Goal: Communication & Community: Ask a question

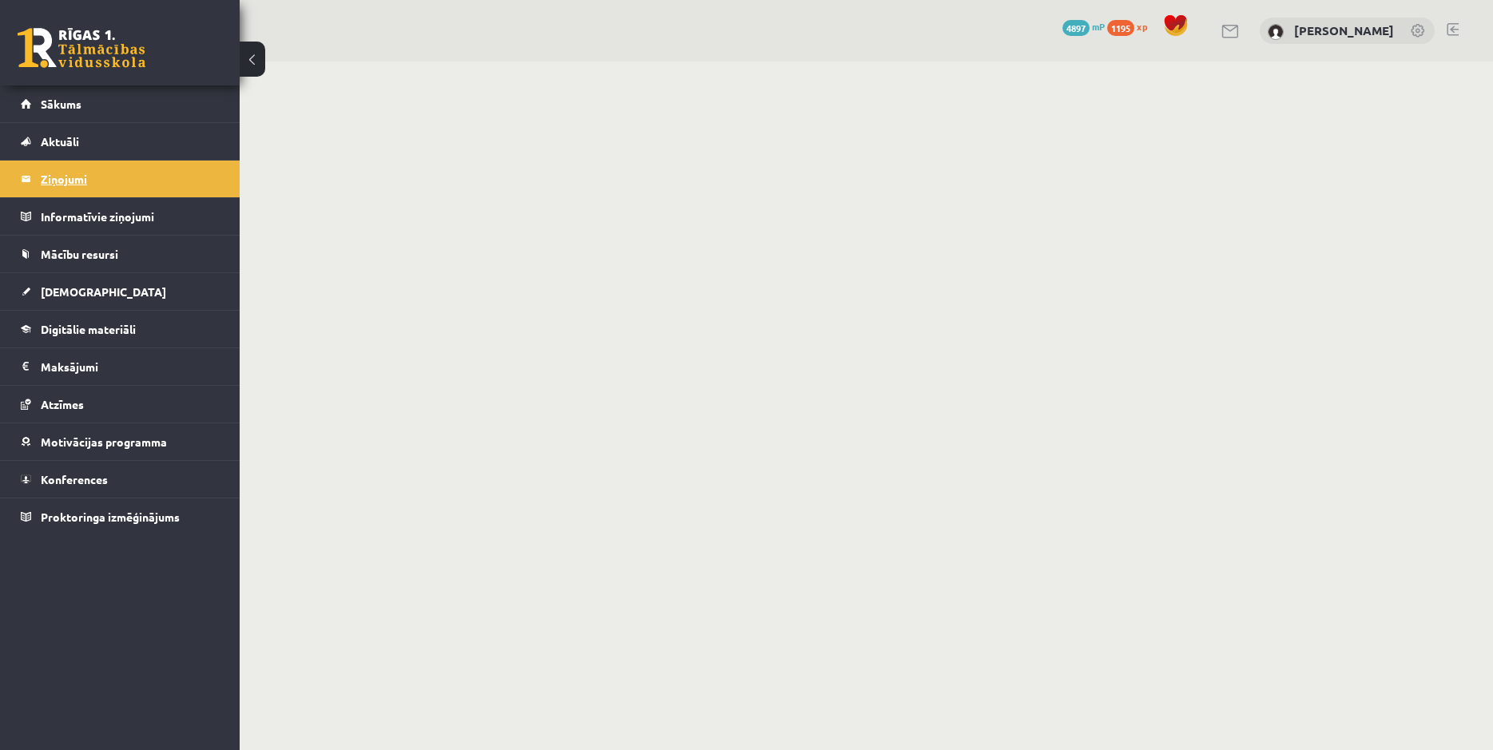
click at [41, 175] on legend "Ziņojumi 0" at bounding box center [130, 179] width 179 height 37
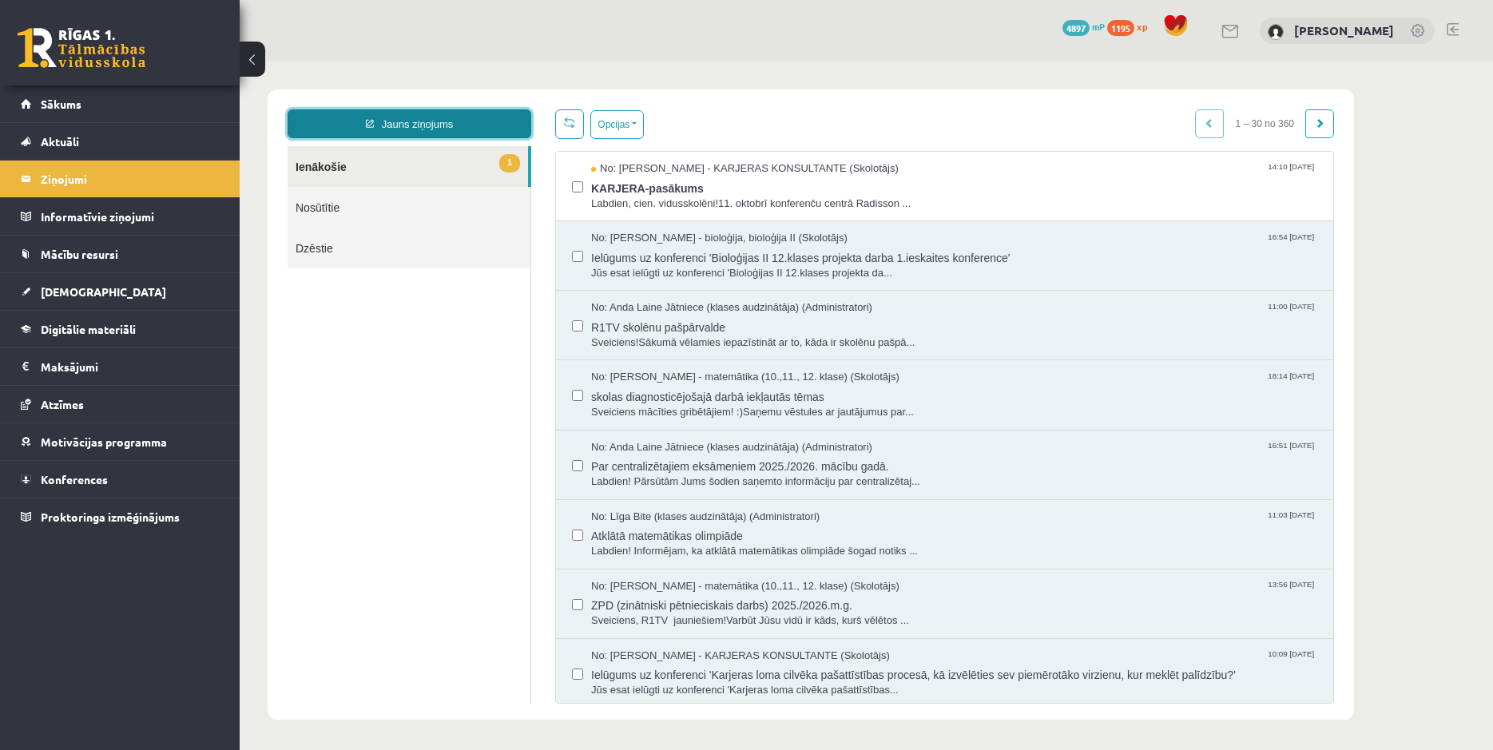
click at [420, 123] on link "Jauns ziņojums" at bounding box center [410, 123] width 244 height 29
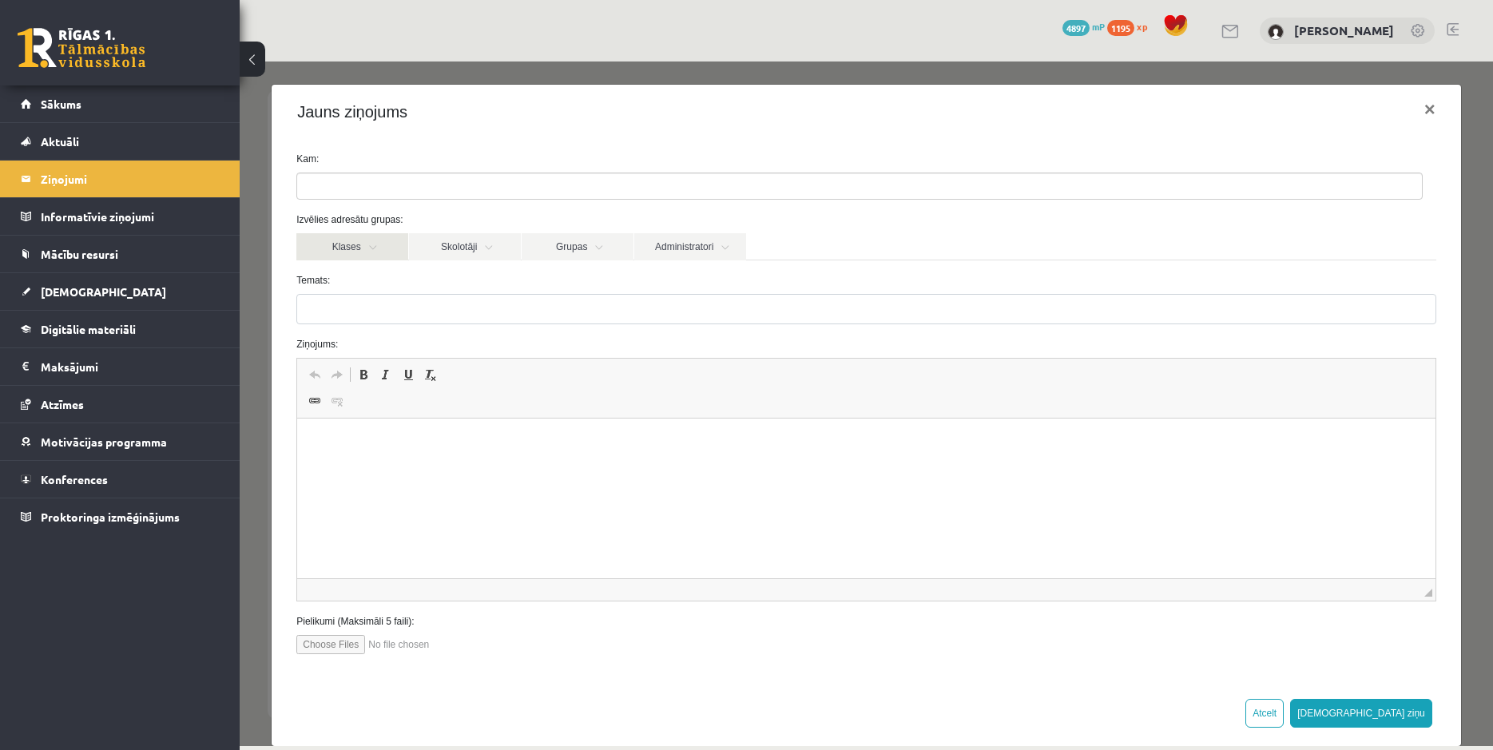
click at [371, 247] on link "Klases" at bounding box center [352, 246] width 112 height 27
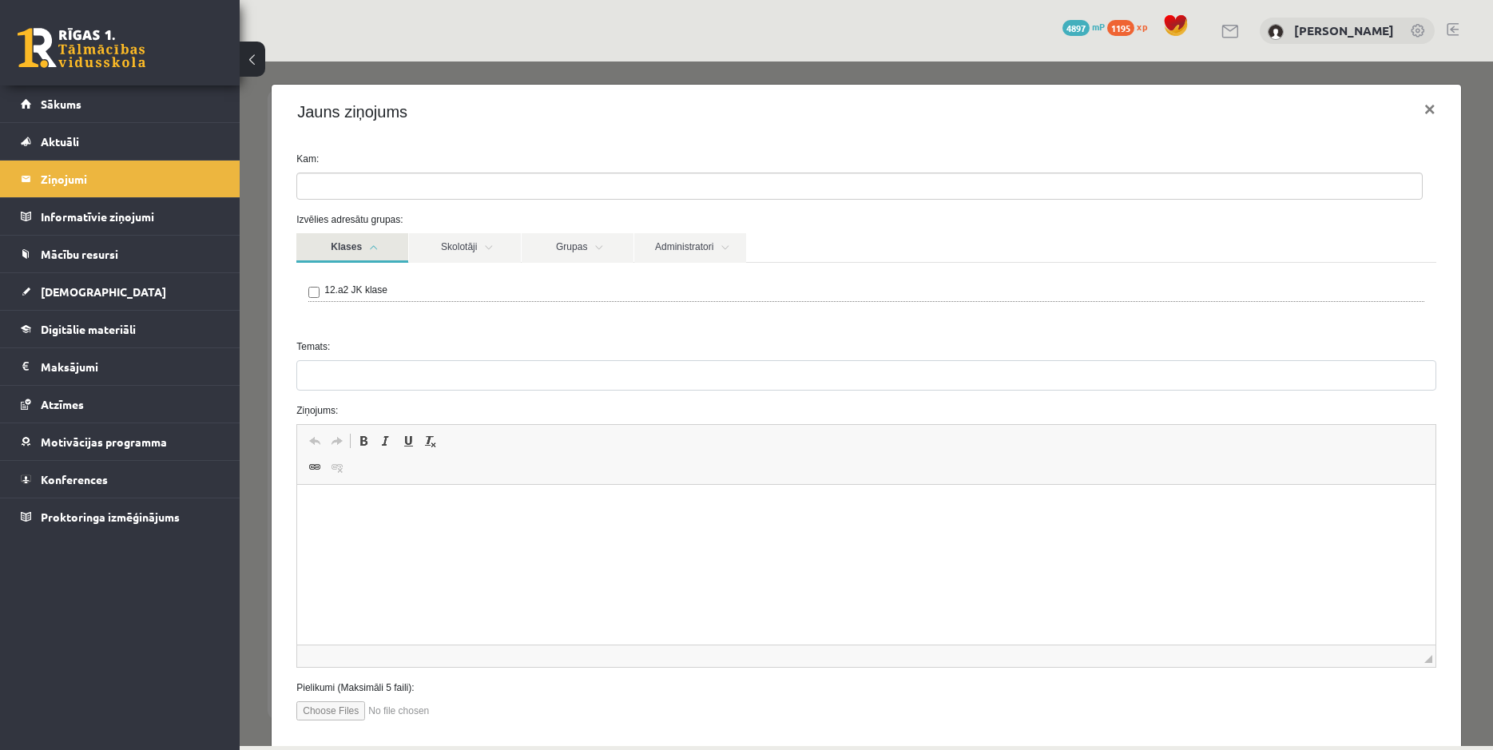
click at [371, 247] on link "Klases" at bounding box center [352, 248] width 112 height 30
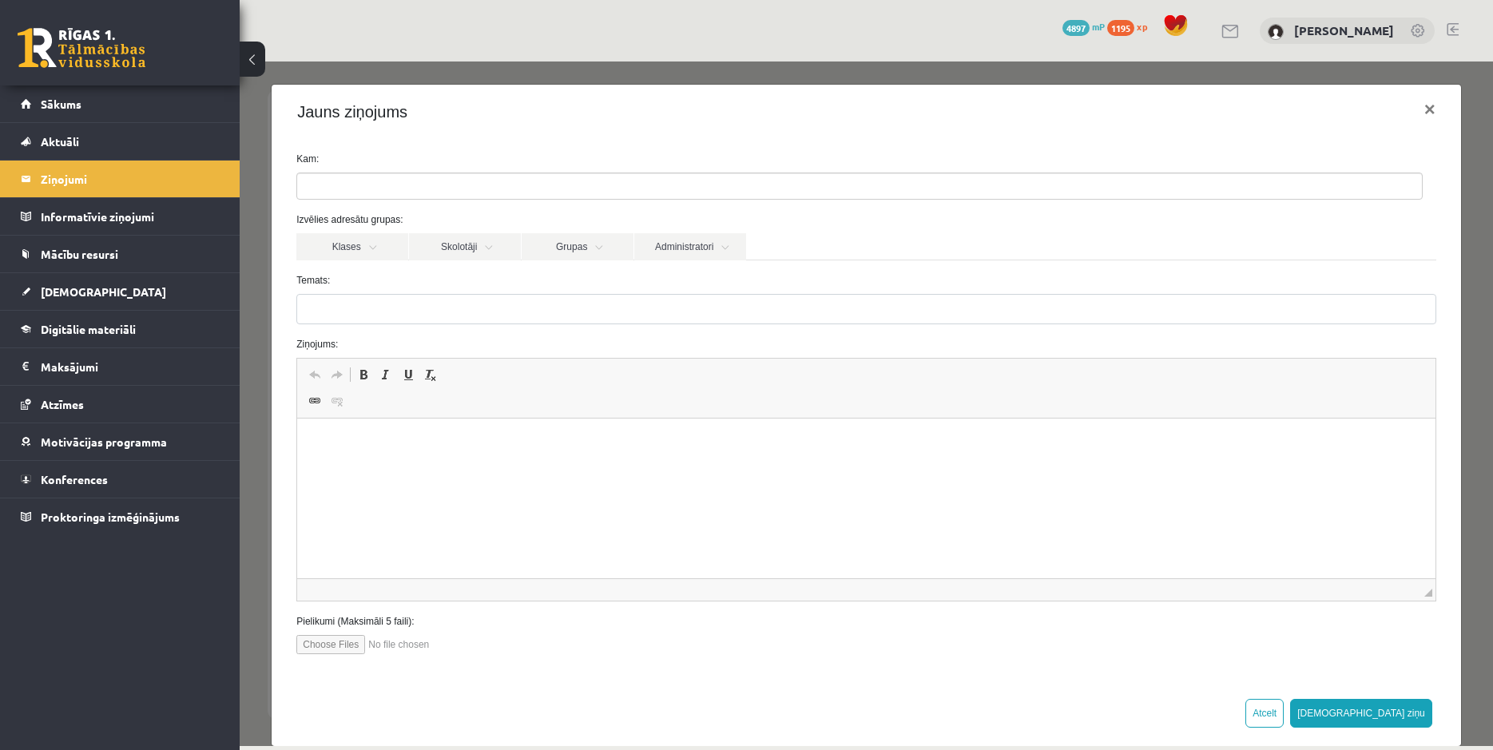
click at [366, 195] on ul at bounding box center [859, 186] width 1125 height 26
click at [364, 239] on link "Klases" at bounding box center [352, 246] width 112 height 27
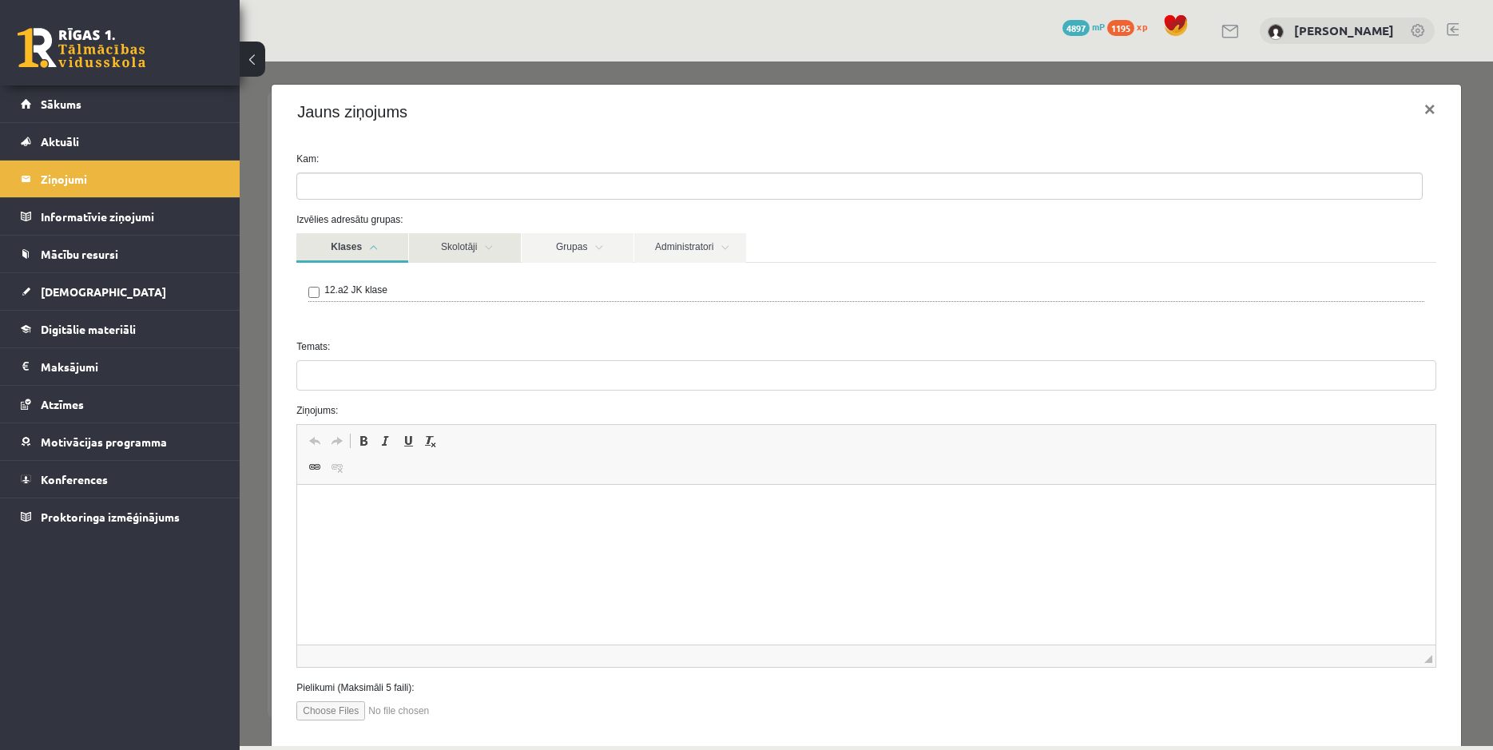
click at [484, 239] on link "Skolotāji" at bounding box center [465, 248] width 112 height 30
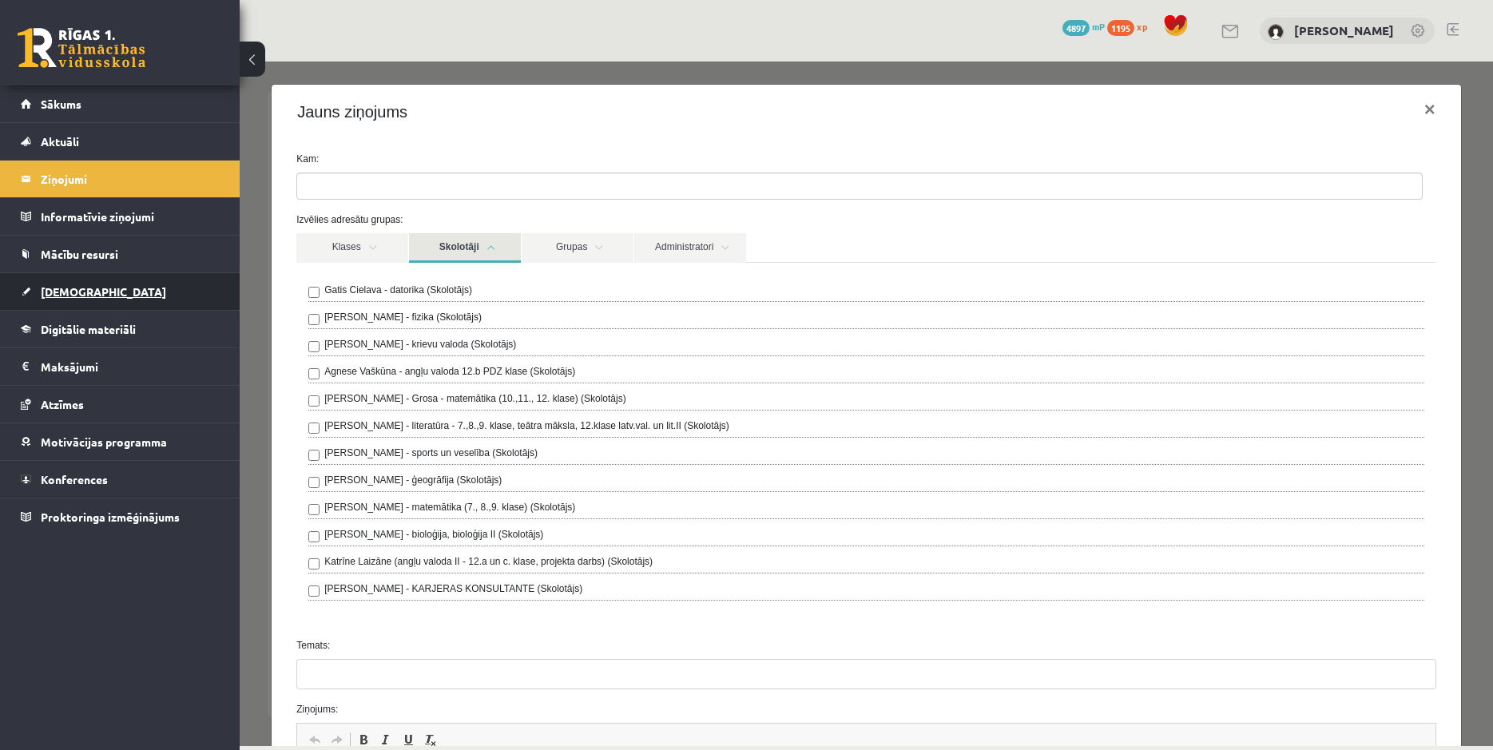
click at [71, 291] on span "[DEMOGRAPHIC_DATA]" at bounding box center [103, 291] width 125 height 14
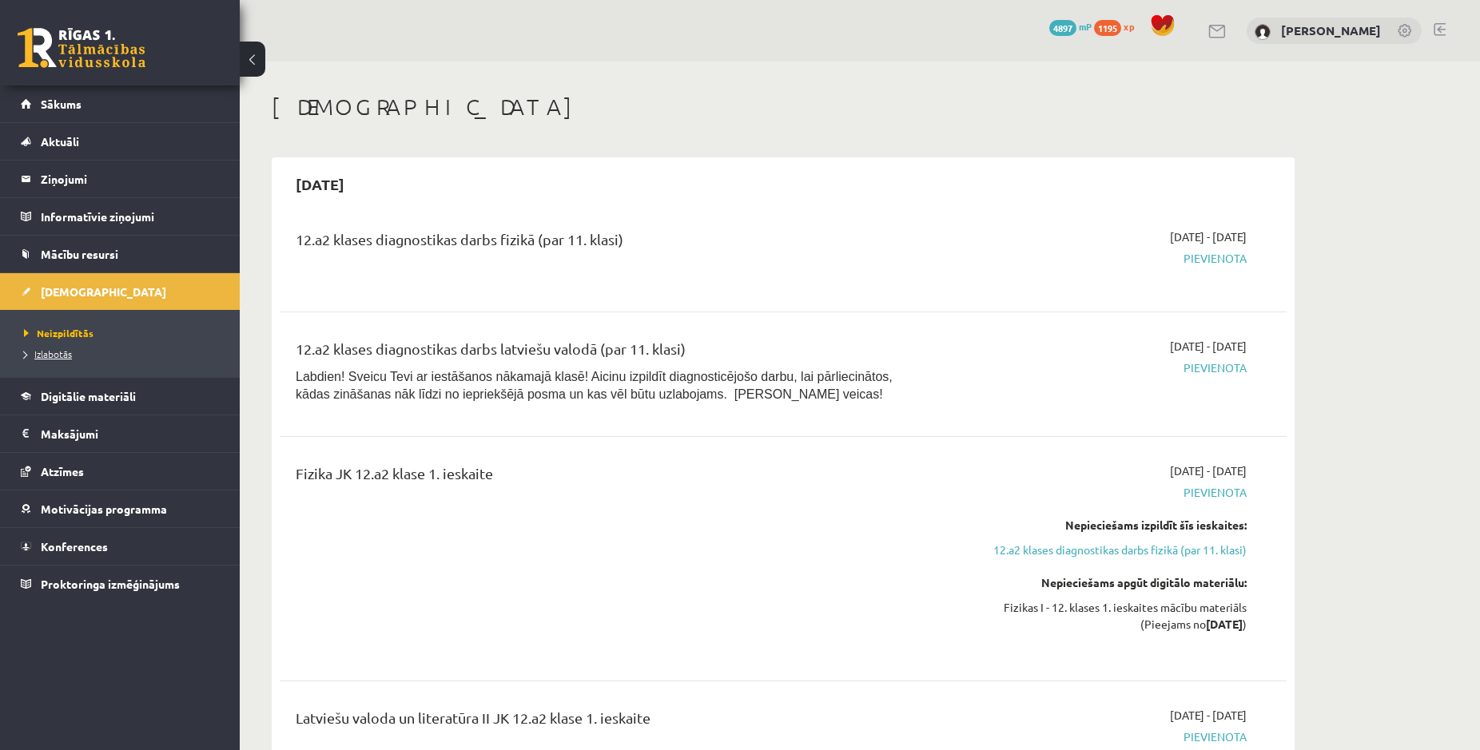
click at [57, 352] on span "Izlabotās" at bounding box center [48, 354] width 48 height 13
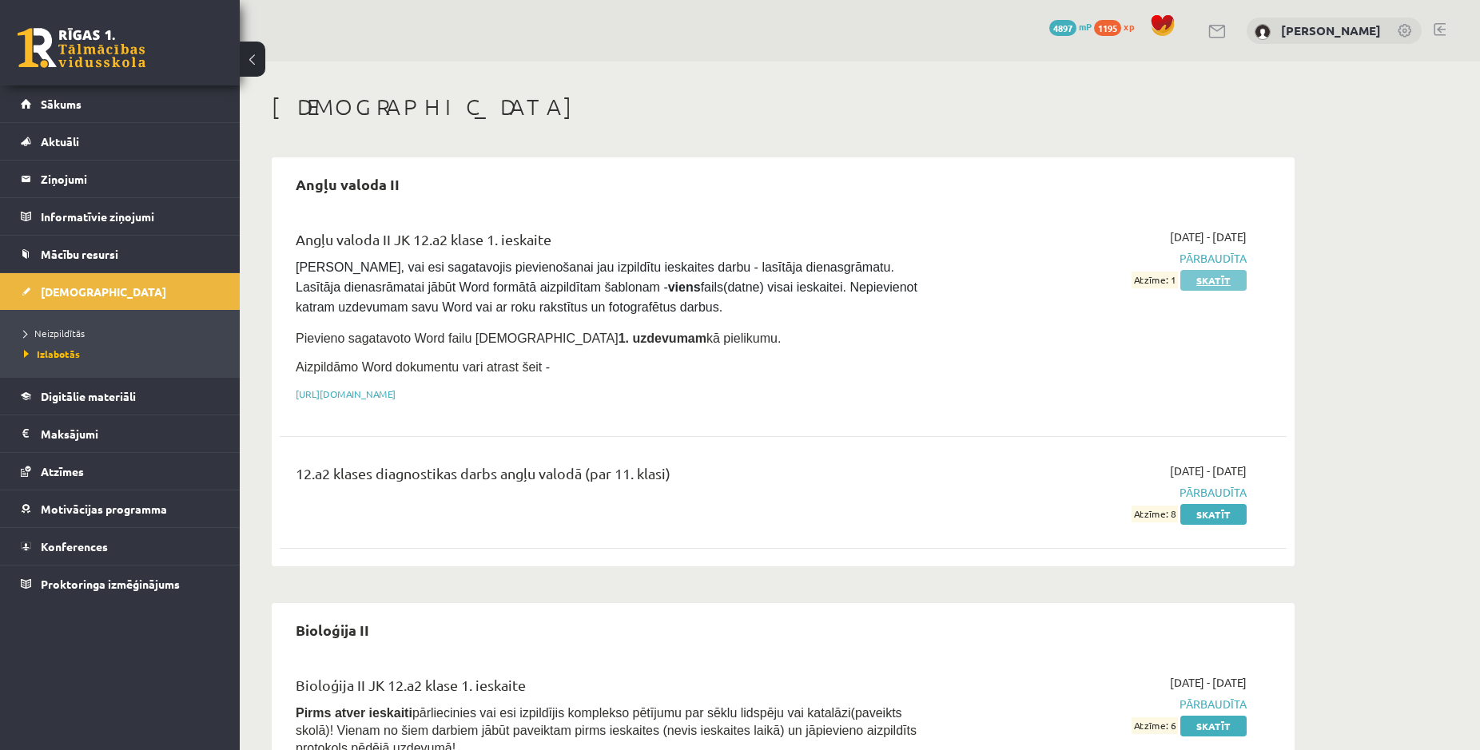
click at [1214, 283] on link "Skatīt" at bounding box center [1213, 280] width 66 height 21
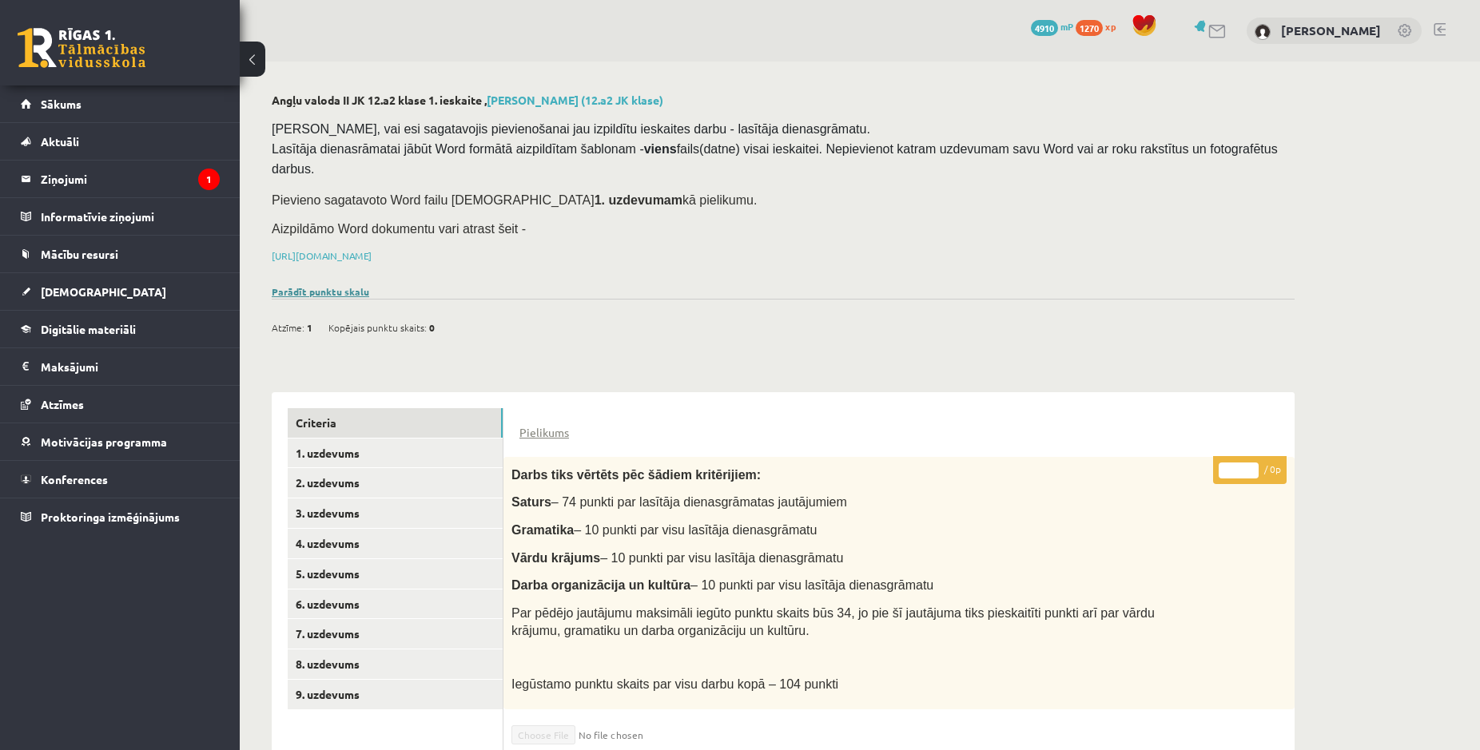
click at [323, 285] on link "Parādīt punktu skalu" at bounding box center [320, 291] width 97 height 13
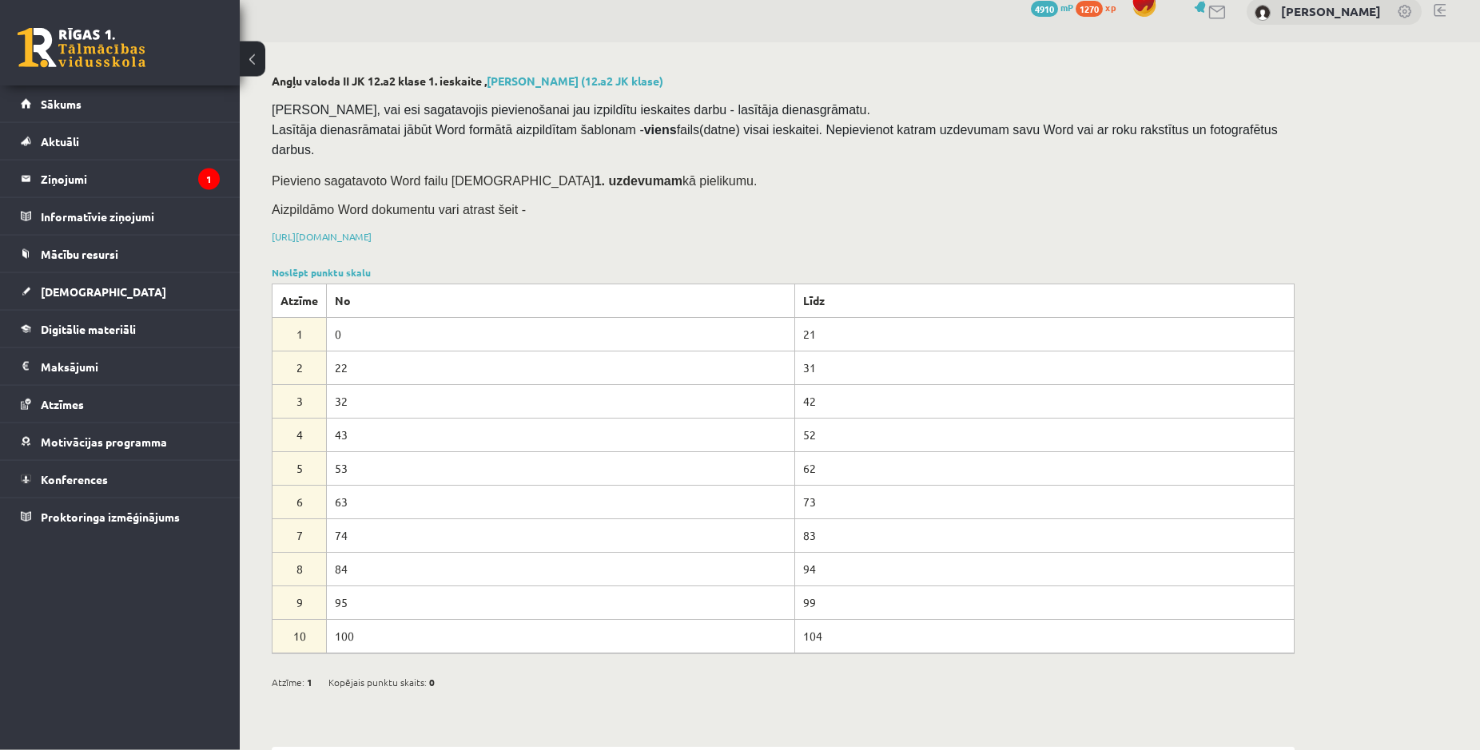
scroll to position [10, 0]
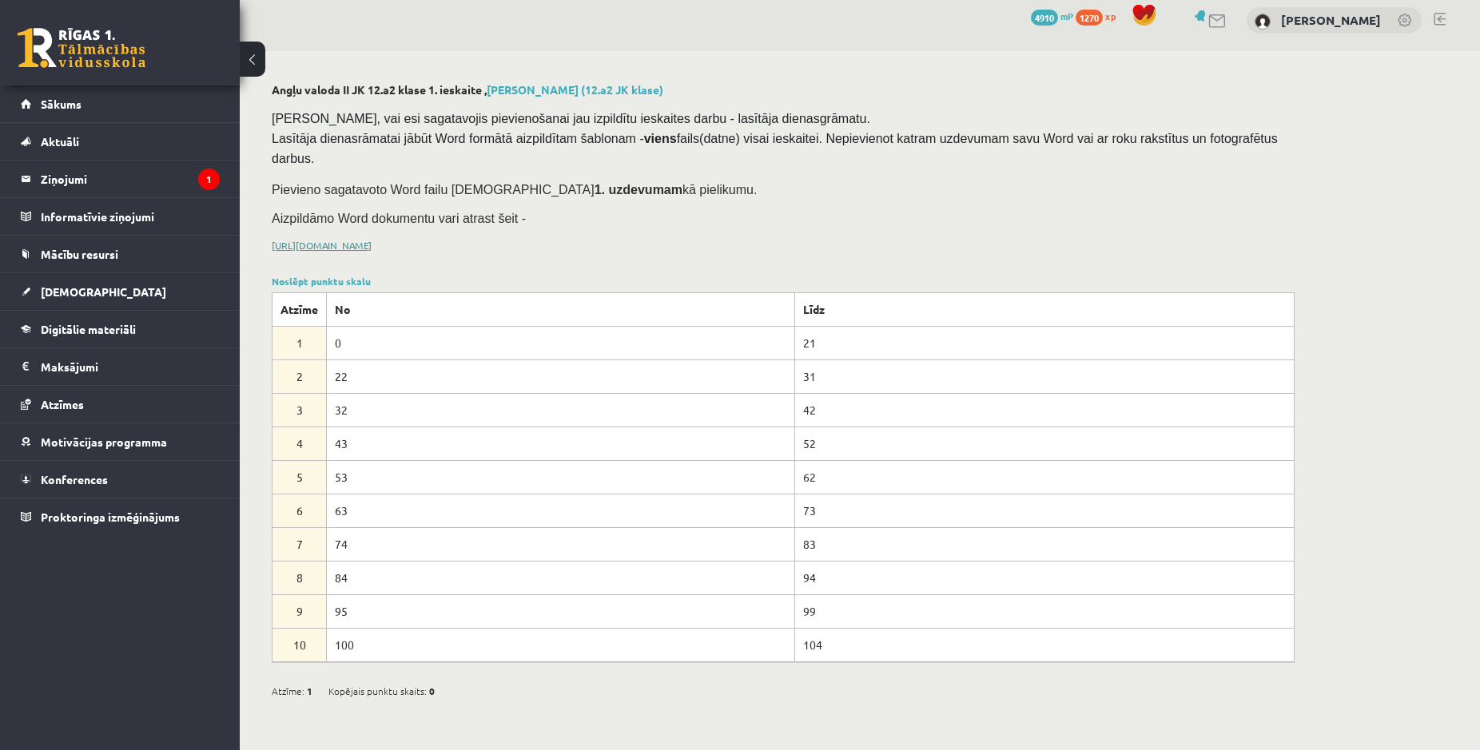
click at [372, 239] on link "https://drive.google.com/drive/folders/1IHE_ip15KOAbO2Se1NDGwZ2e__vlzPUf?usp=sh…" at bounding box center [322, 245] width 100 height 13
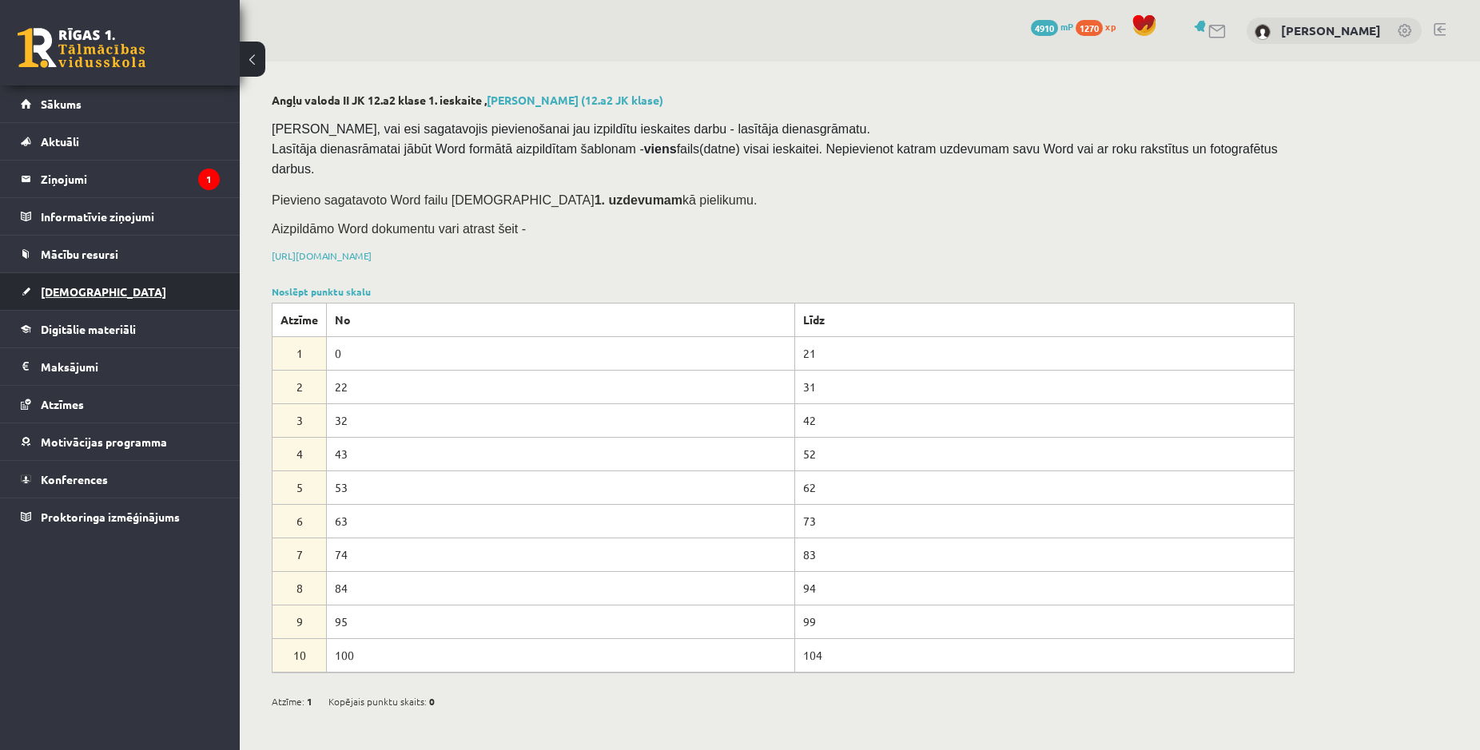
click at [71, 295] on span "[DEMOGRAPHIC_DATA]" at bounding box center [103, 291] width 125 height 14
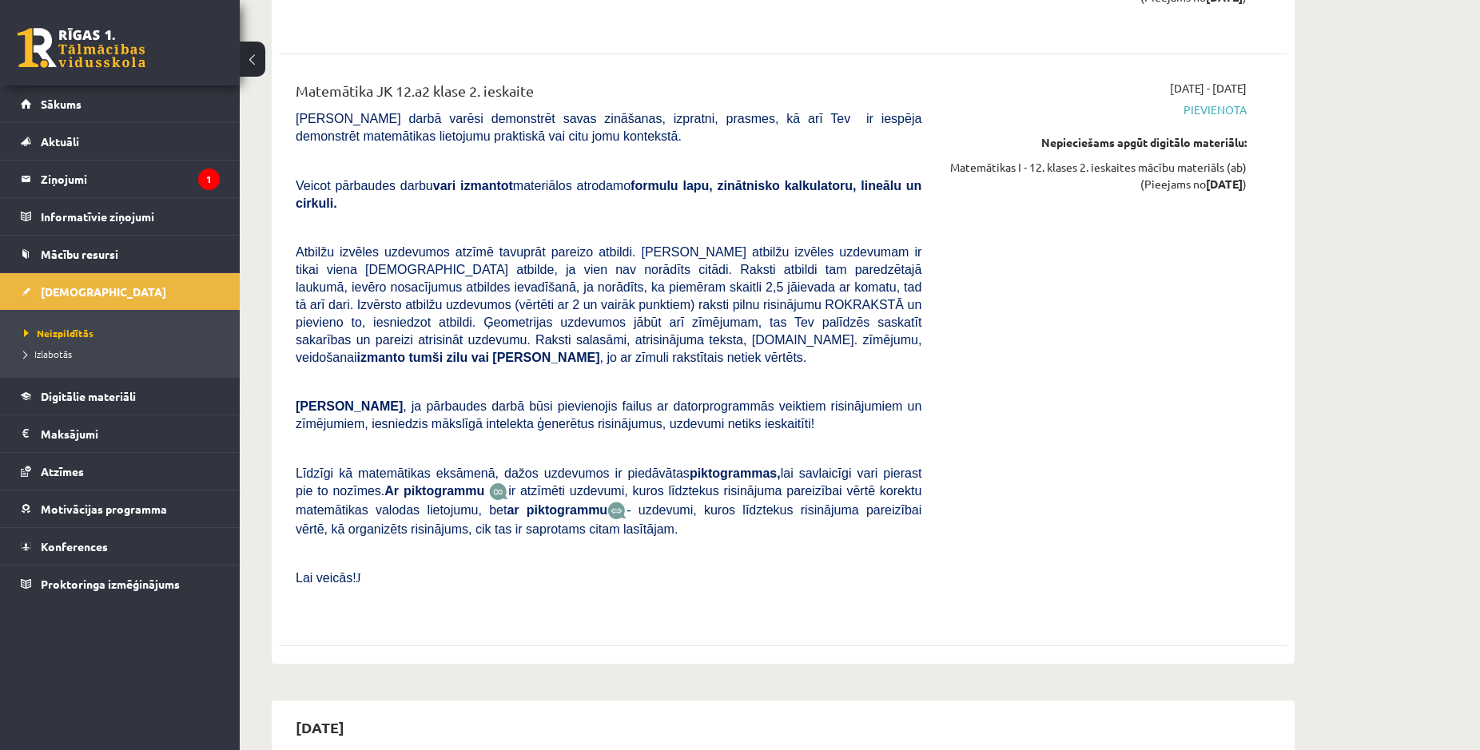
scroll to position [978, 0]
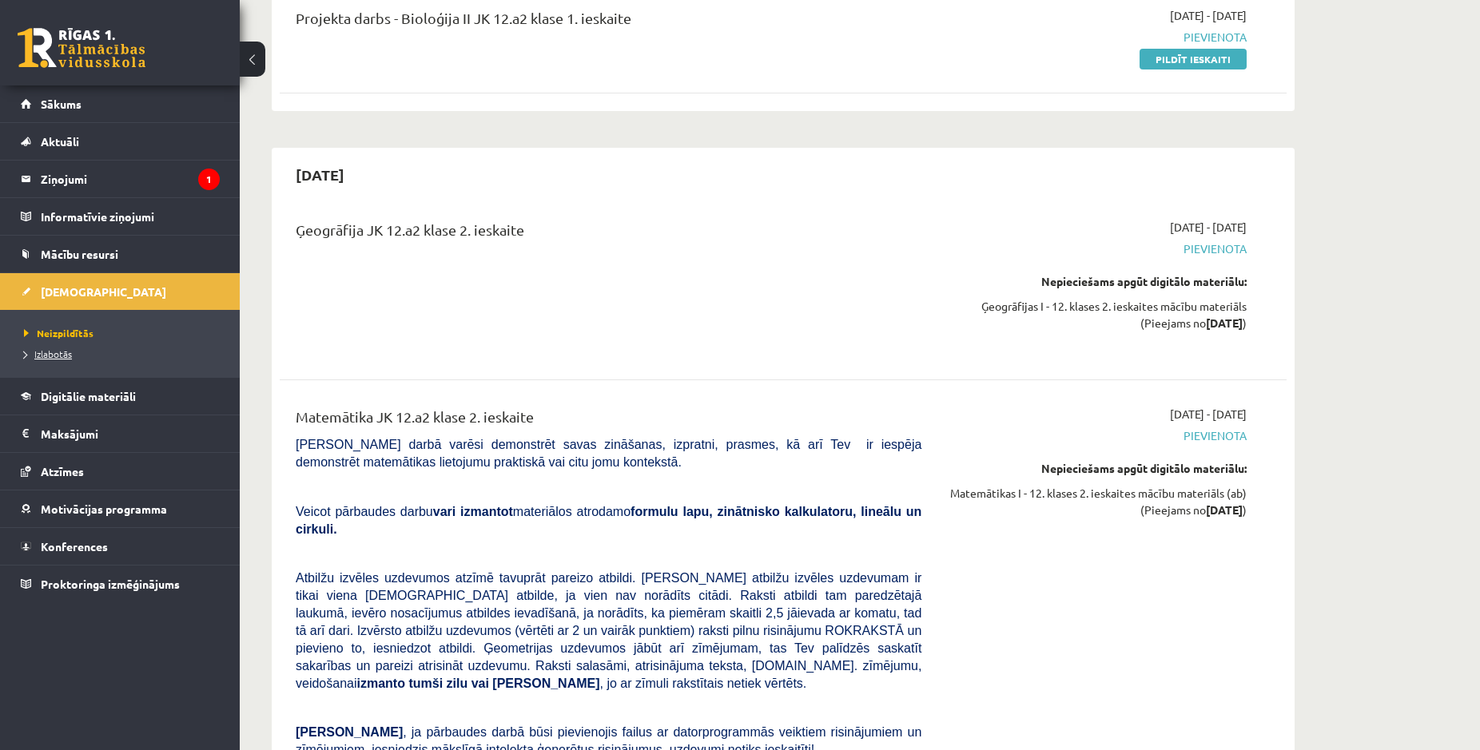
click at [47, 352] on span "Izlabotās" at bounding box center [48, 354] width 48 height 13
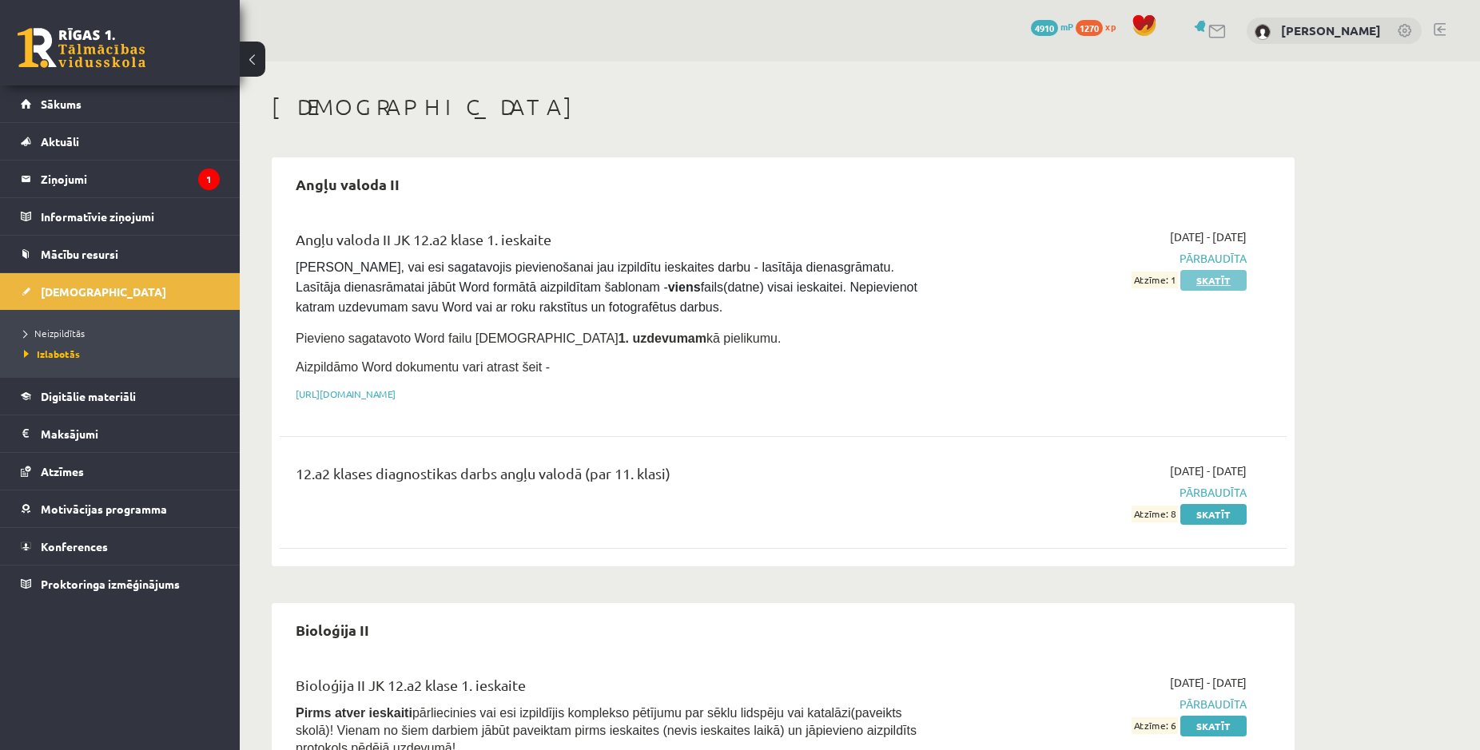
click at [1219, 283] on link "Skatīt" at bounding box center [1213, 280] width 66 height 21
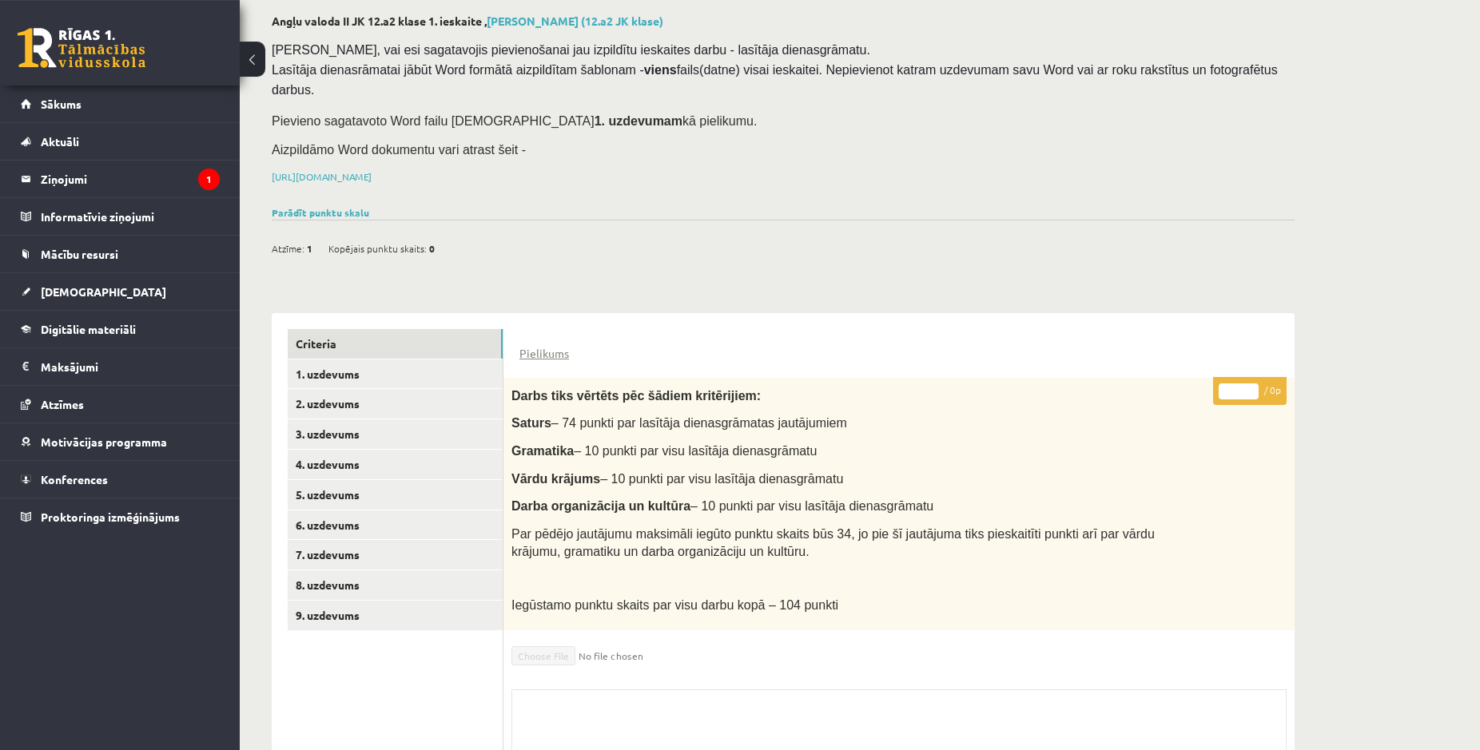
scroll to position [44, 0]
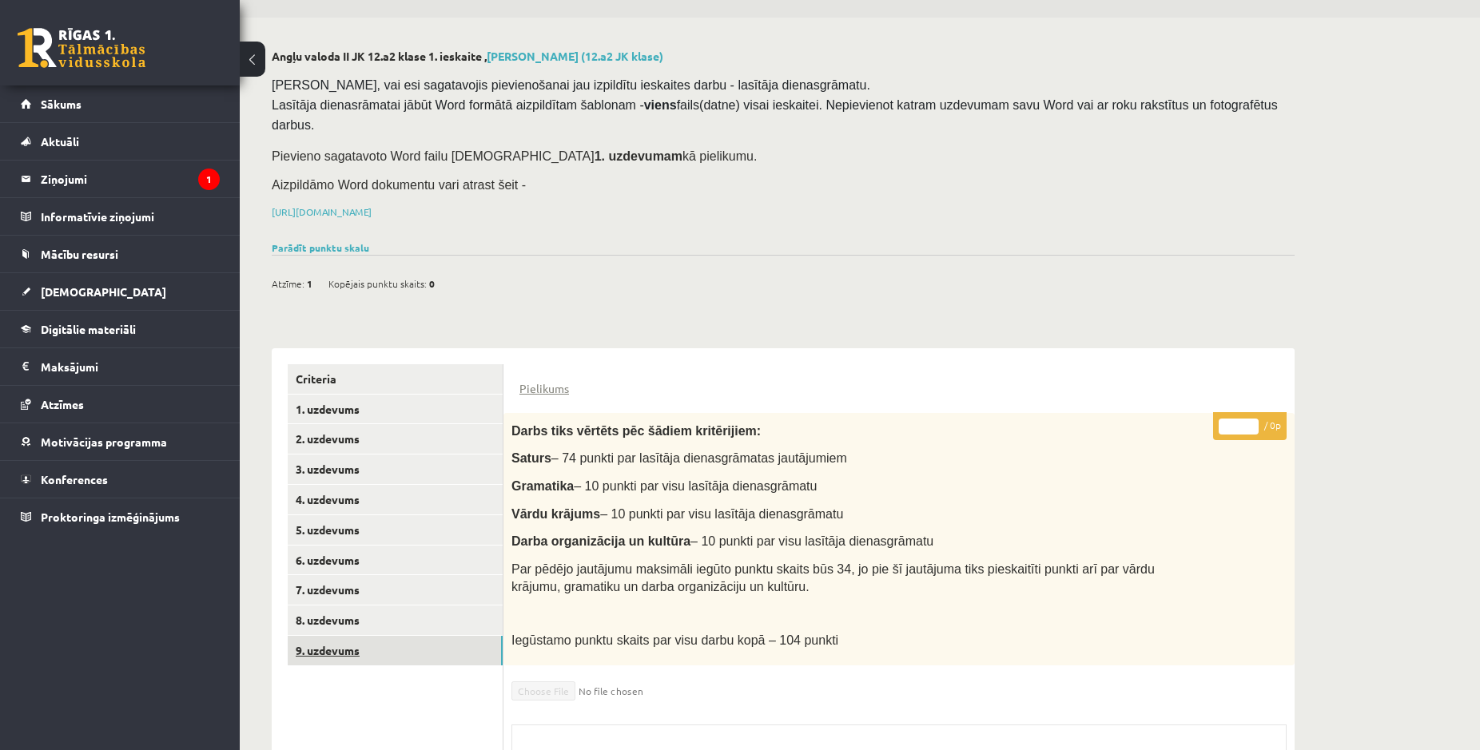
click at [336, 636] on link "9. uzdevums" at bounding box center [395, 651] width 215 height 30
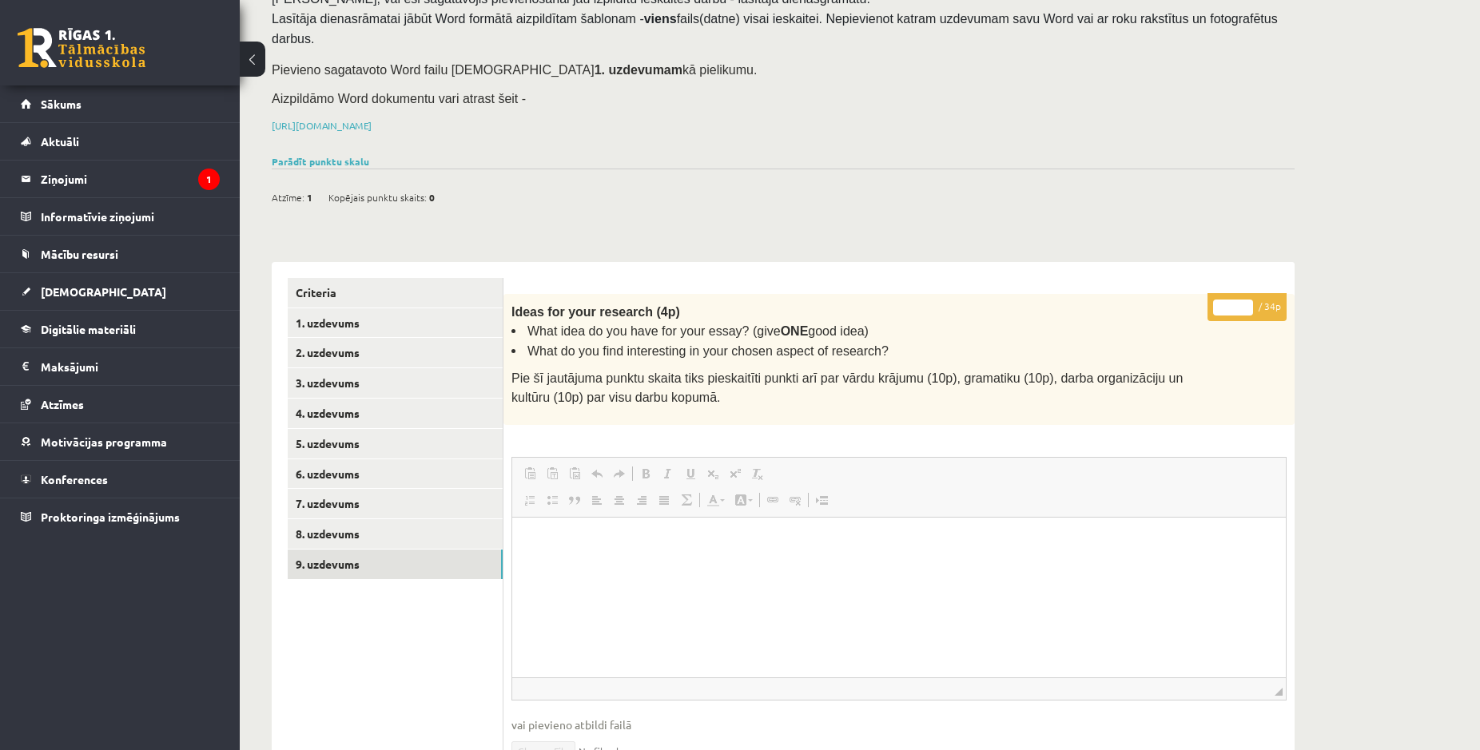
scroll to position [0, 0]
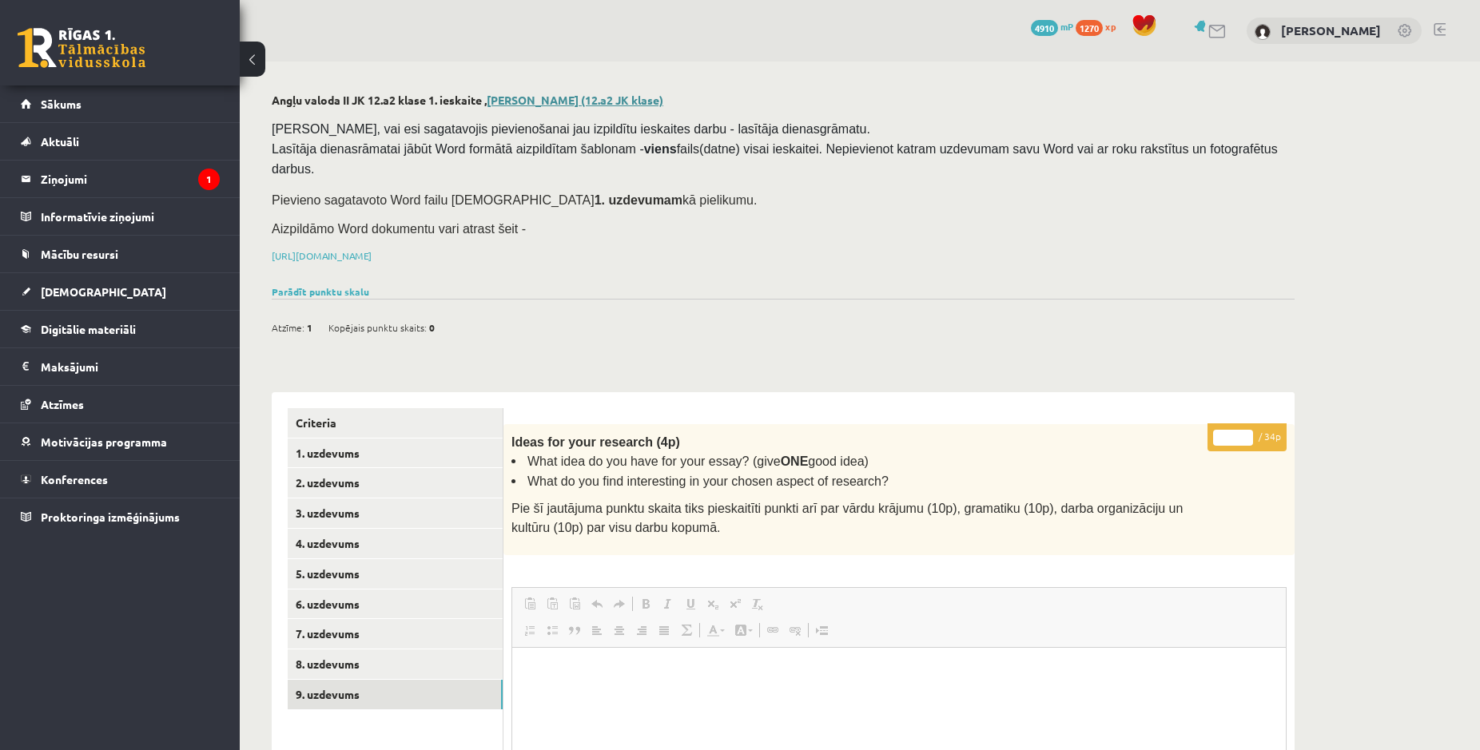
click at [572, 97] on link "Jekaterina Eliza Šatrovska (12.a2 JK klase)" at bounding box center [575, 100] width 177 height 14
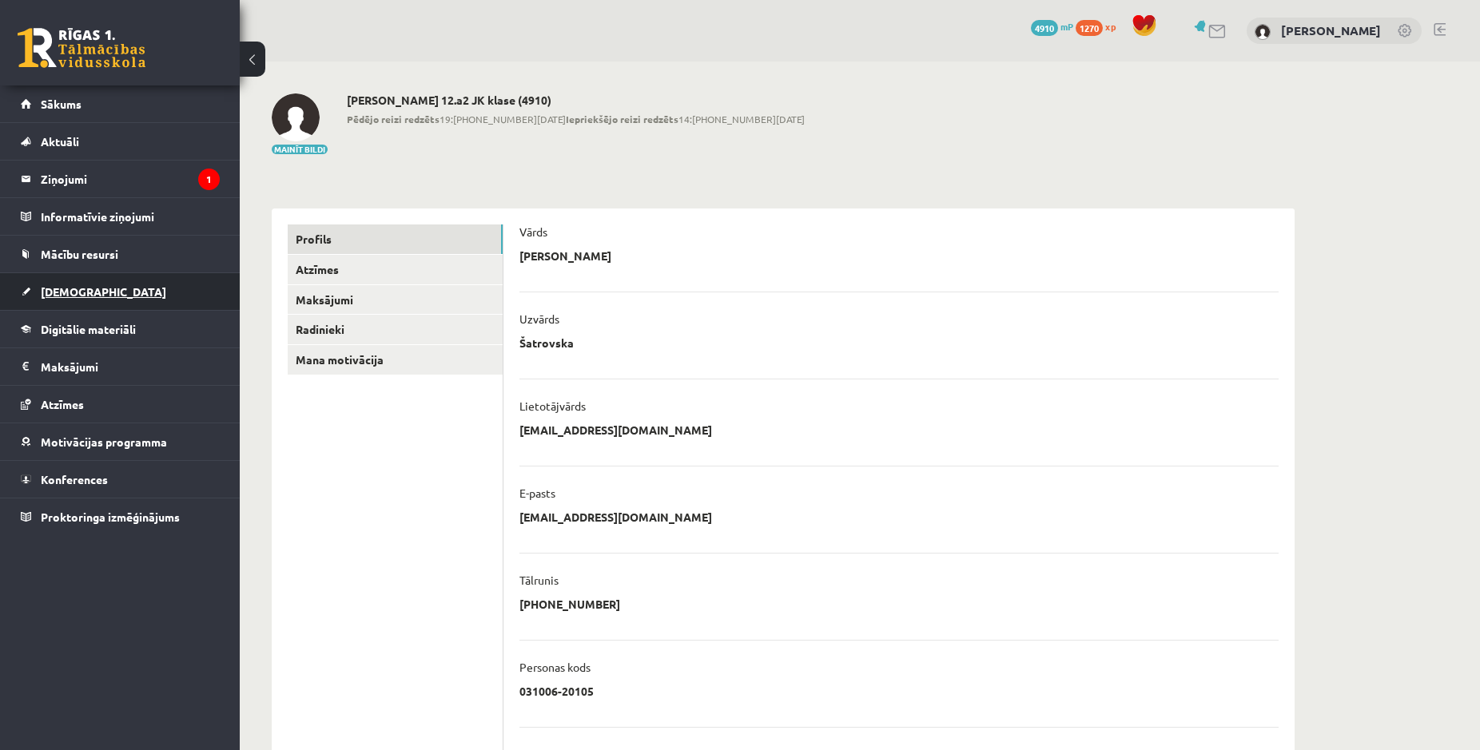
click at [55, 295] on span "[DEMOGRAPHIC_DATA]" at bounding box center [103, 291] width 125 height 14
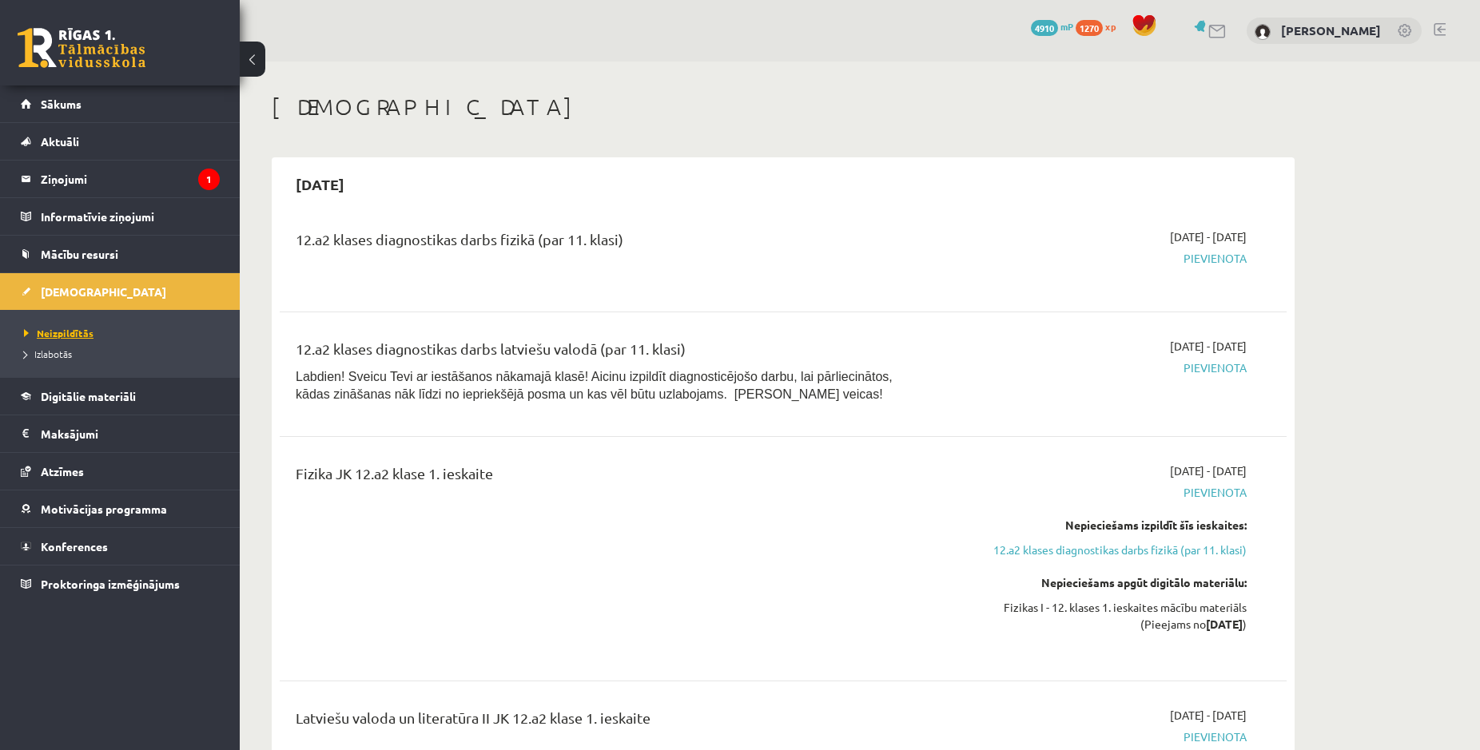
click at [71, 339] on link "Neizpildītās" at bounding box center [124, 333] width 200 height 14
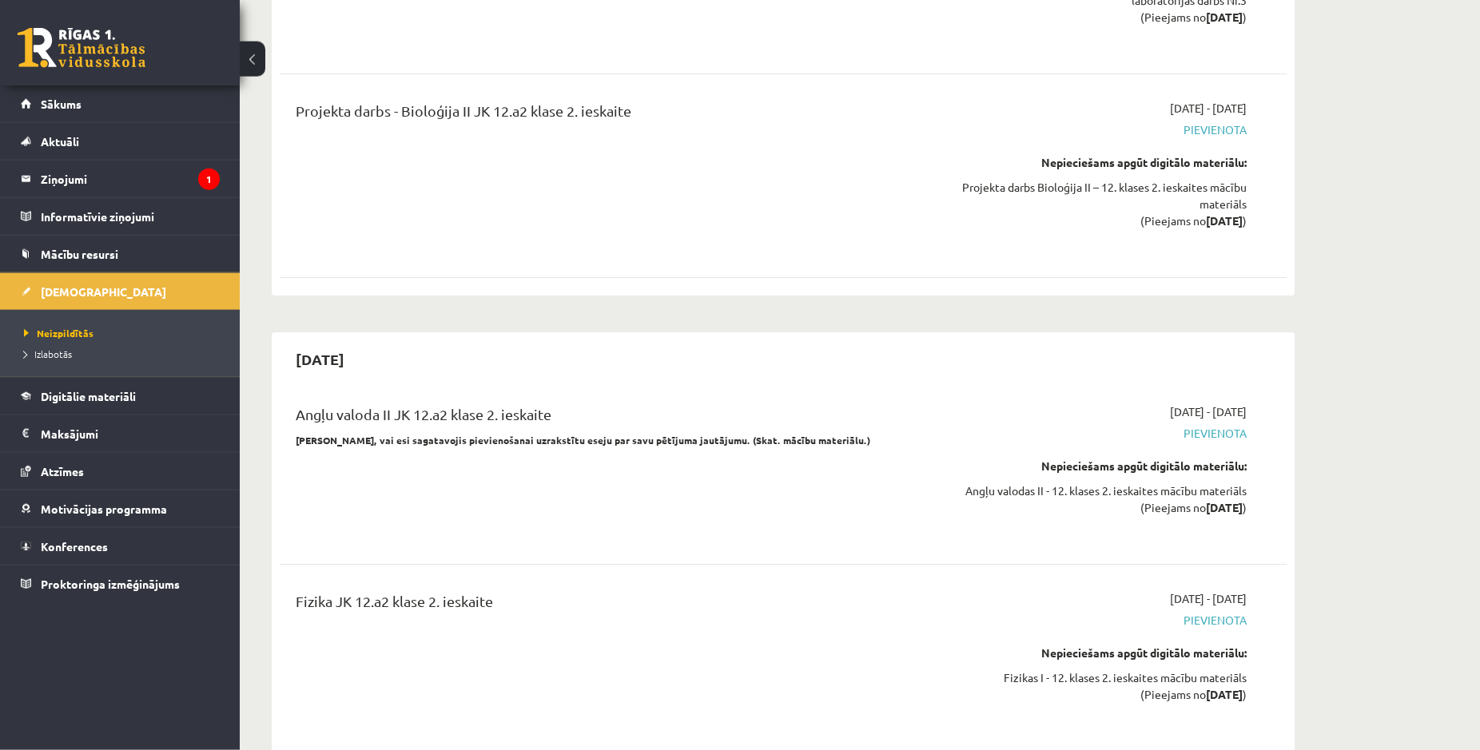
scroll to position [2364, 0]
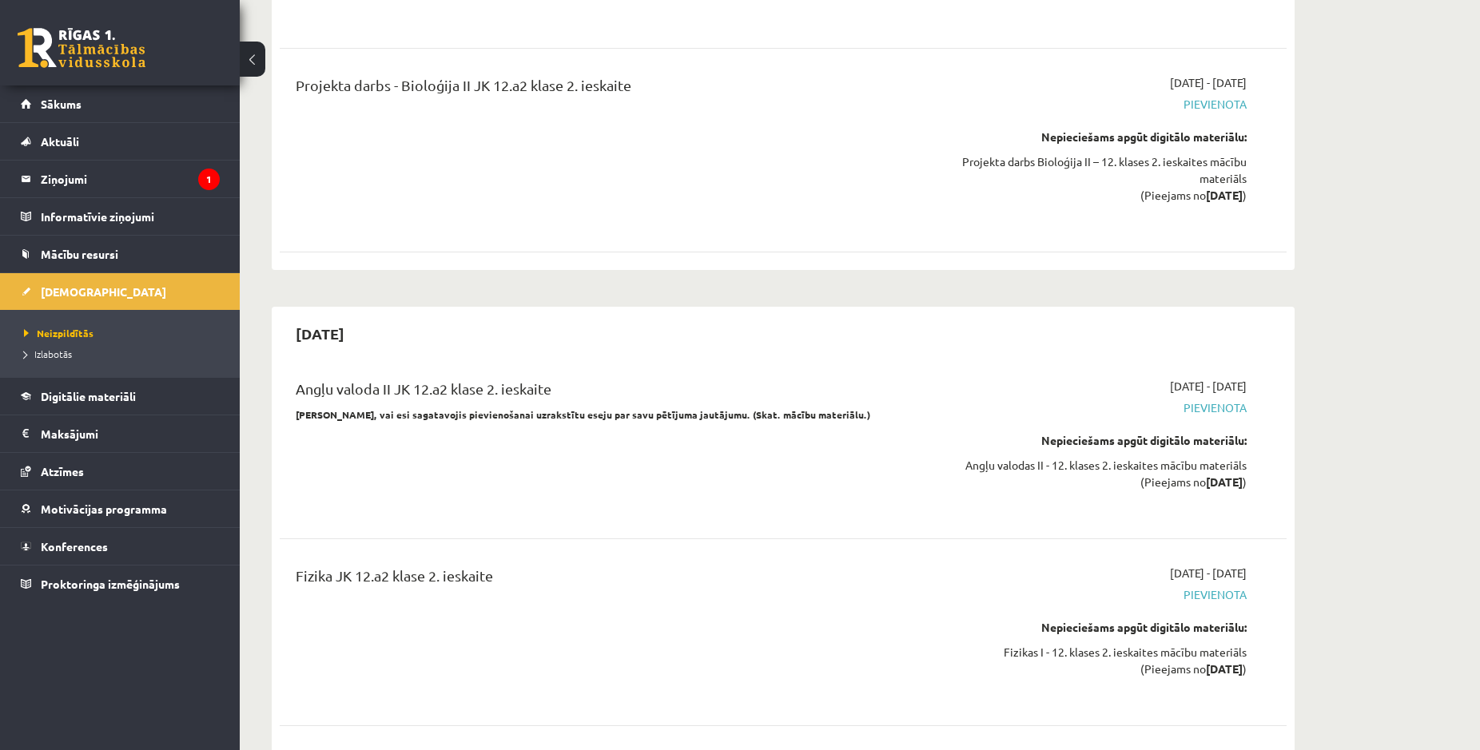
click at [1206, 432] on div "Nepieciešams apgūt digitālo materiālu:" at bounding box center [1095, 440] width 301 height 17
click at [541, 378] on div "Angļu valoda II JK 12.a2 klase 2. ieskaite" at bounding box center [609, 393] width 626 height 30
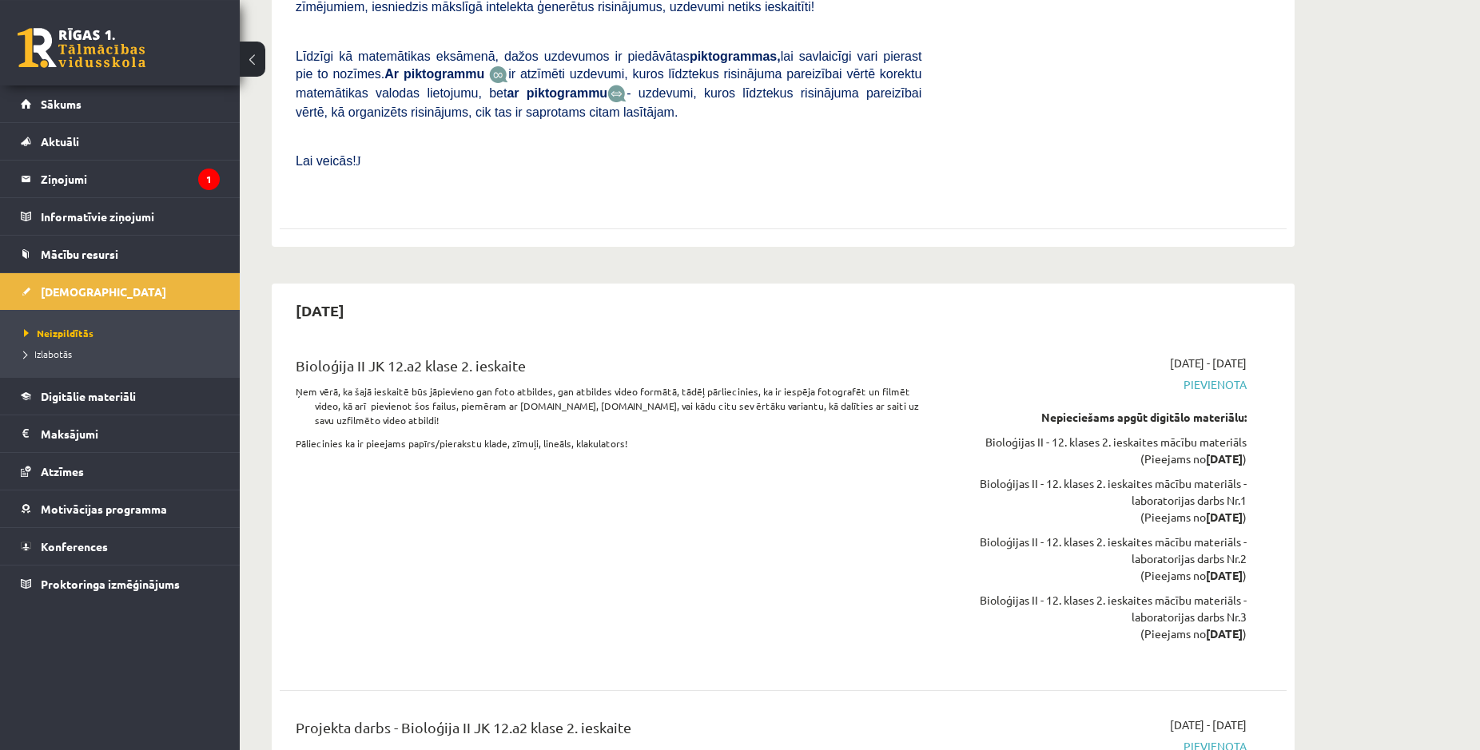
scroll to position [1712, 0]
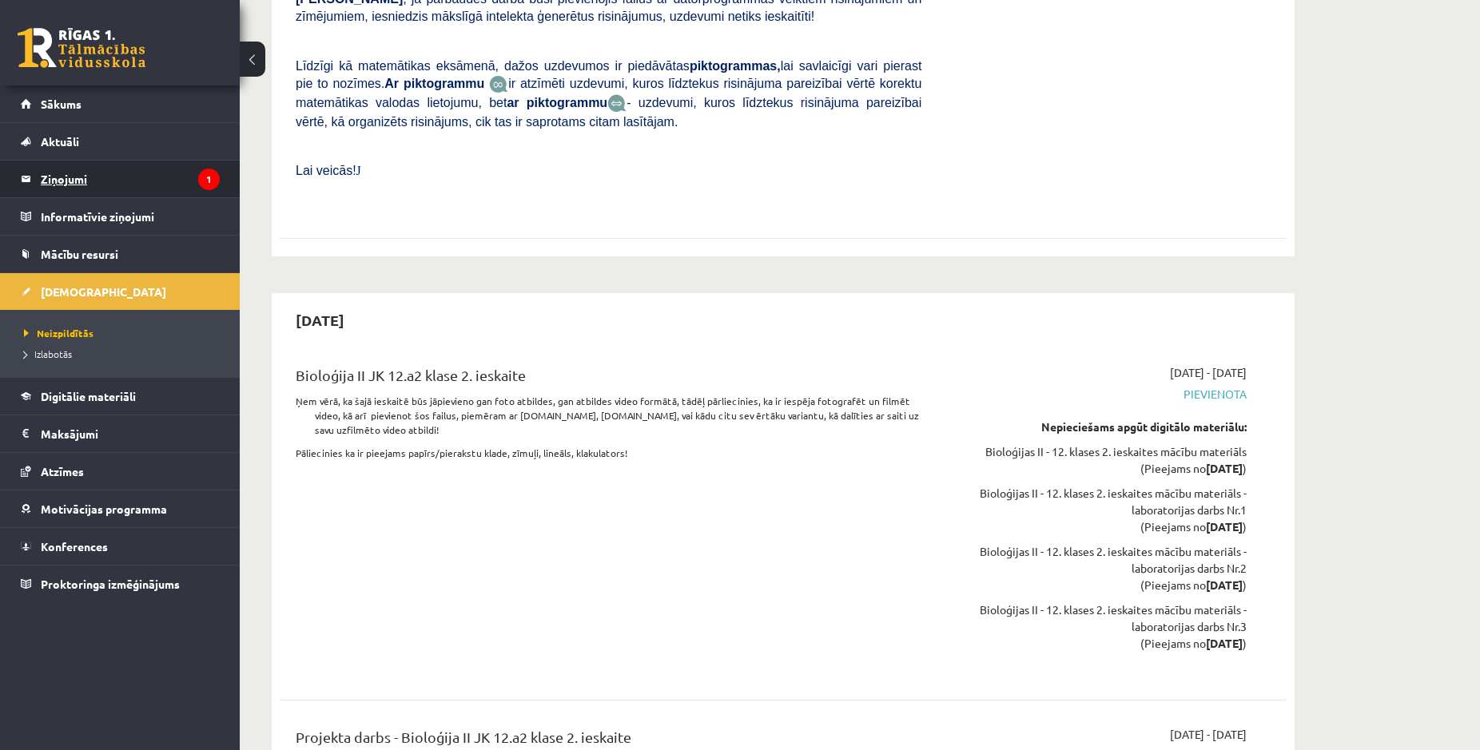
click at [105, 185] on legend "Ziņojumi 1" at bounding box center [130, 179] width 179 height 37
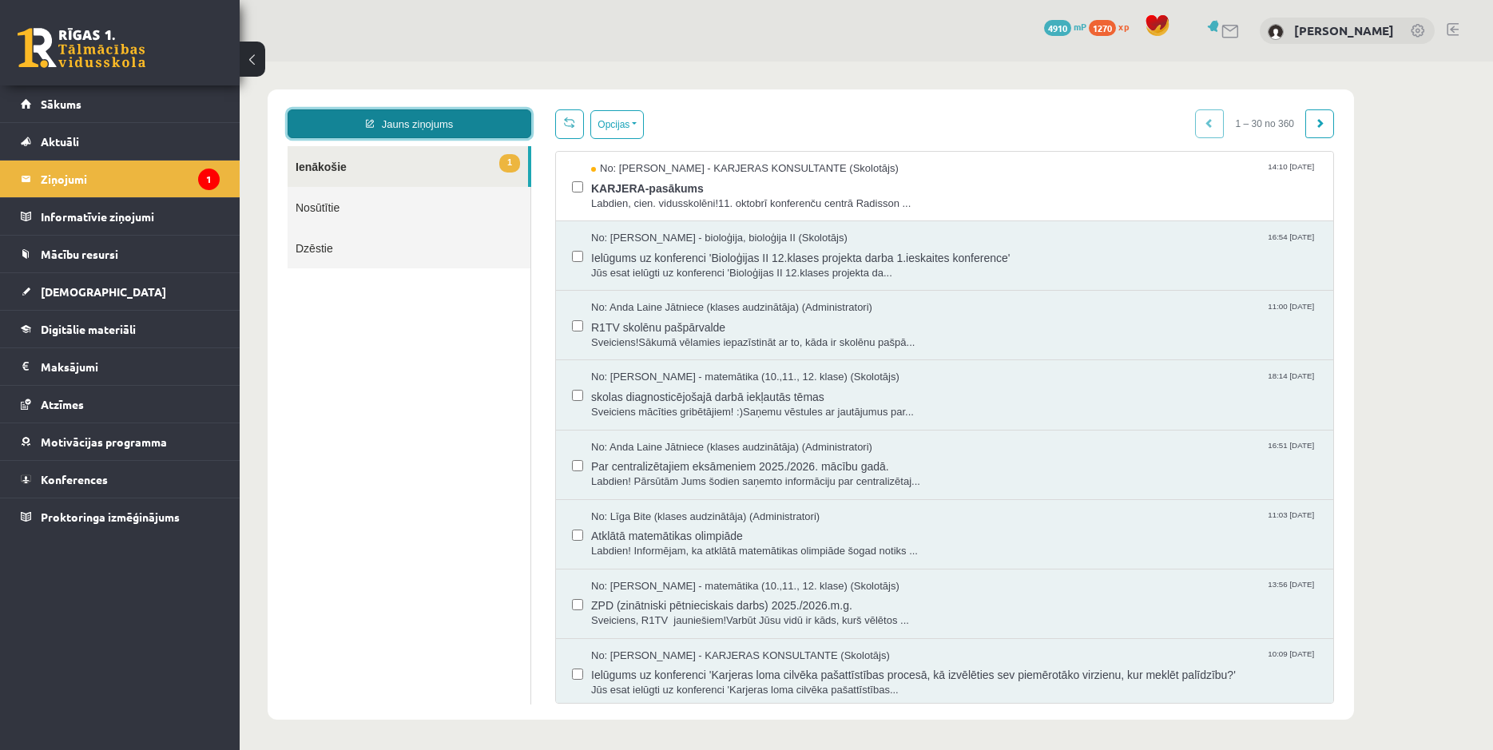
click at [427, 123] on link "Jauns ziņojums" at bounding box center [410, 123] width 244 height 29
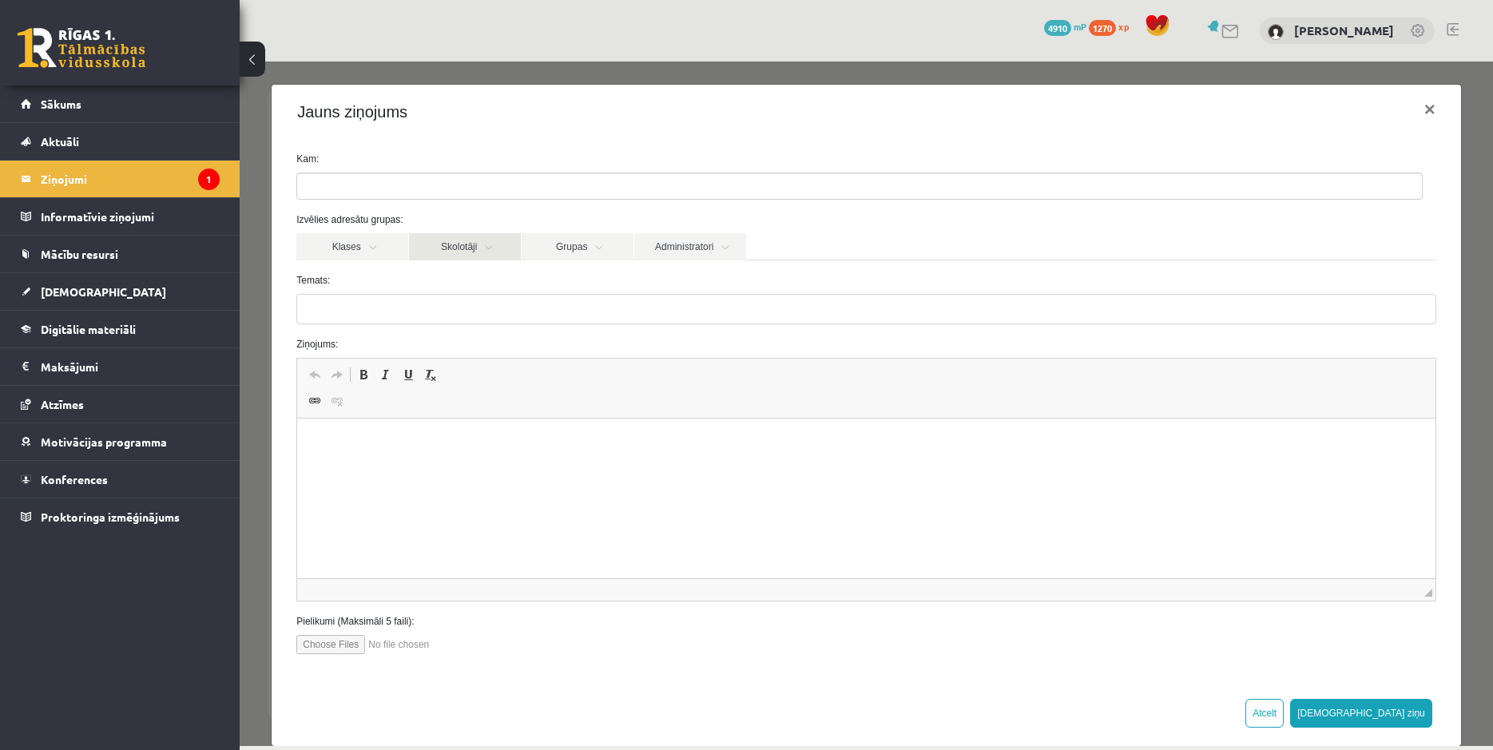
click at [504, 253] on link "Skolotāji" at bounding box center [465, 246] width 112 height 27
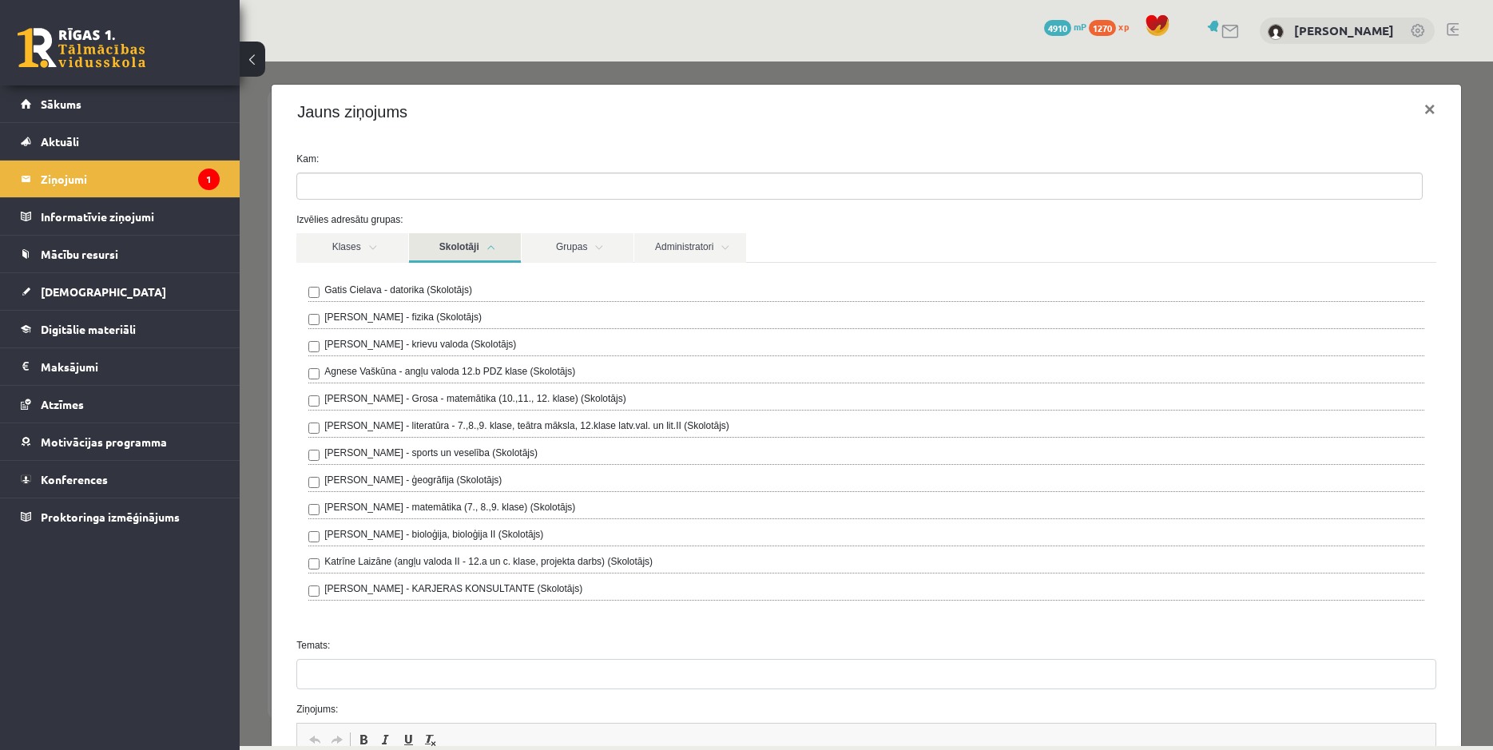
click at [328, 563] on label "Katrīne Laizāne (angļu valoda II - 12.a un c. klase, projekta darbs) (Skolotājs)" at bounding box center [488, 562] width 328 height 14
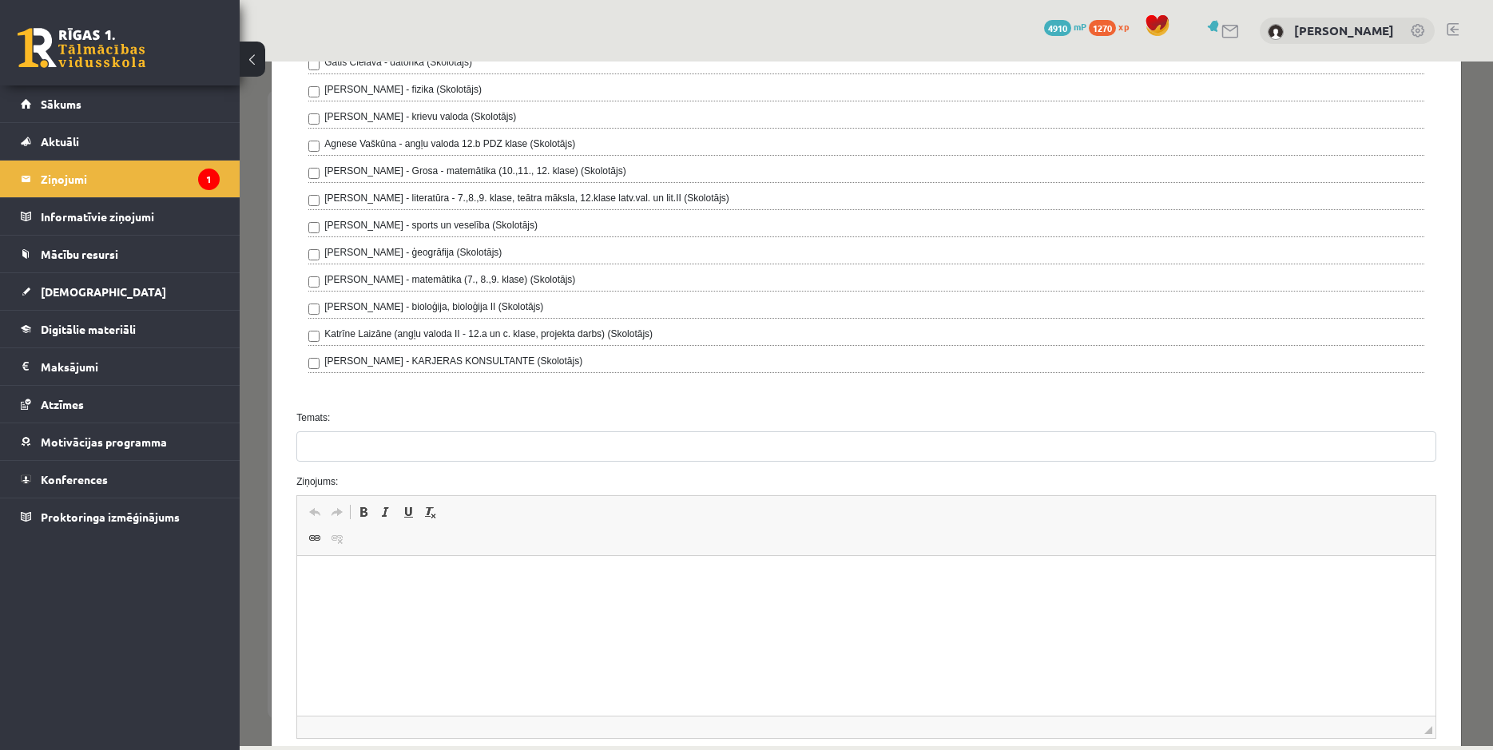
scroll to position [230, 0]
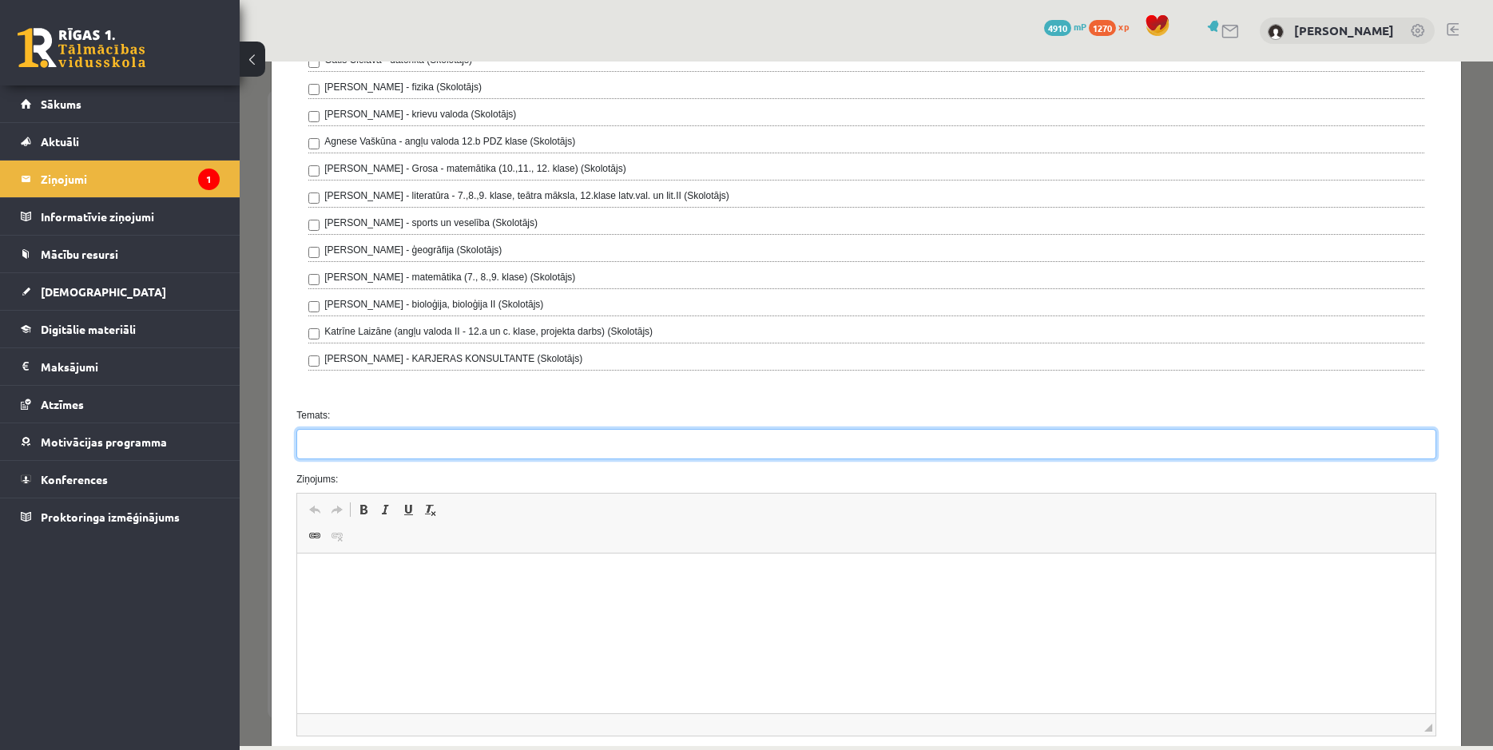
click at [363, 448] on input "Temats:" at bounding box center [866, 444] width 1140 height 30
type input "*"
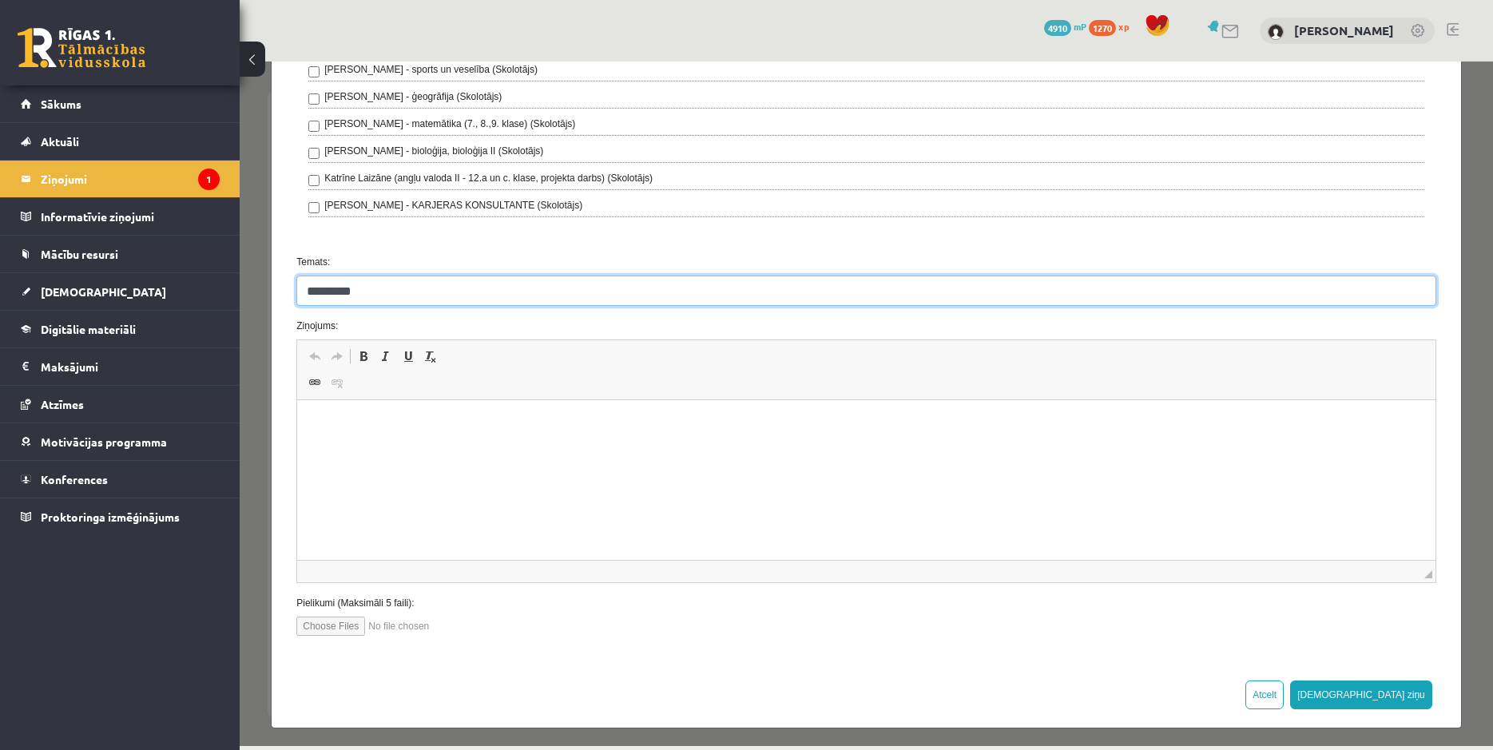
type input "********"
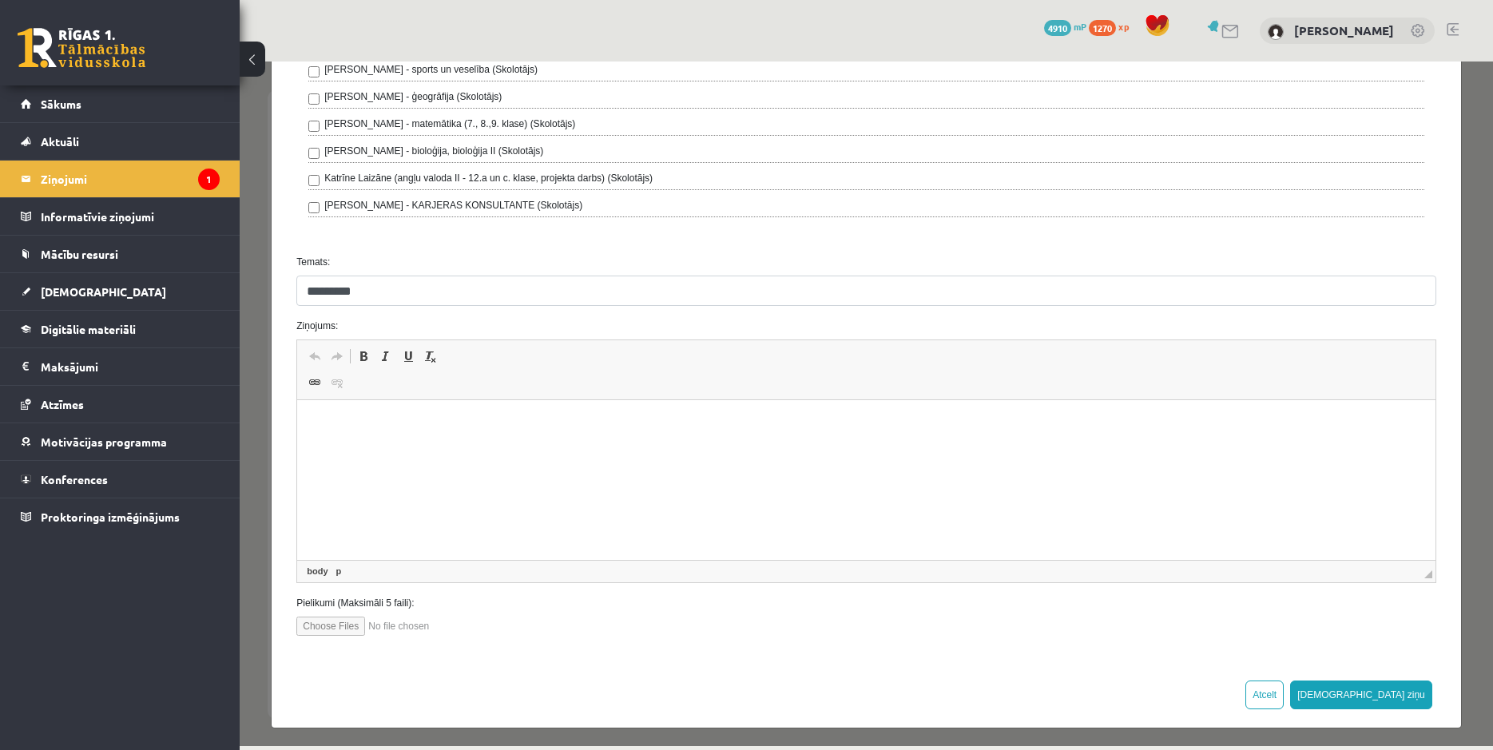
click at [487, 495] on html at bounding box center [866, 480] width 1139 height 160
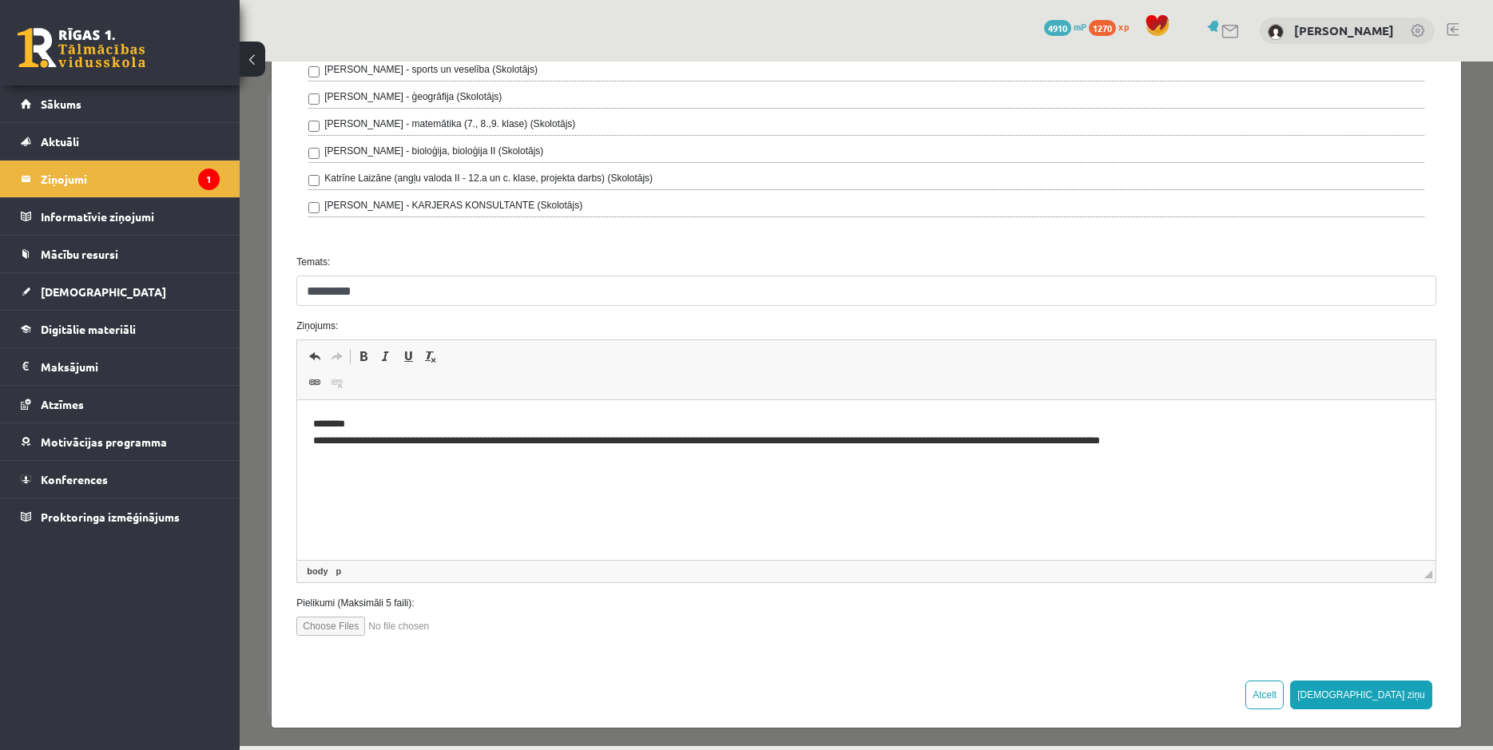
click at [698, 440] on p "**********" at bounding box center [859, 433] width 1093 height 34
click at [1054, 440] on p "**********" at bounding box center [859, 433] width 1093 height 34
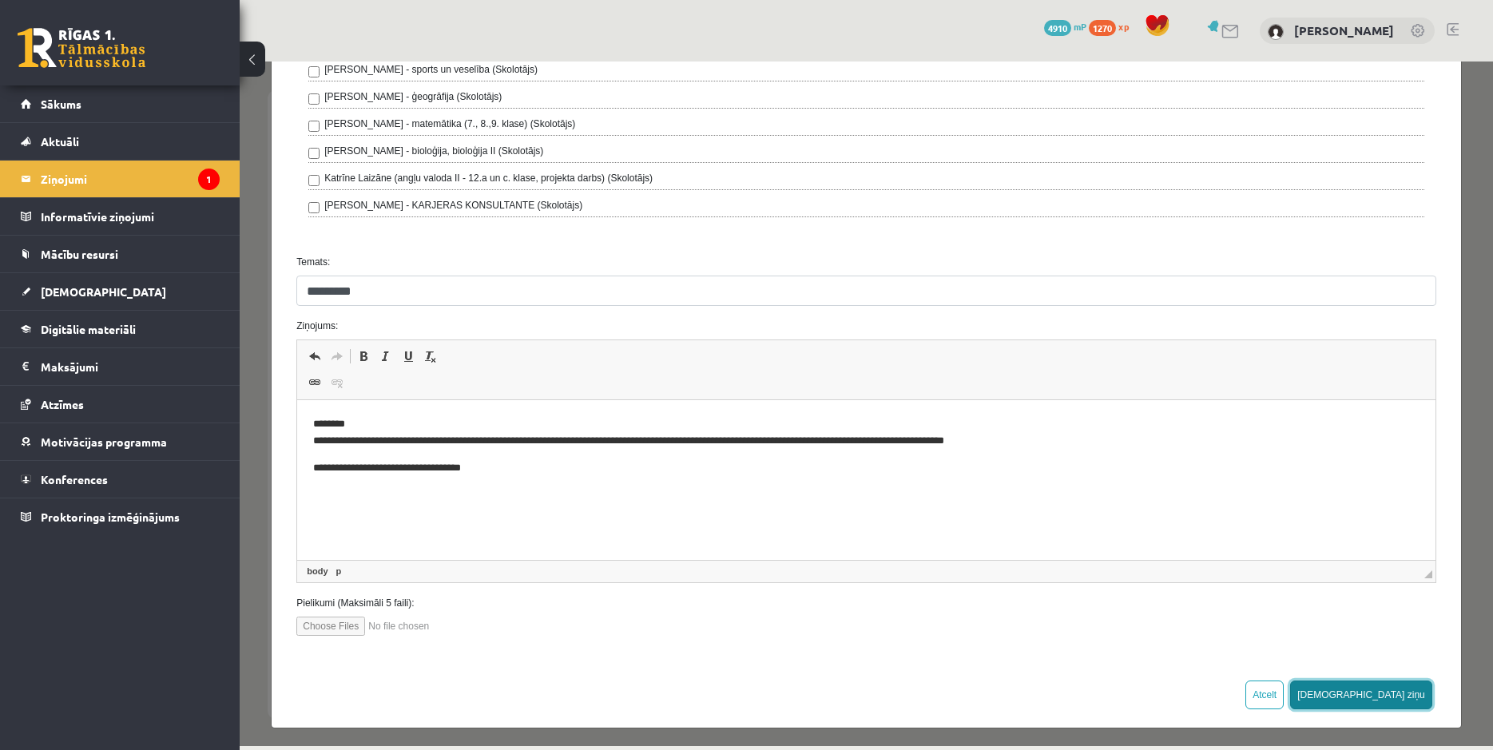
click at [1398, 696] on button "[DEMOGRAPHIC_DATA] ziņu" at bounding box center [1361, 695] width 142 height 29
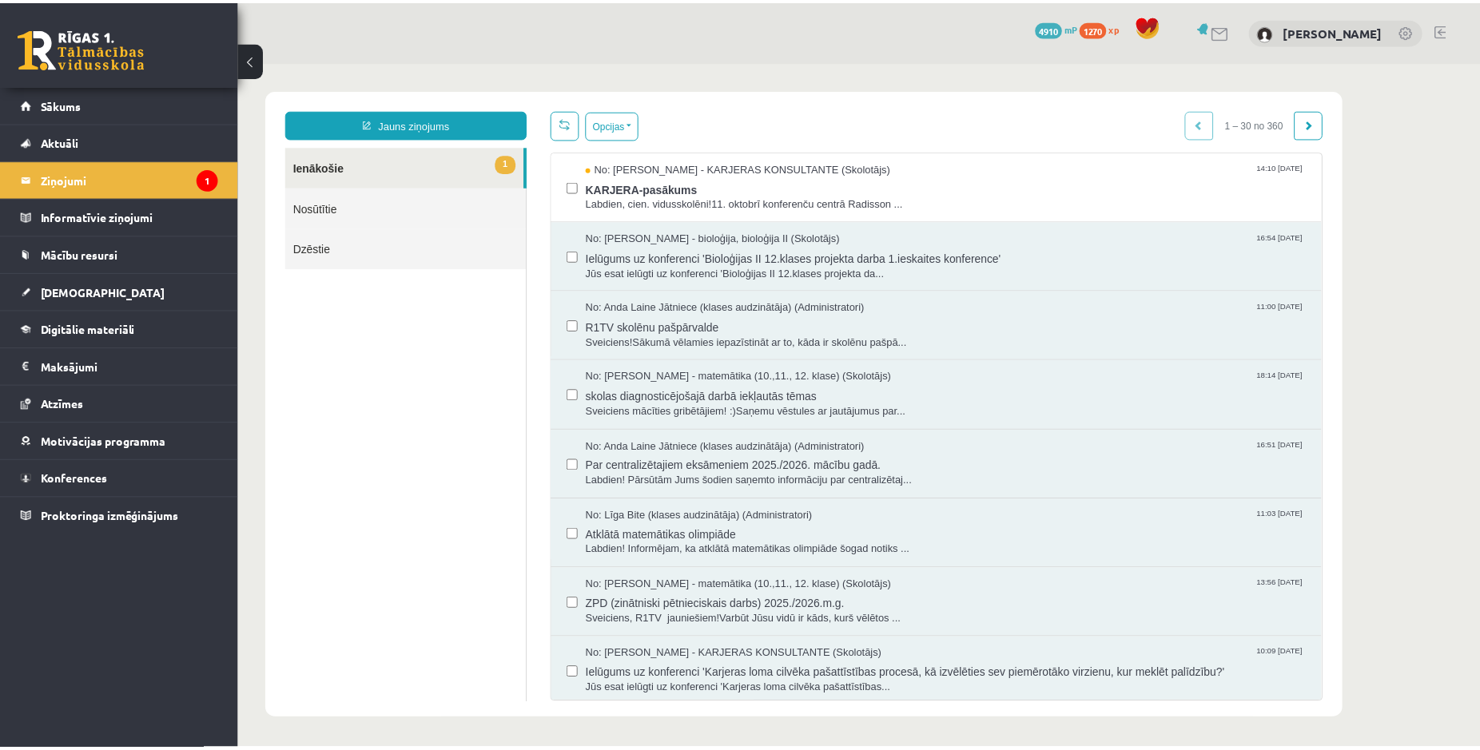
scroll to position [0, 0]
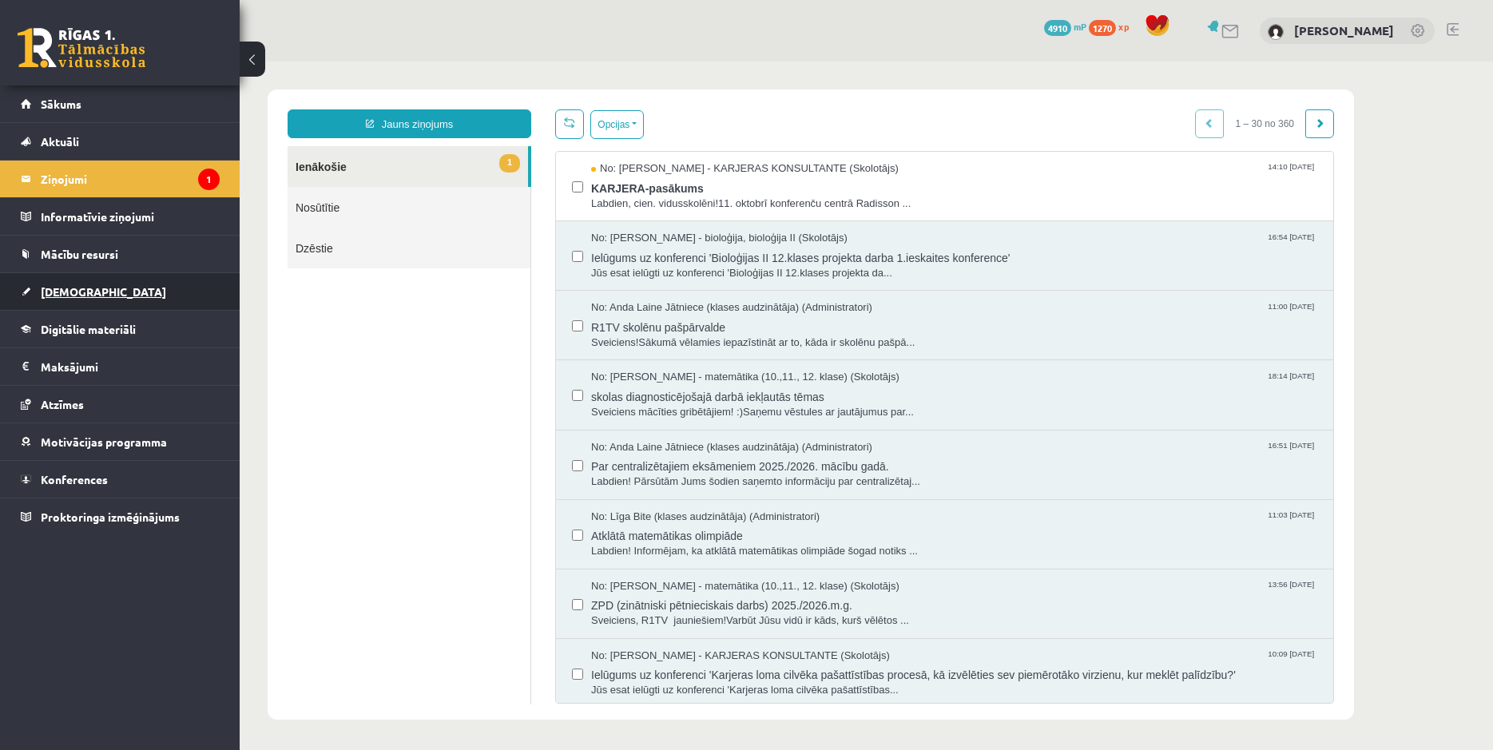
click at [65, 292] on span "[DEMOGRAPHIC_DATA]" at bounding box center [103, 291] width 125 height 14
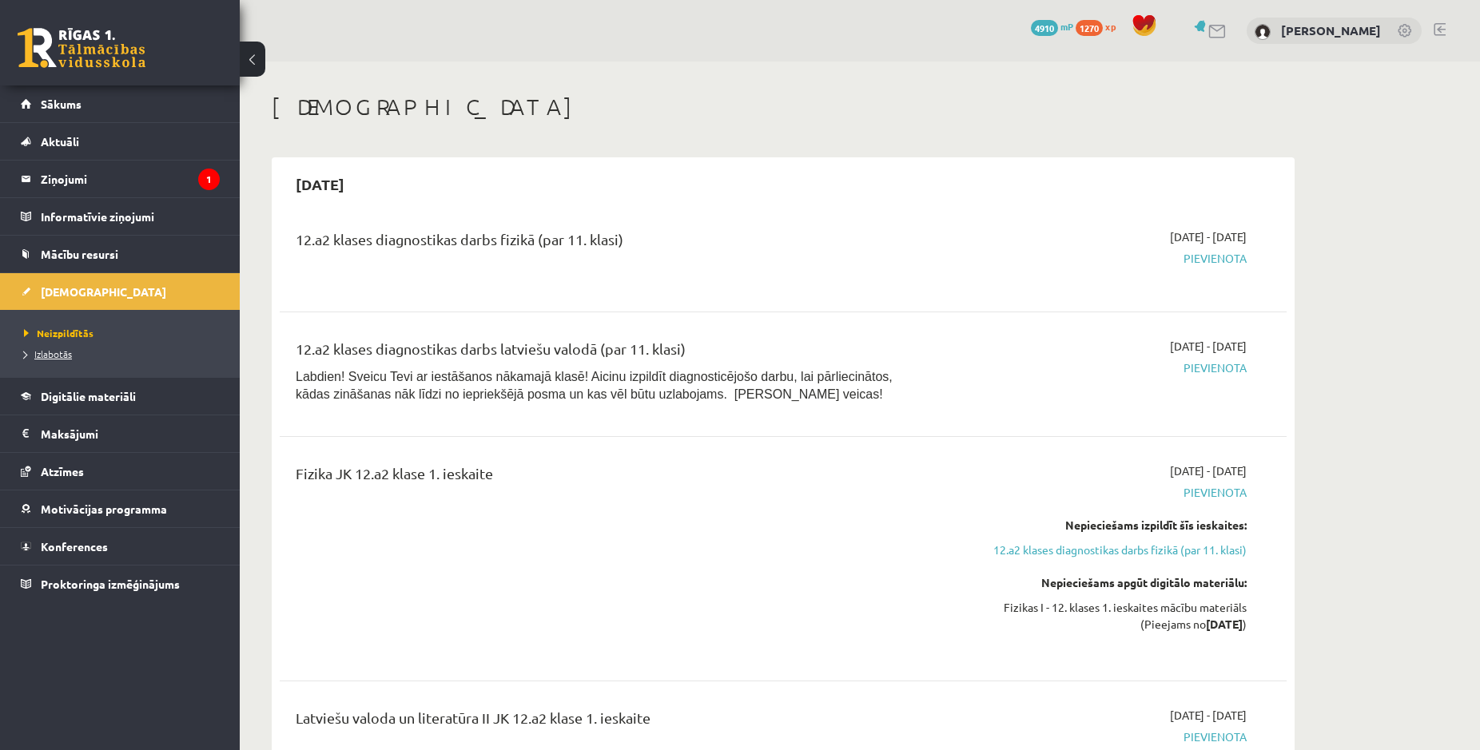
click at [57, 352] on span "Izlabotās" at bounding box center [48, 354] width 48 height 13
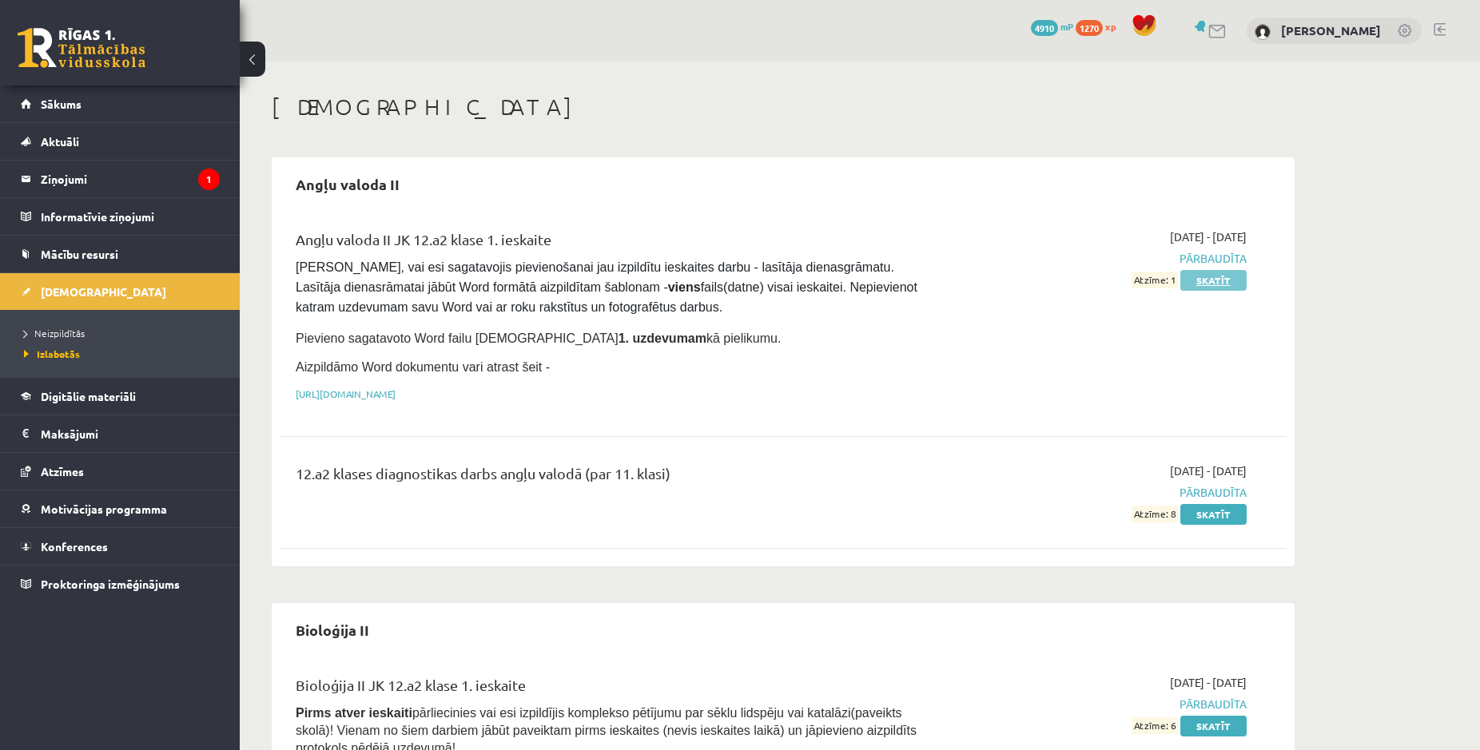
click at [1210, 284] on link "Skatīt" at bounding box center [1213, 280] width 66 height 21
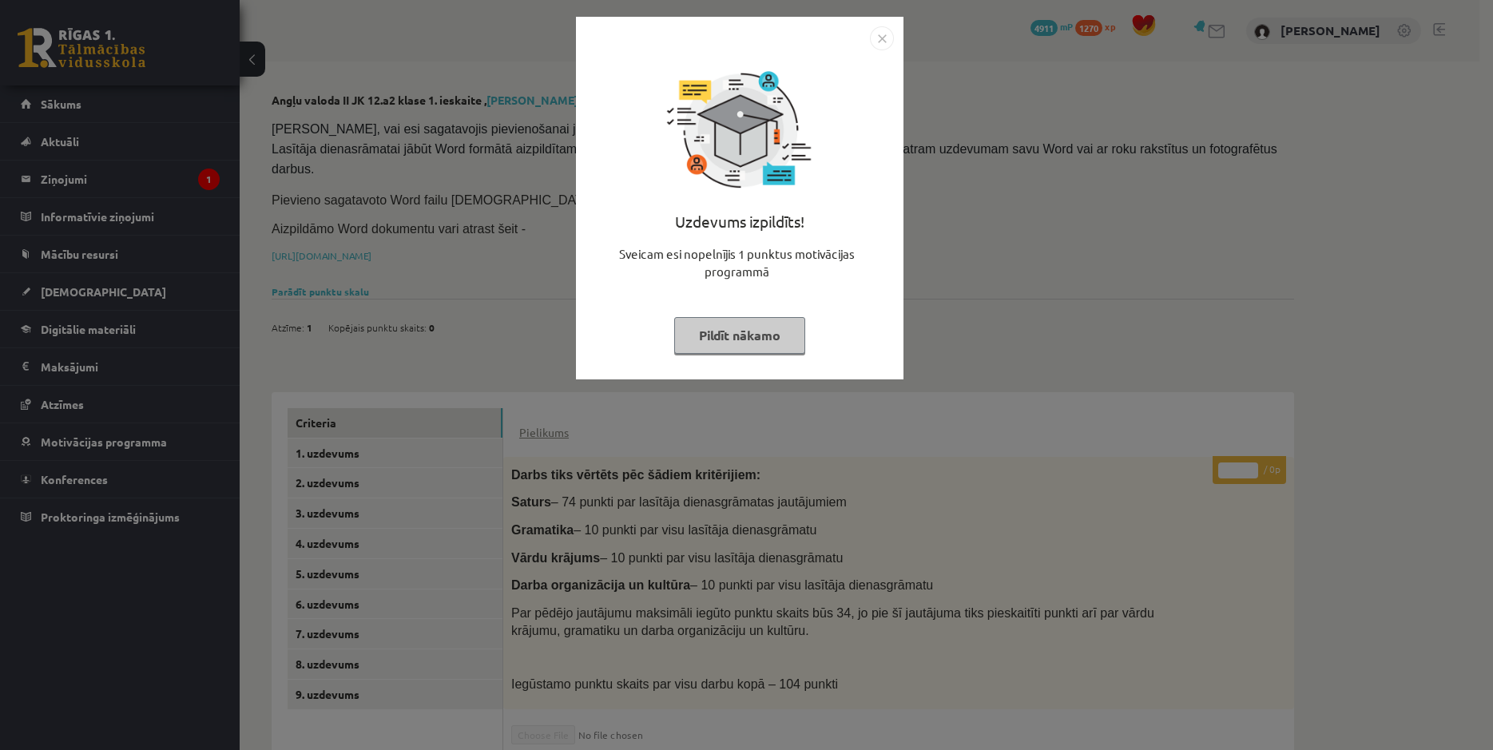
click at [880, 35] on img "Close" at bounding box center [882, 38] width 24 height 24
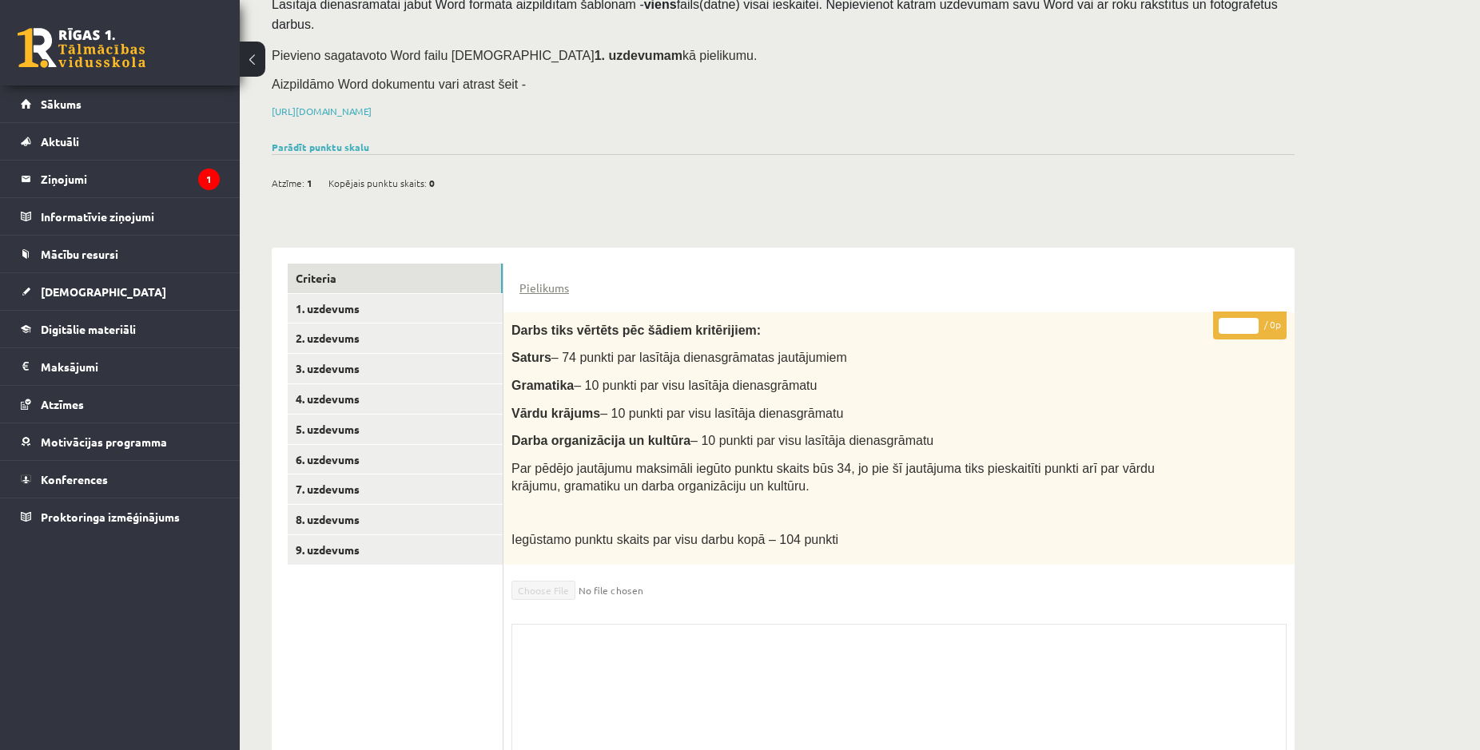
scroll to position [163, 0]
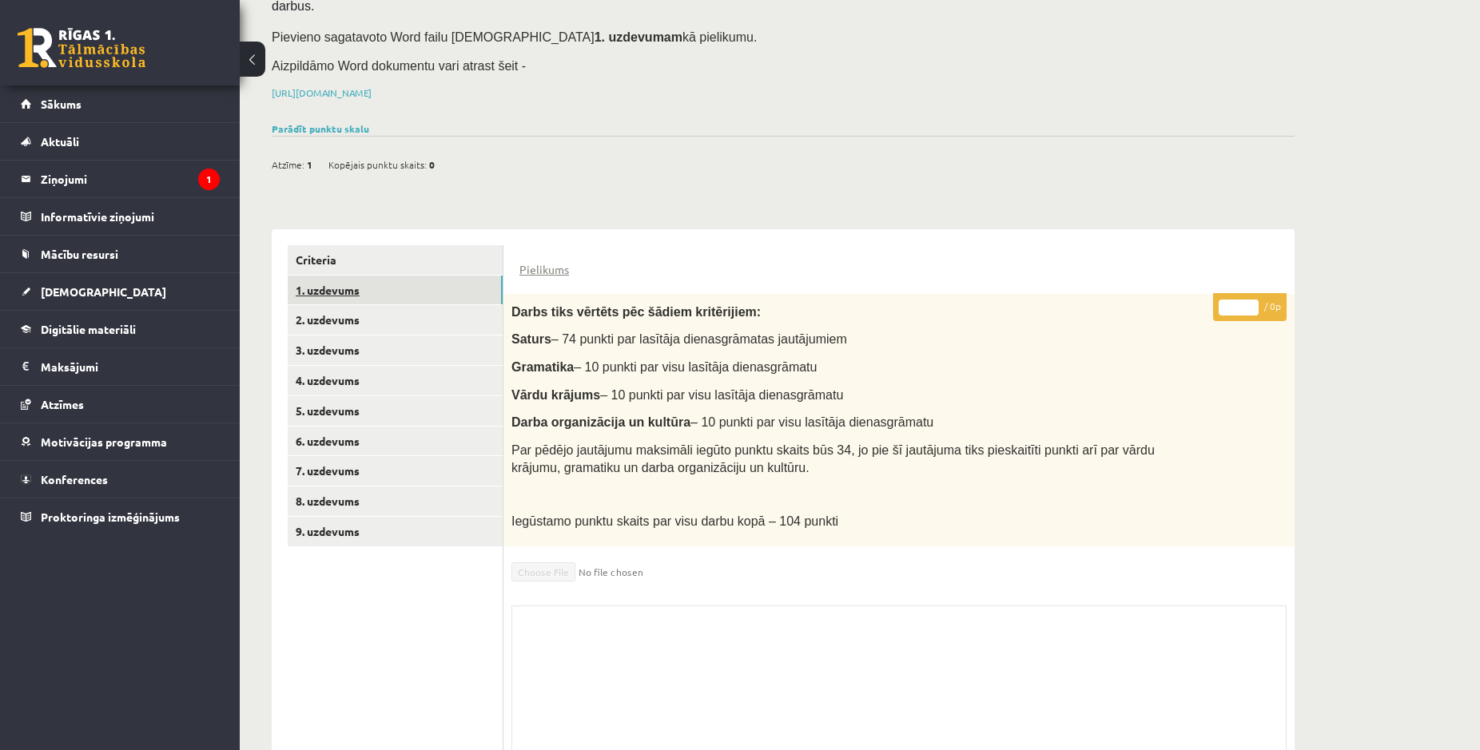
click at [331, 276] on link "1. uzdevums" at bounding box center [395, 291] width 215 height 30
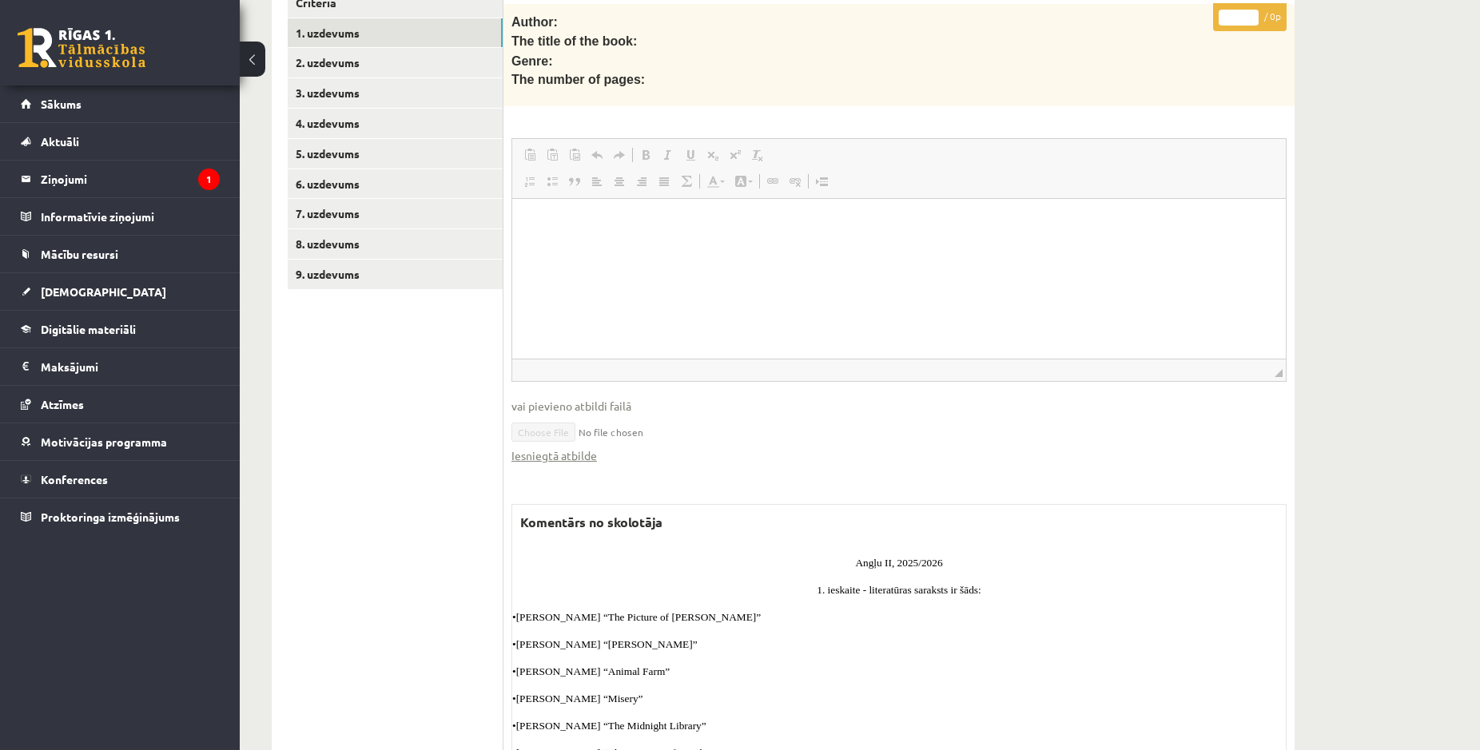
scroll to position [502, 0]
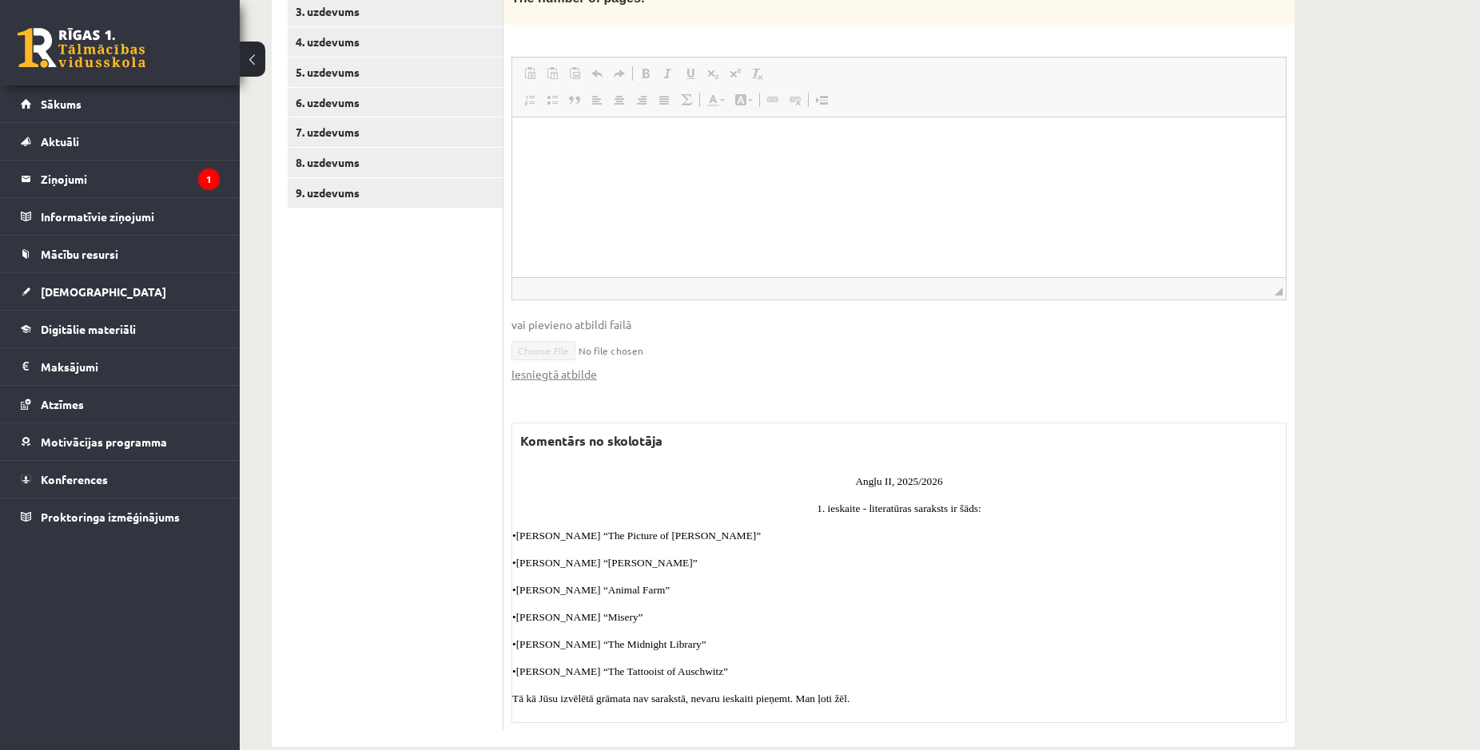
drag, startPoint x: 514, startPoint y: 504, endPoint x: 756, endPoint y: 608, distance: 263.4
click at [752, 632] on div "Angļu II, 2025/2026 1. ieskaite - literatūras saraksts ir šāds: •Oscar Wilde “T…" at bounding box center [898, 588] width 773 height 235
copy div "•Oscar Wilde “The Picture of Dorian Gray” •Charles Dickens “Oliver Twist” •Geor…"
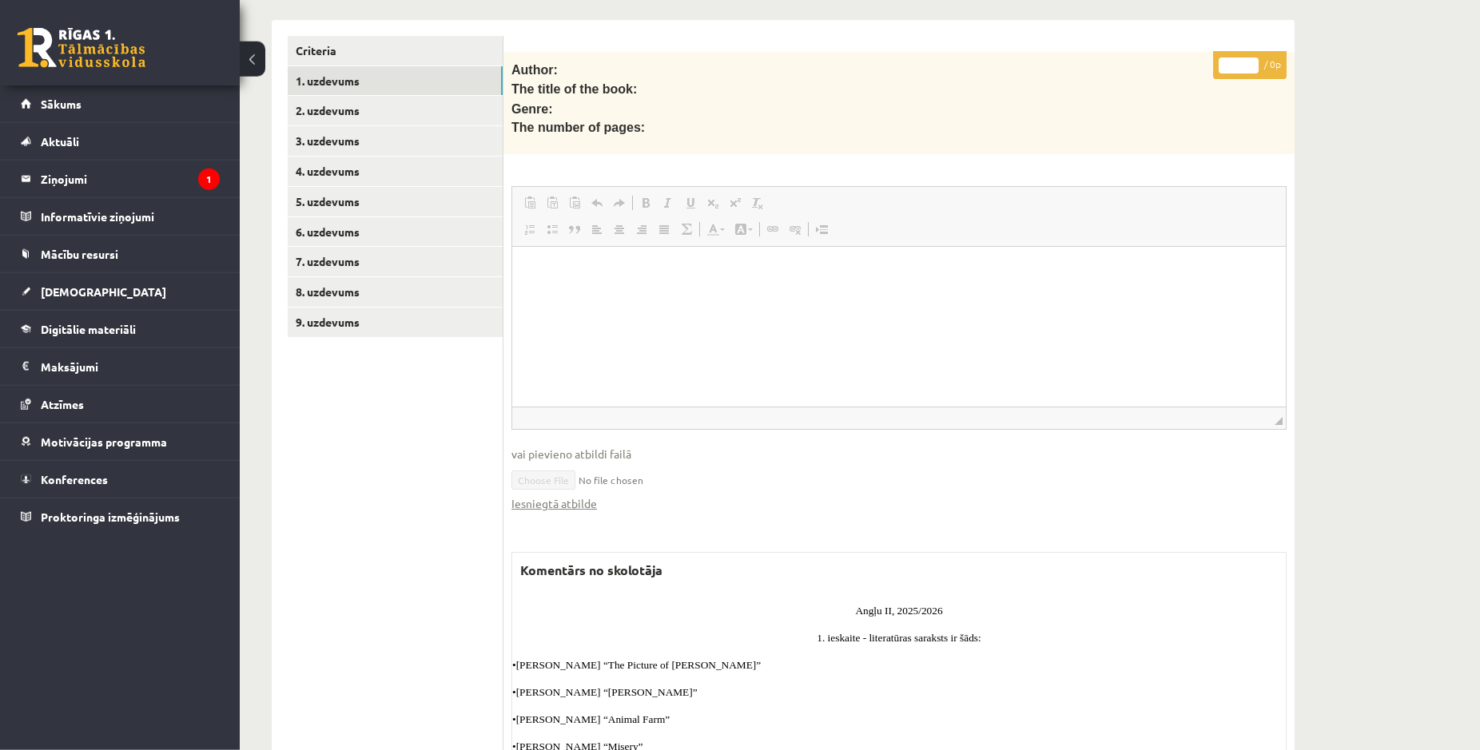
scroll to position [257, 0]
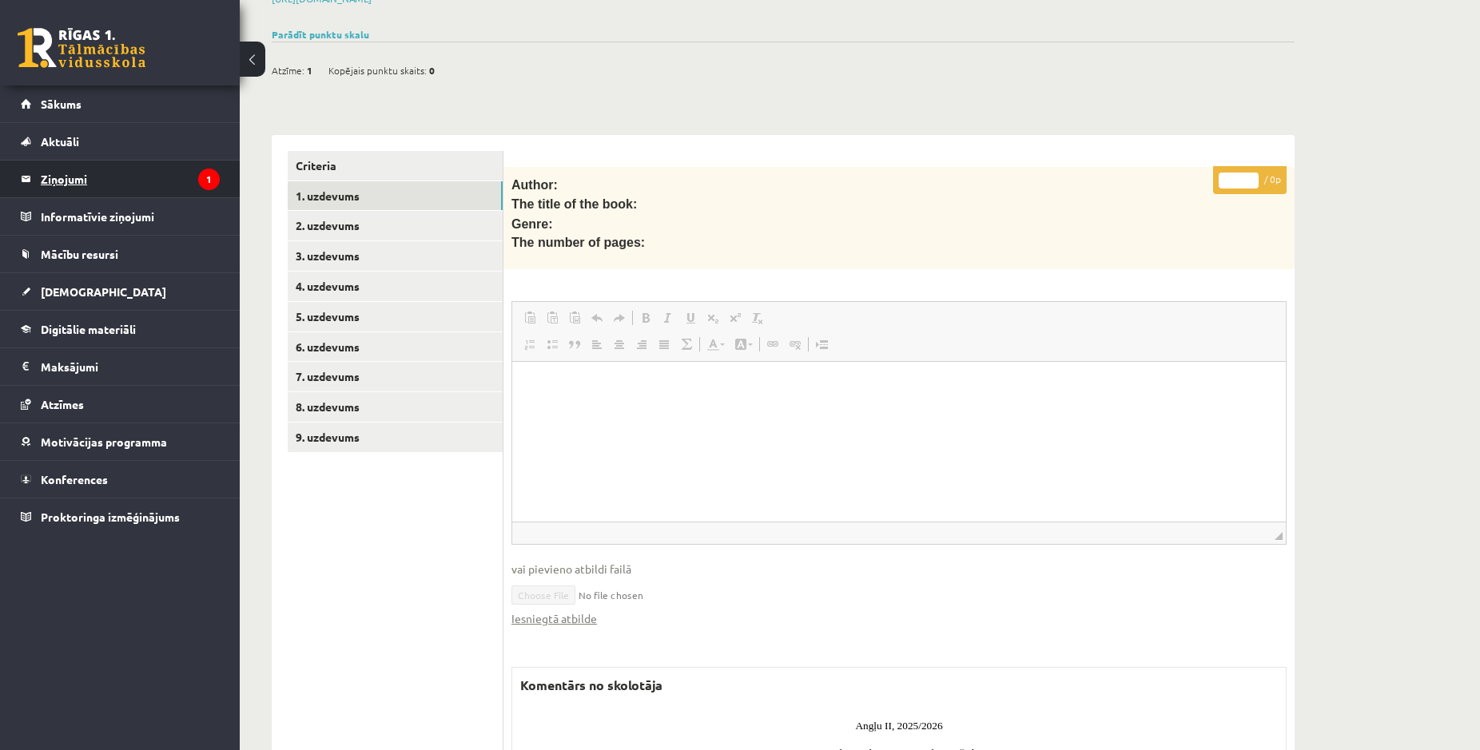
click at [113, 189] on legend "Ziņojumi 1" at bounding box center [130, 179] width 179 height 37
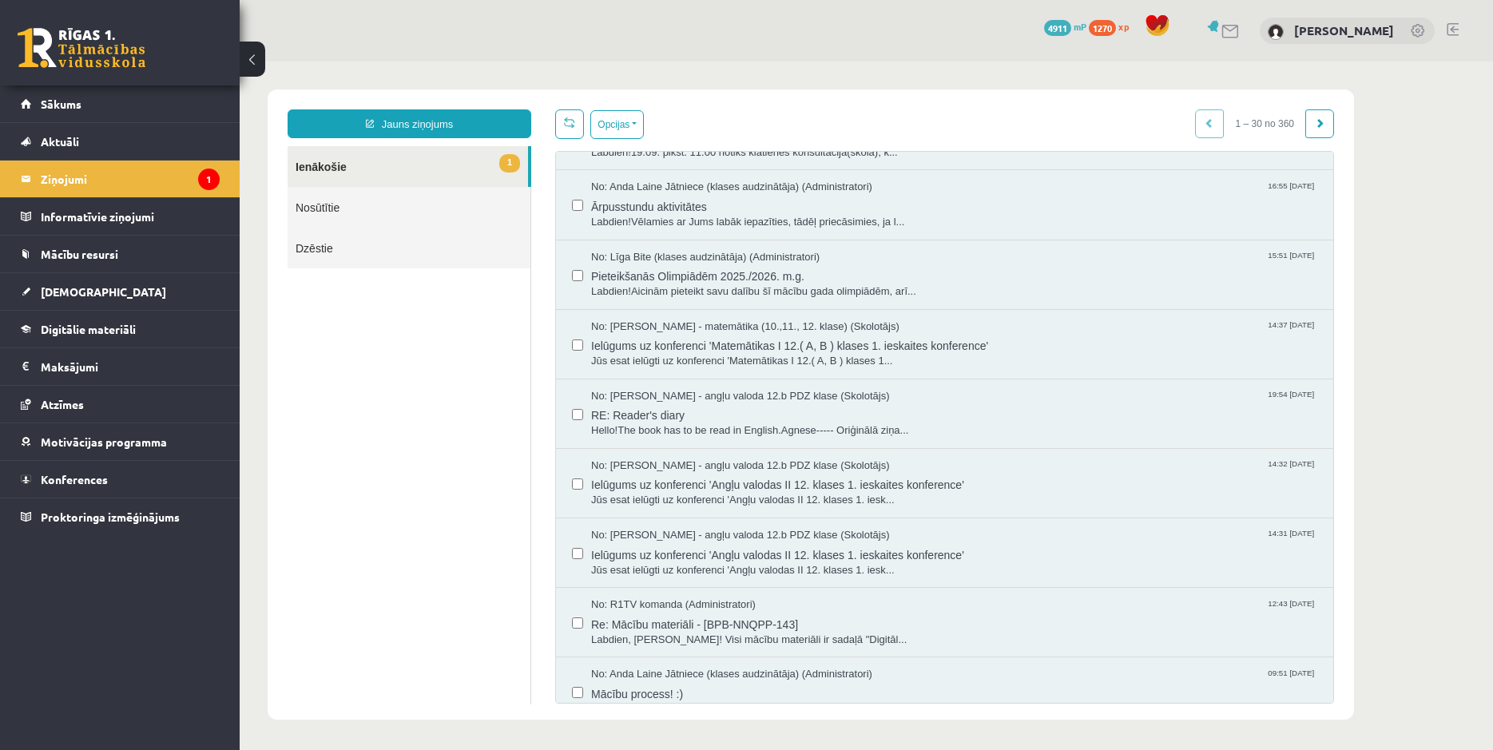
scroll to position [1381, 0]
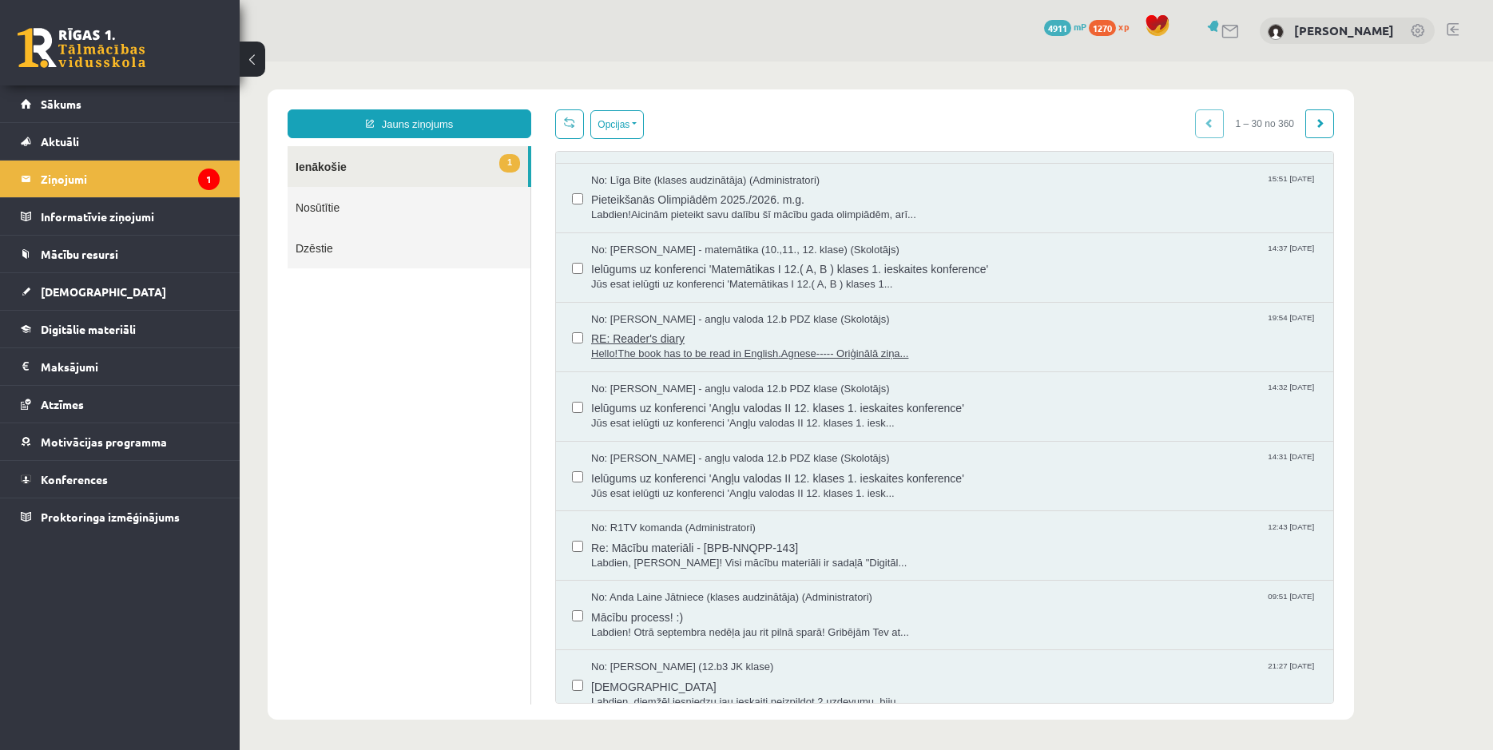
click at [618, 324] on span "No: [PERSON_NAME] - angļu valoda 12.b PDZ klase (Skolotājs)" at bounding box center [740, 319] width 299 height 15
click at [766, 467] on span "Ielūgums uz konferenci 'Angļu valodas II 12. klases 1. ieskaites konference'" at bounding box center [954, 477] width 726 height 20
click at [808, 618] on span "Mācību process! :)" at bounding box center [954, 616] width 726 height 20
click at [722, 411] on span "Ielūgums uz konferenci 'Angļu valodas II 12. klases 1. ieskaites konference'" at bounding box center [954, 406] width 726 height 20
click at [717, 343] on span "RE: Reader's diary" at bounding box center [954, 337] width 726 height 20
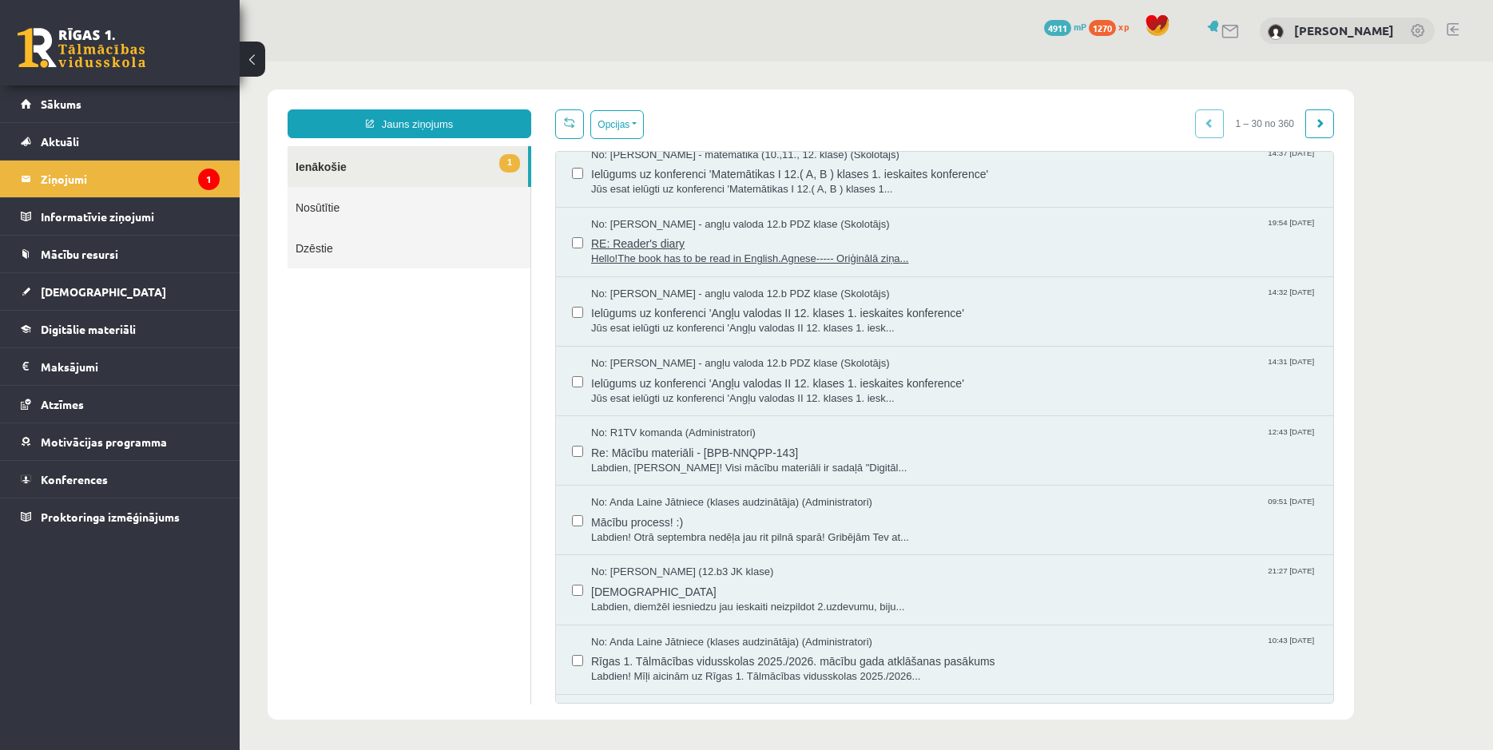
scroll to position [1460, 0]
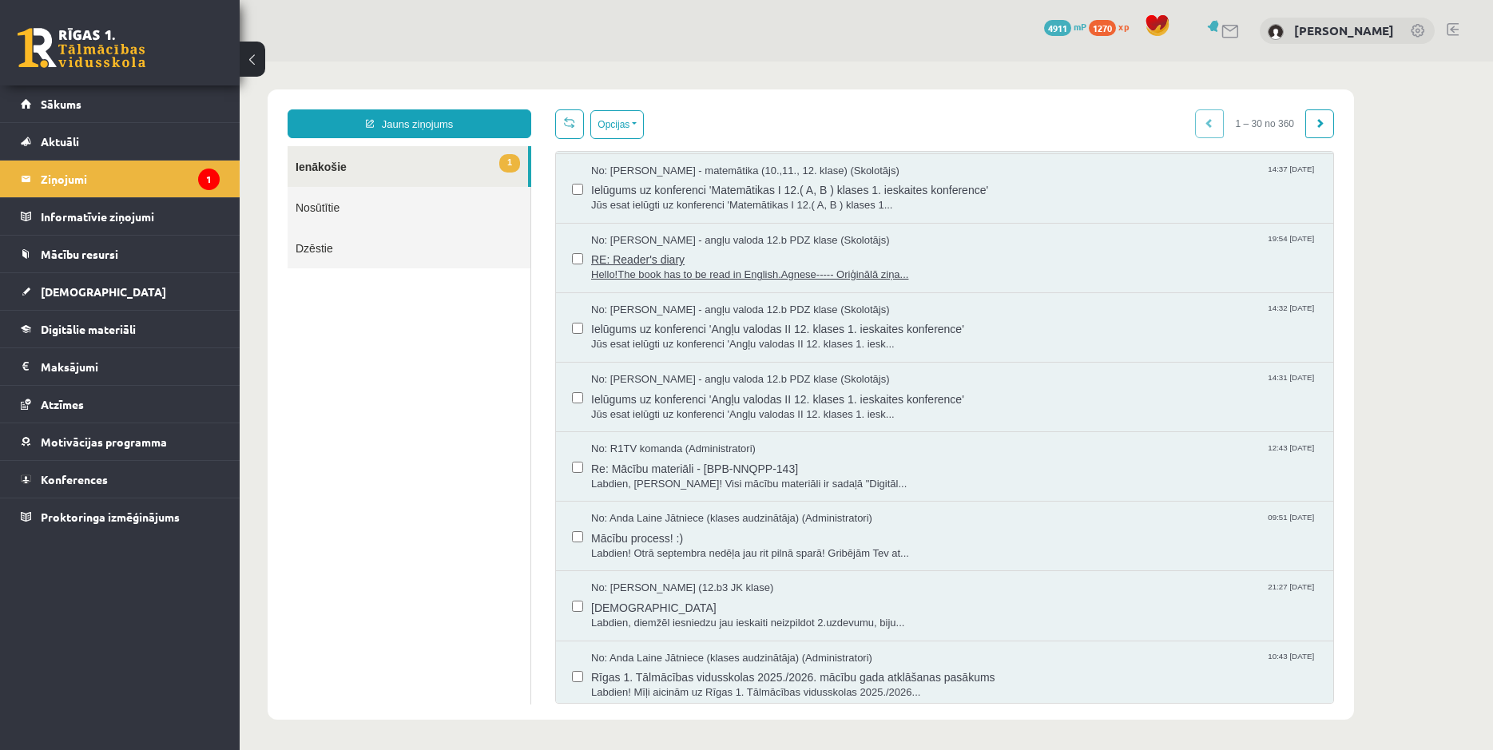
click at [749, 276] on span "Hello!The book has to be read in English.Agnese----- Oriģinālā ziņa..." at bounding box center [954, 275] width 726 height 15
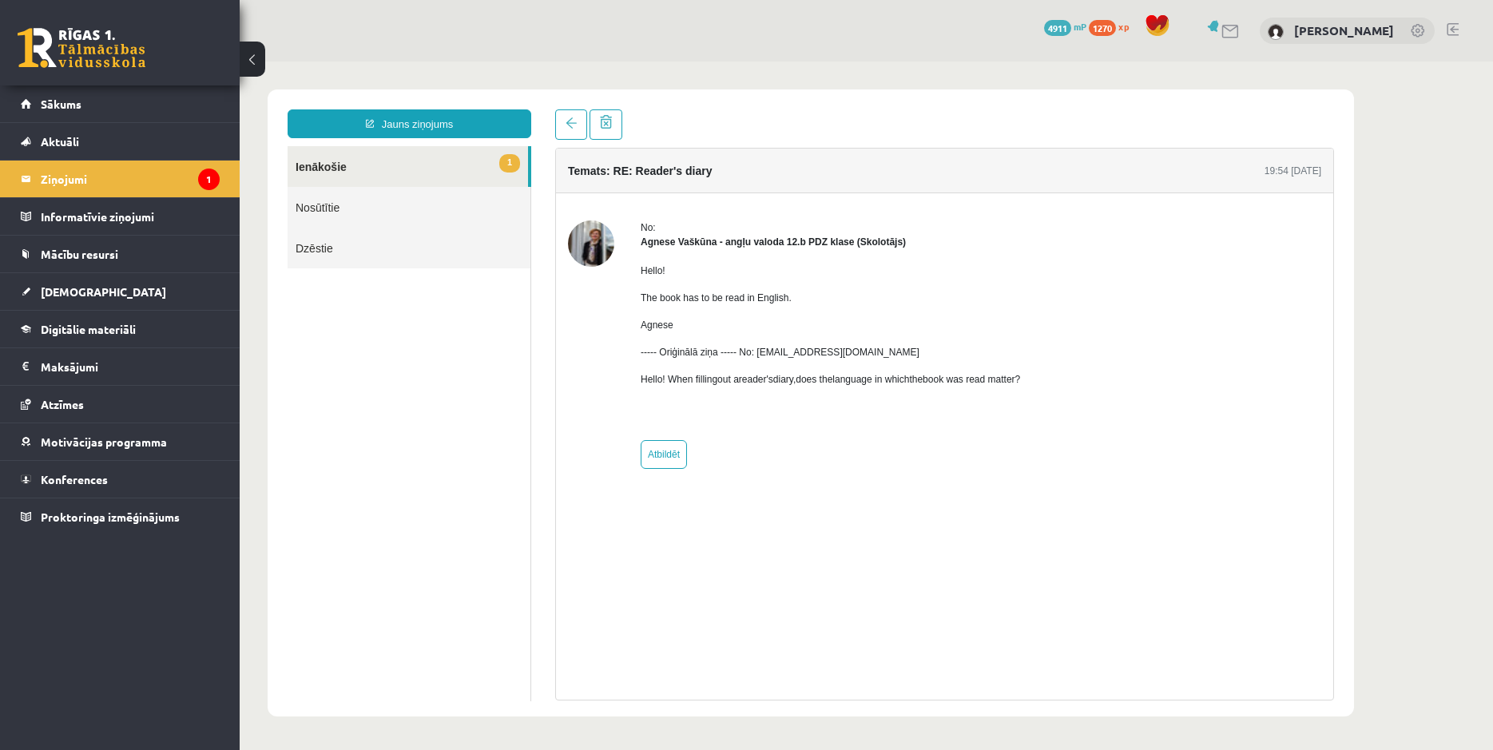
scroll to position [0, 0]
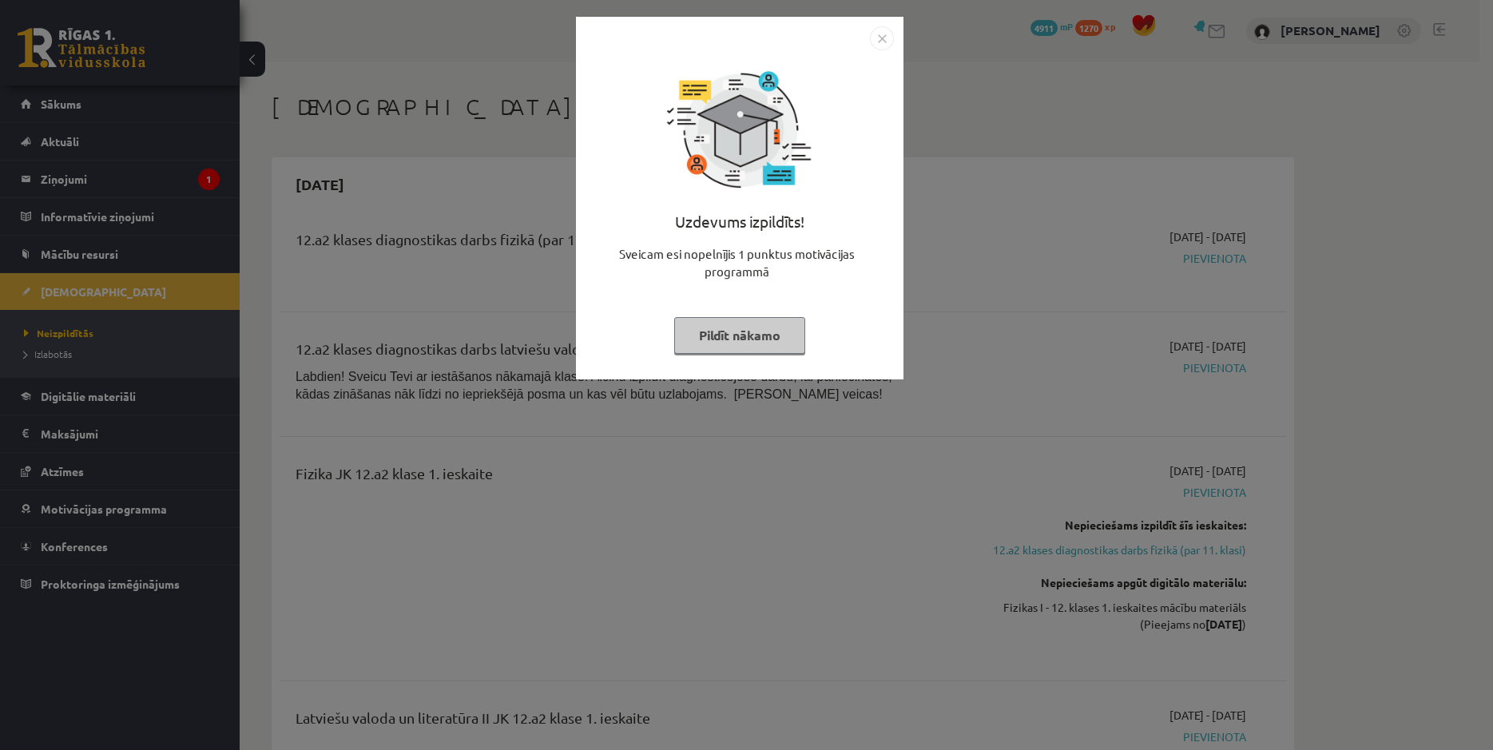
click at [884, 43] on img "Close" at bounding box center [882, 38] width 24 height 24
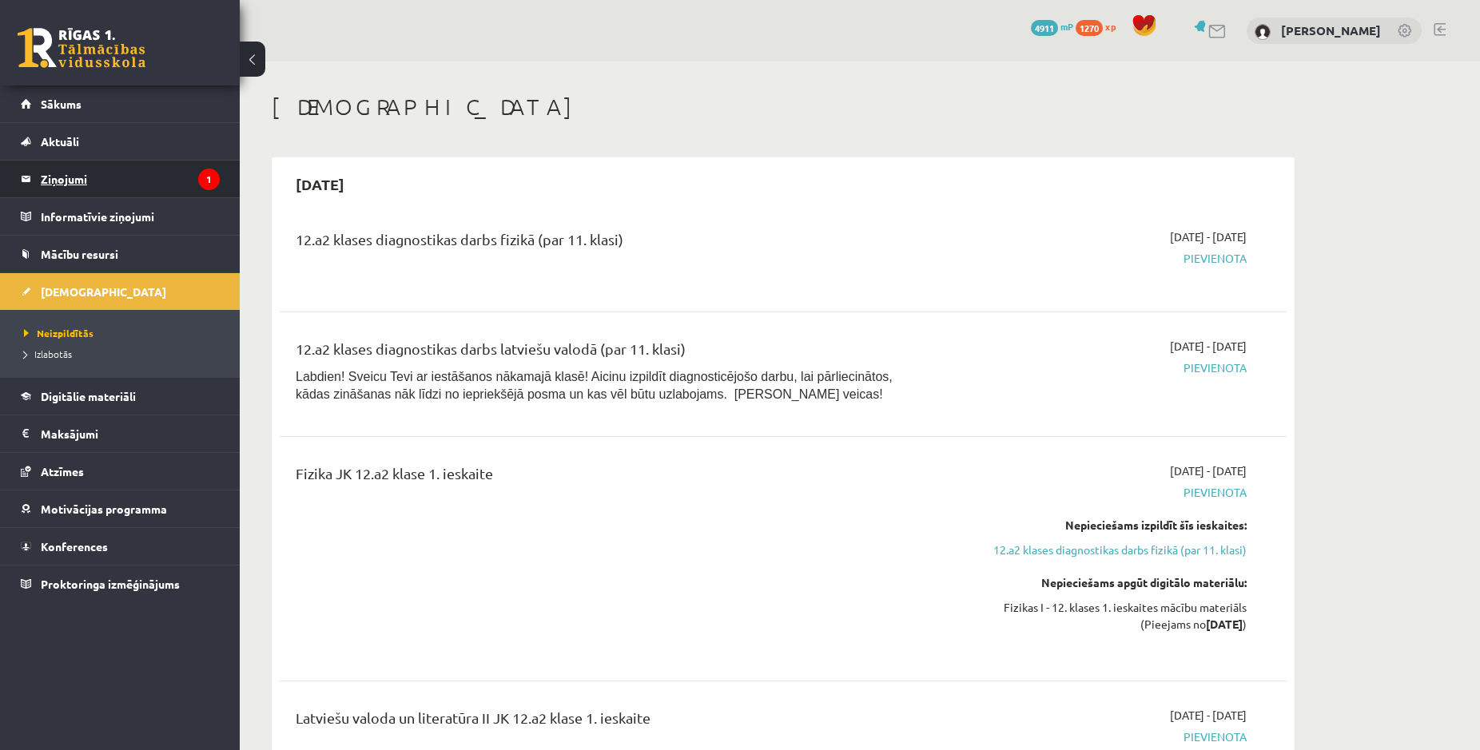
click at [129, 175] on legend "Ziņojumi 1" at bounding box center [130, 179] width 179 height 37
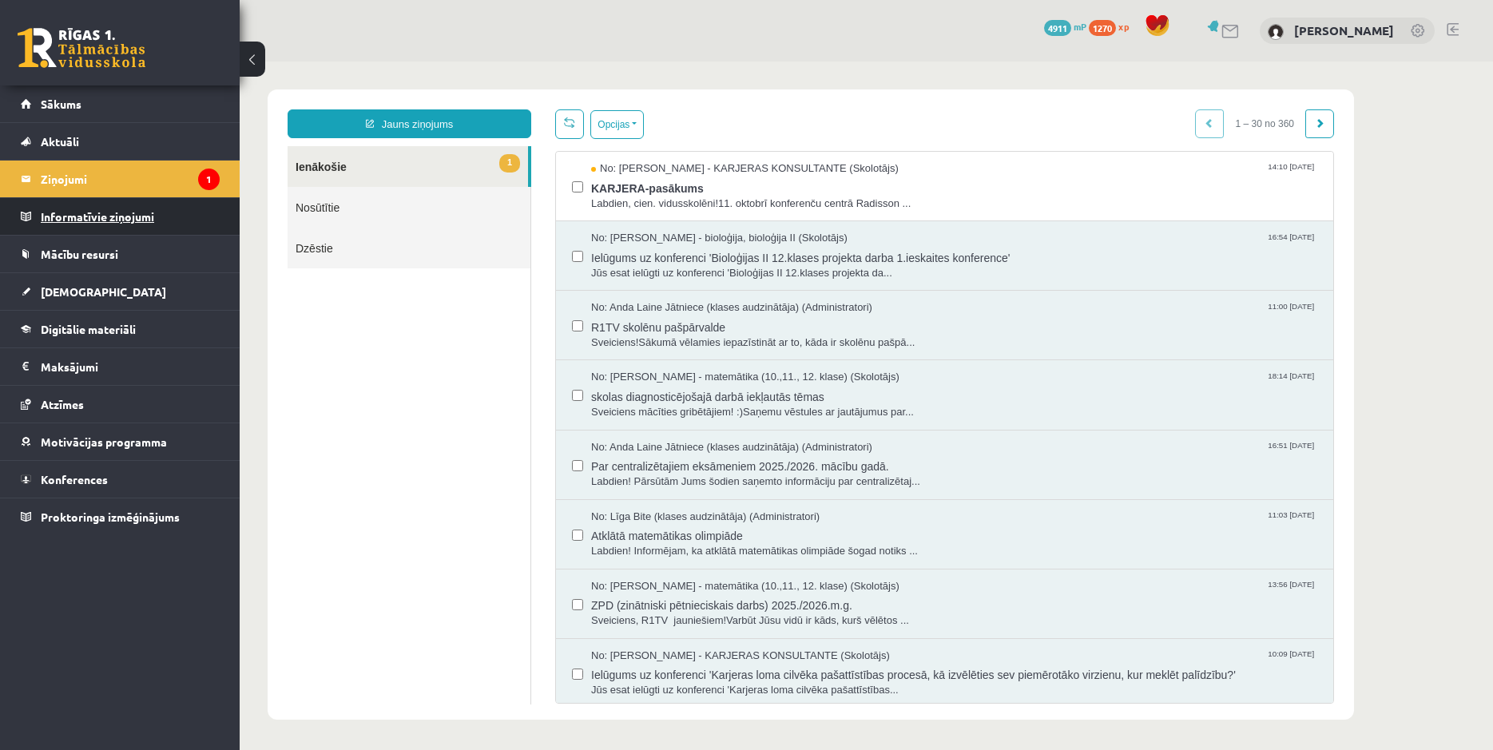
click at [114, 213] on legend "Informatīvie ziņojumi 0" at bounding box center [130, 216] width 179 height 37
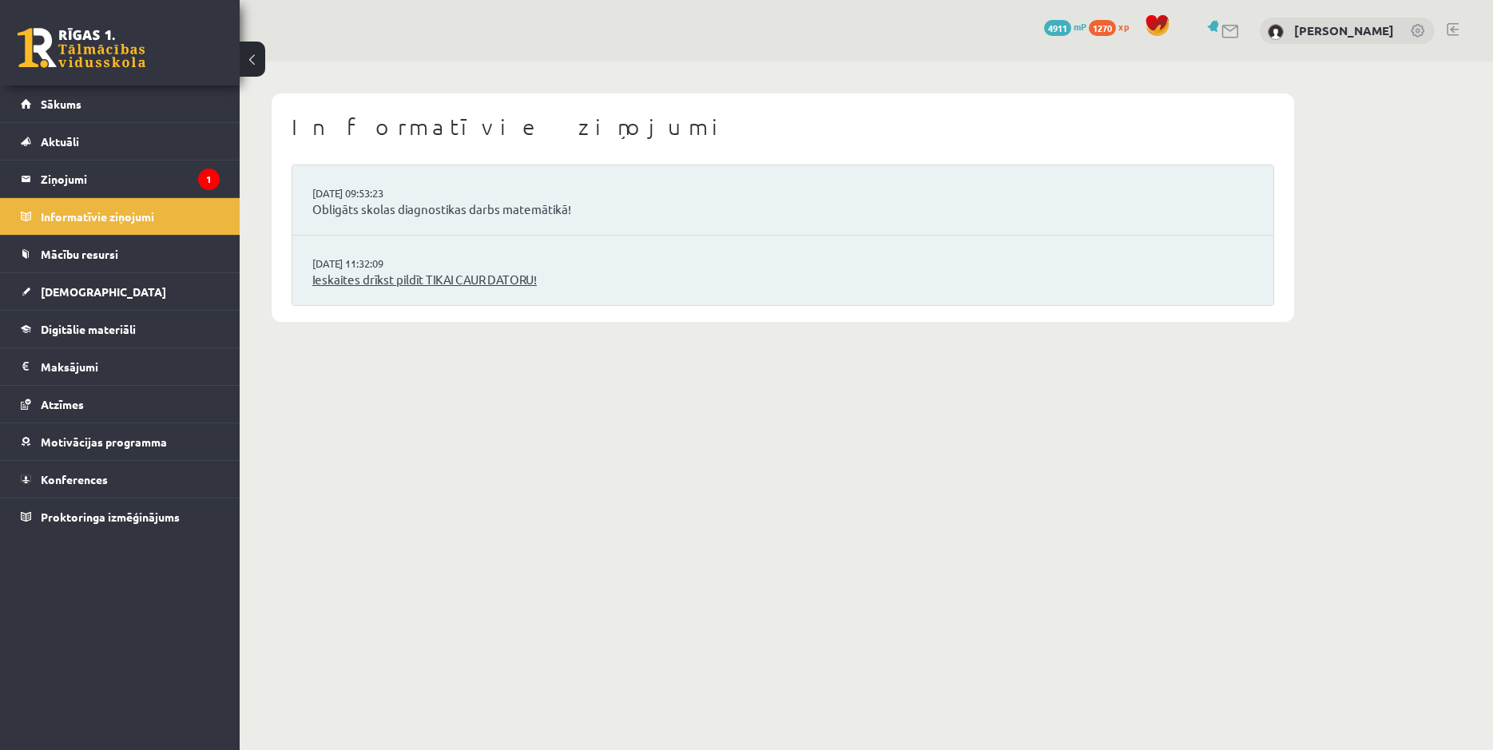
click at [455, 278] on link "Ieskaites drīkst pildīt TIKAI CAUR DATORU!" at bounding box center [782, 280] width 941 height 18
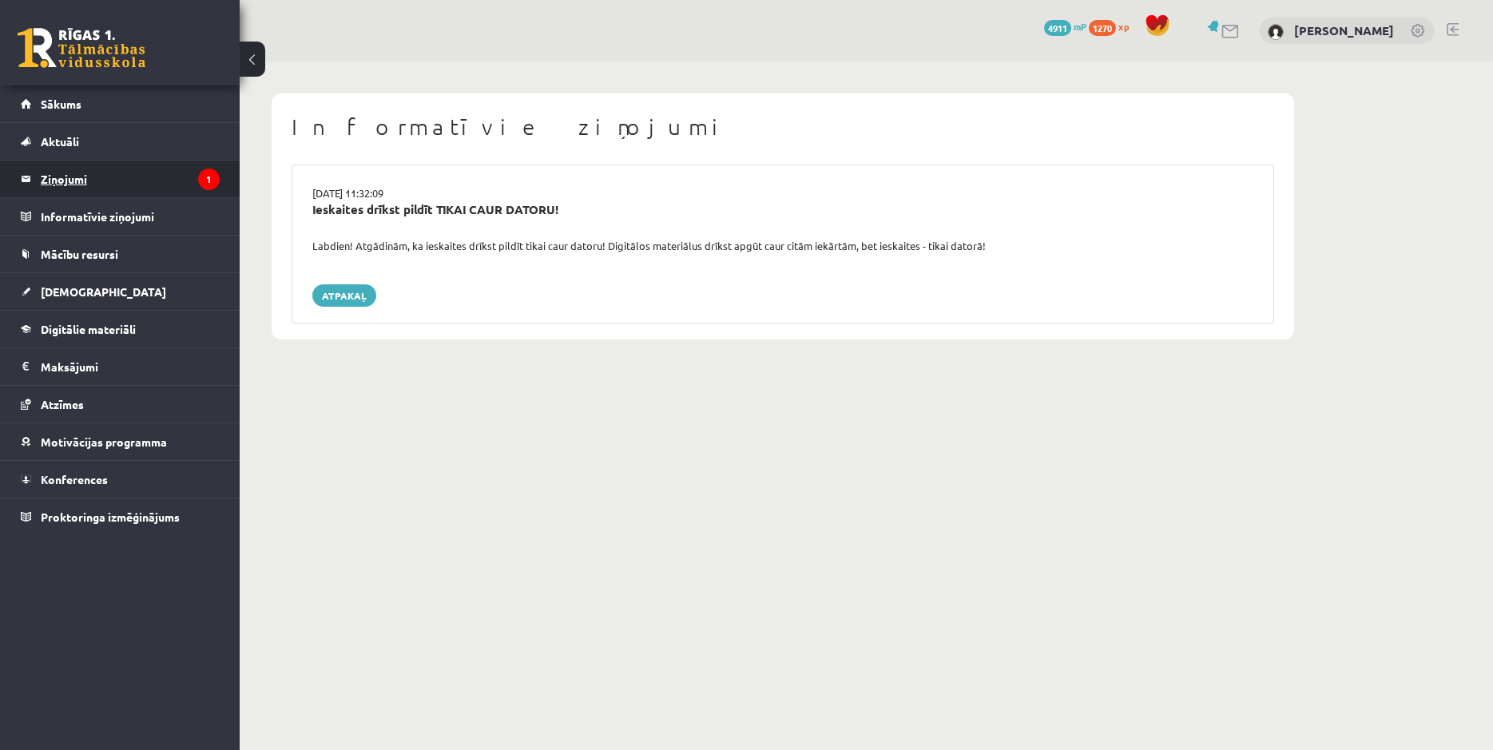
click at [66, 179] on legend "Ziņojumi 1" at bounding box center [130, 179] width 179 height 37
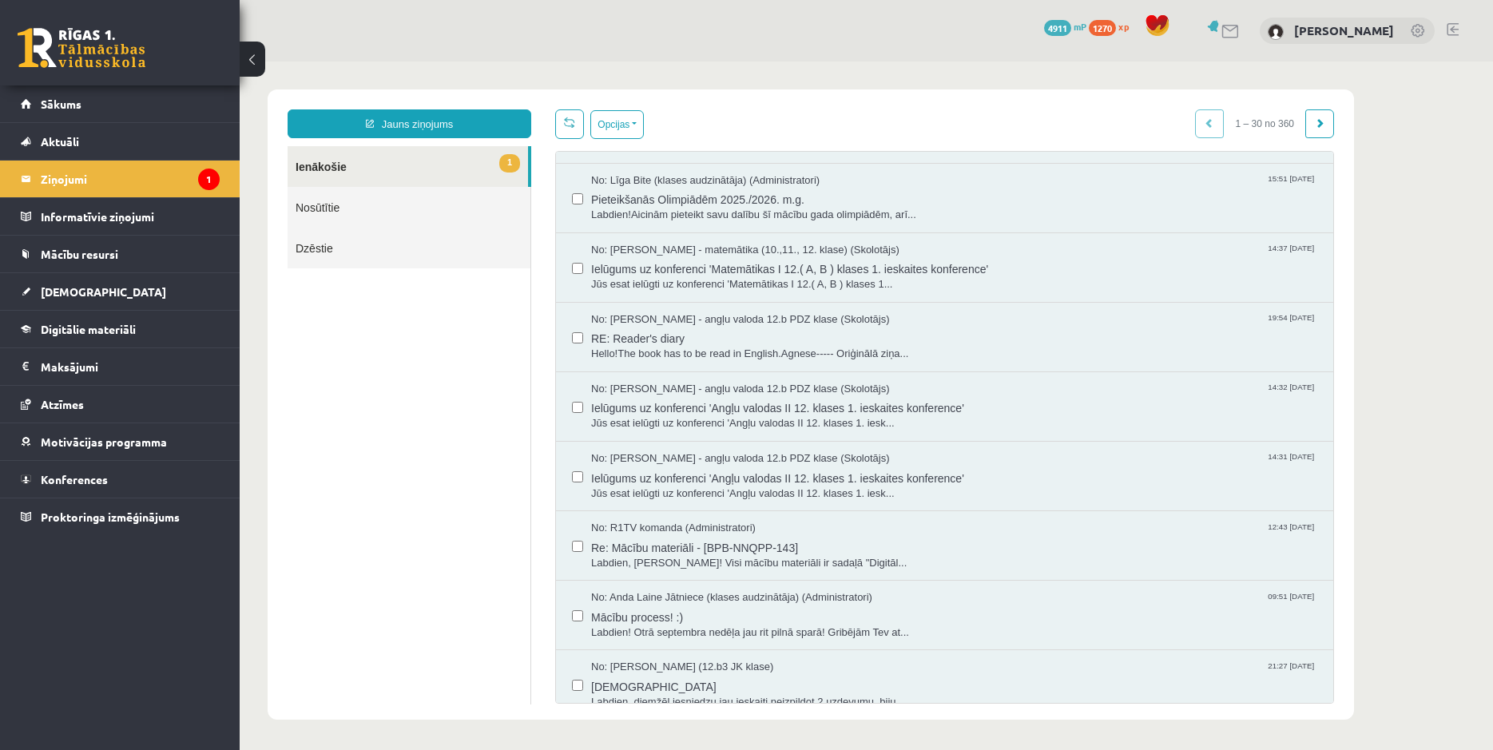
scroll to position [1537, 0]
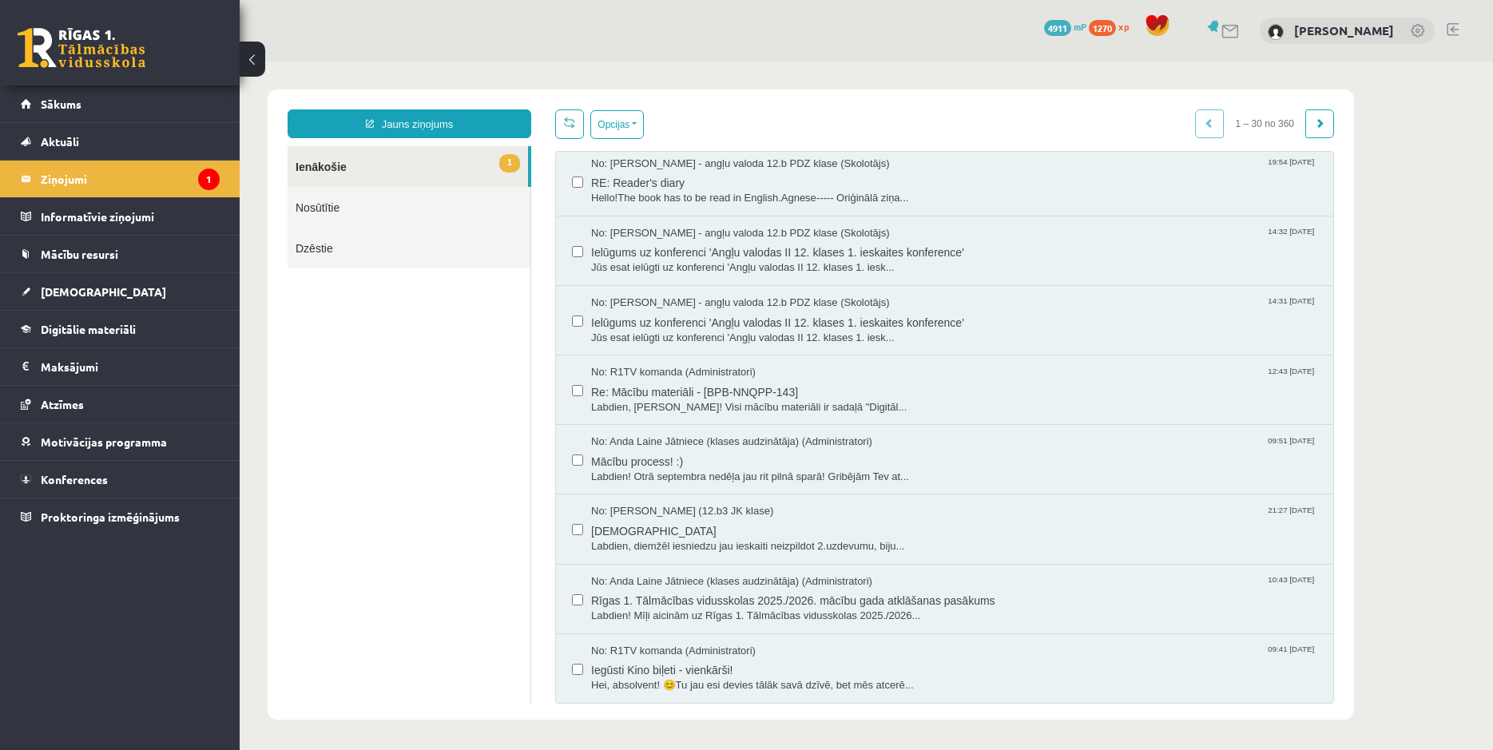
click at [384, 203] on link "Nosūtītie" at bounding box center [409, 207] width 243 height 41
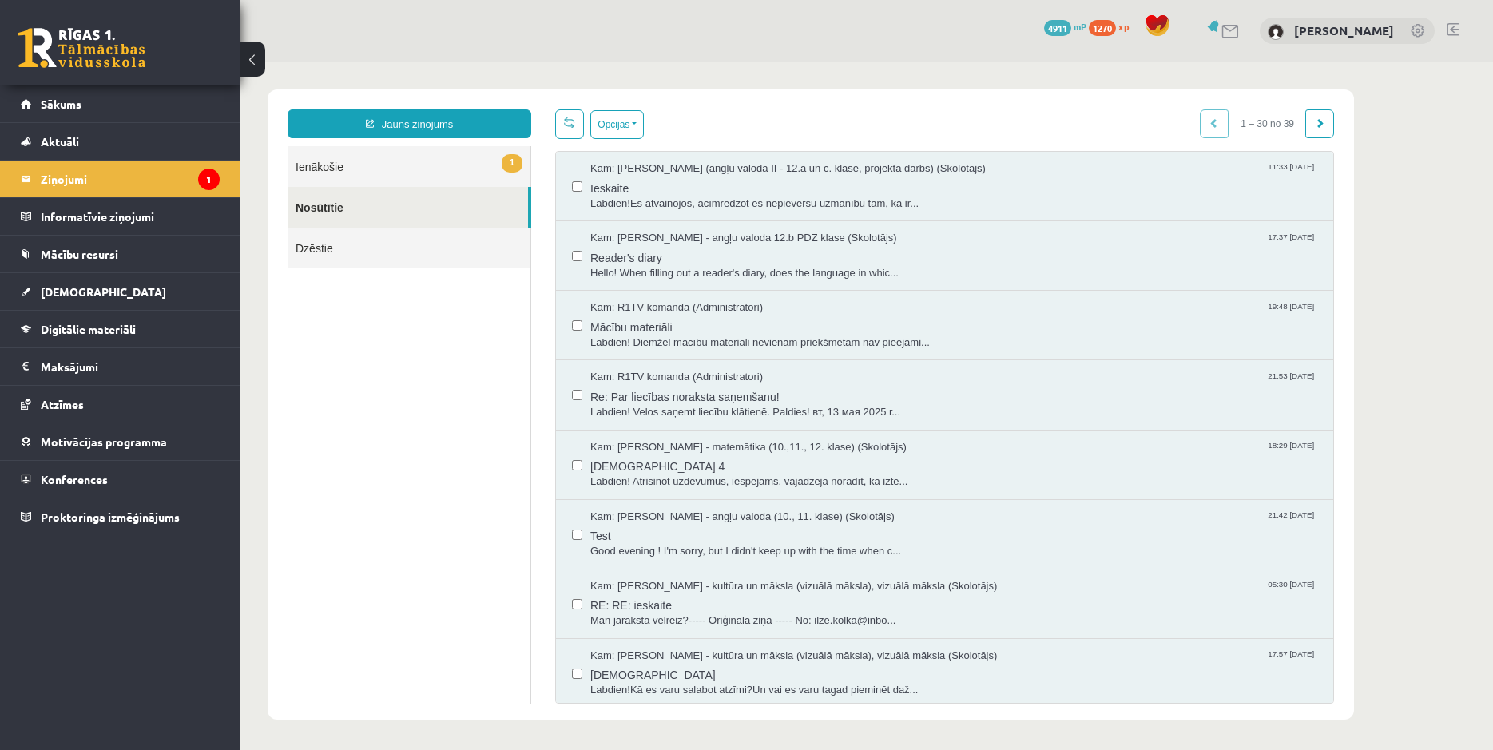
scroll to position [0, 0]
click at [682, 185] on span "Ieskaite" at bounding box center [954, 187] width 726 height 20
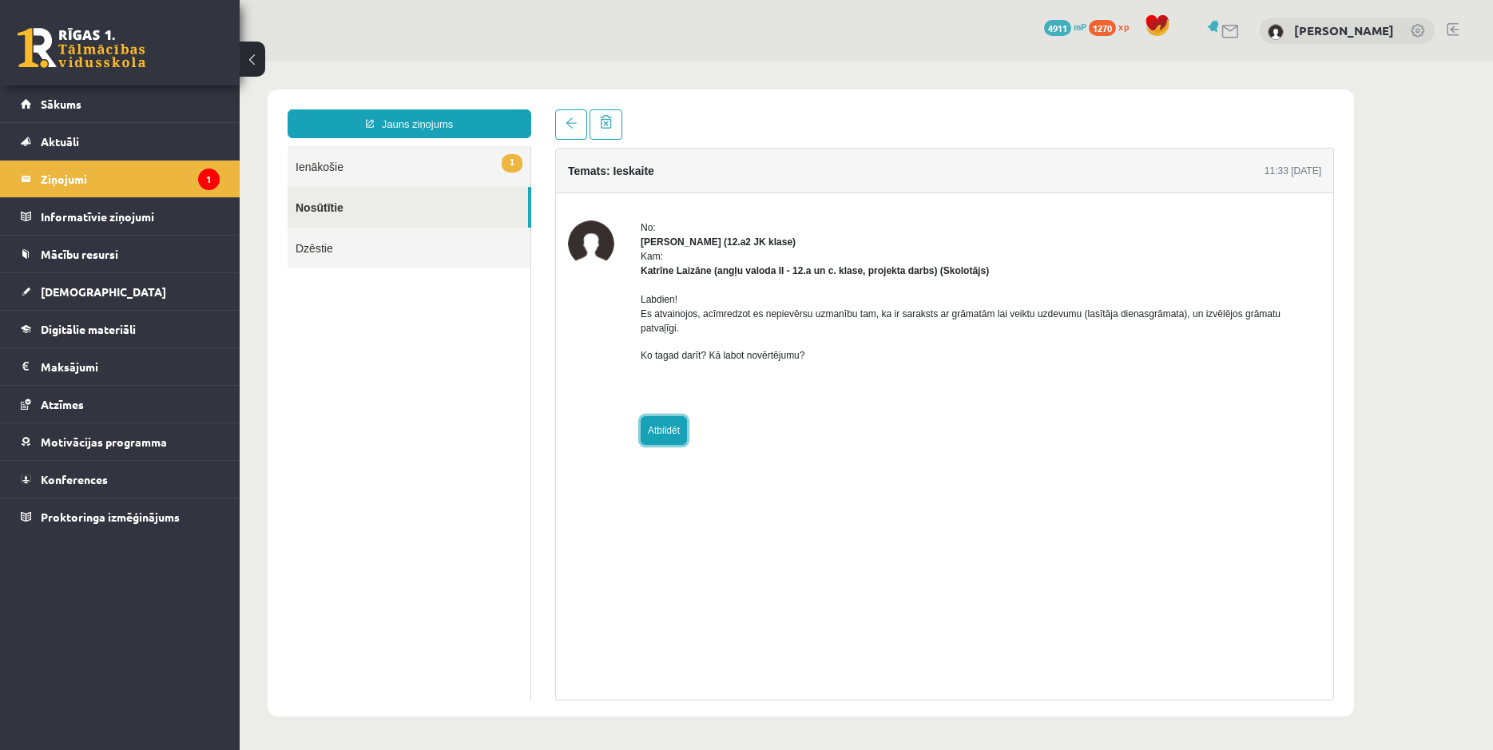
click at [675, 416] on link "Atbildēt" at bounding box center [664, 430] width 46 height 29
type input "**********"
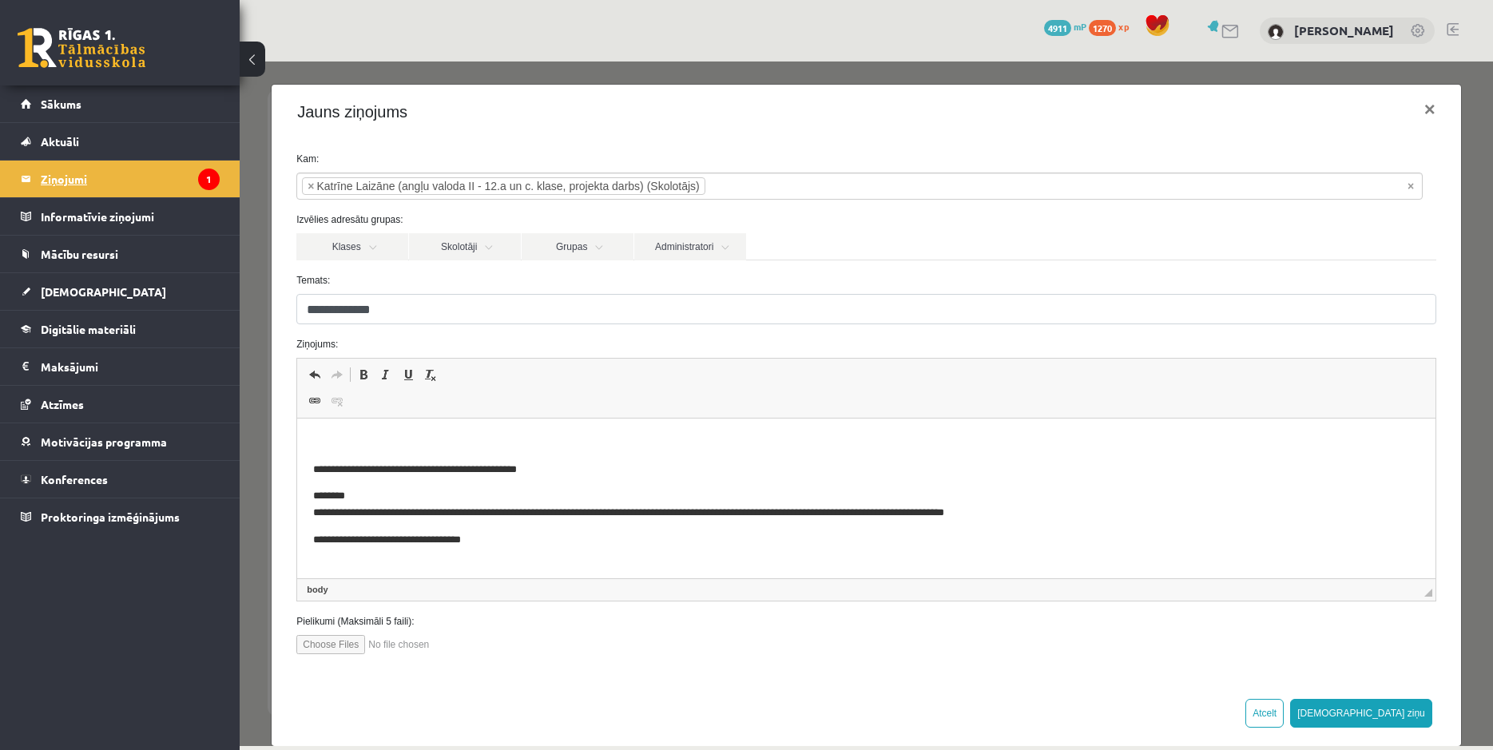
click at [97, 177] on legend "Ziņojumi 1" at bounding box center [130, 179] width 179 height 37
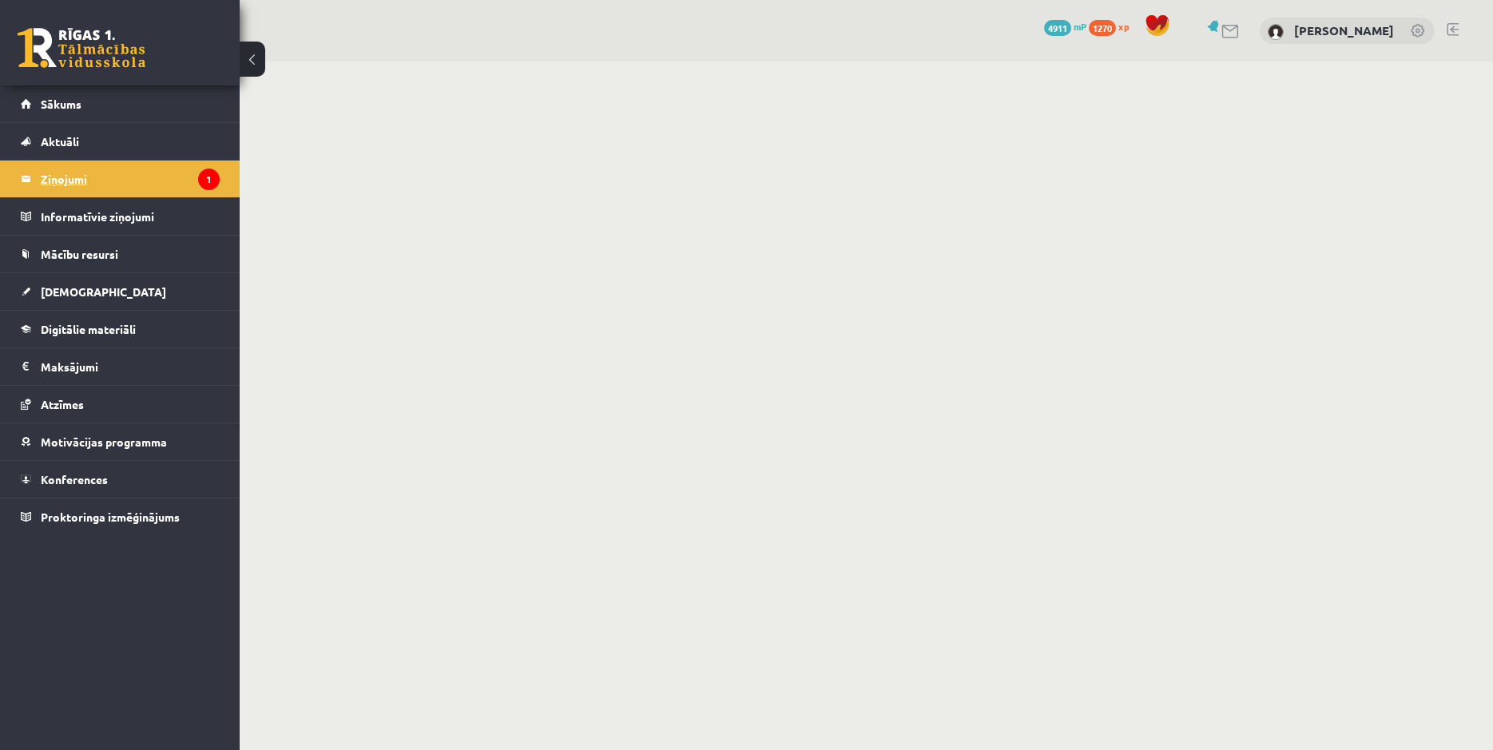
click at [85, 181] on legend "Ziņojumi 1" at bounding box center [130, 179] width 179 height 37
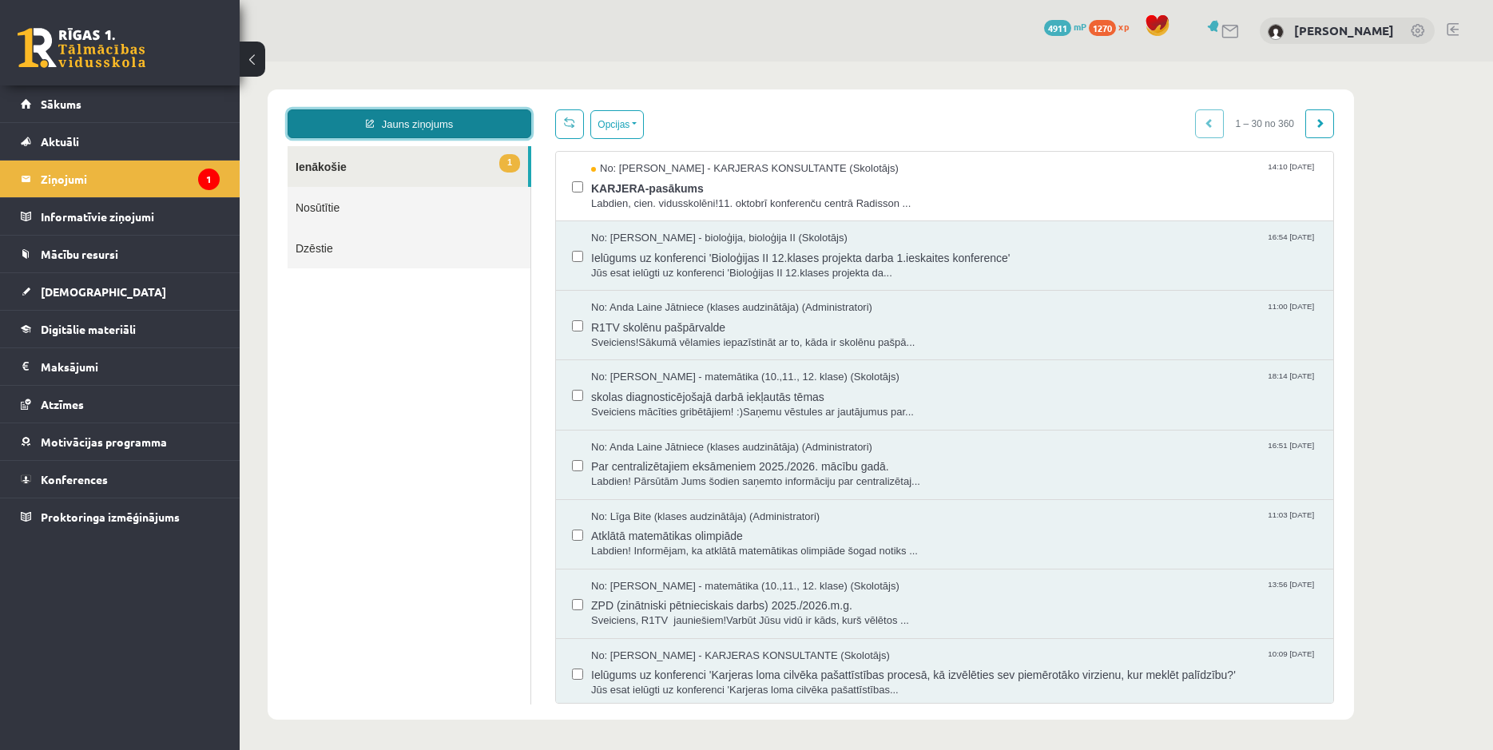
click at [388, 124] on link "Jauns ziņojums" at bounding box center [410, 123] width 244 height 29
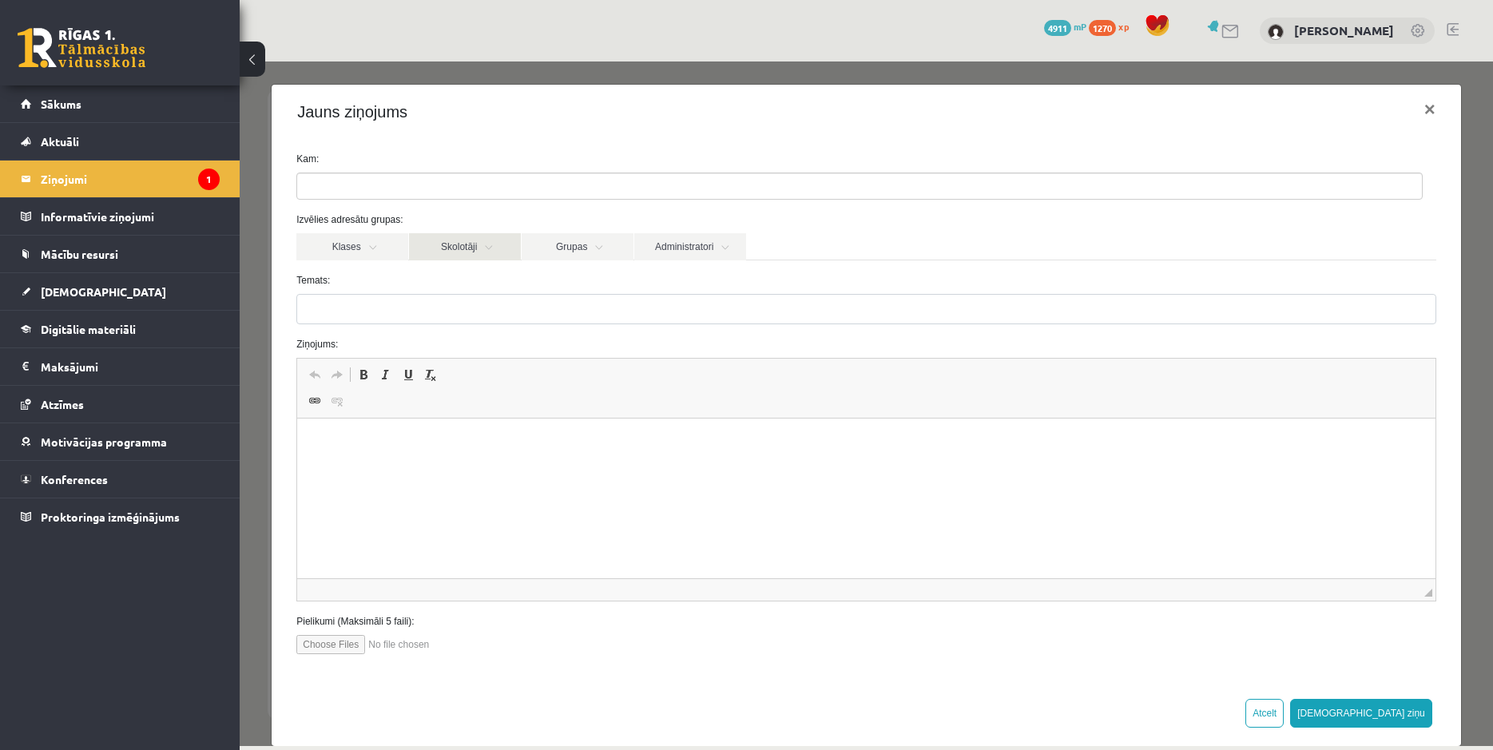
click at [499, 246] on link "Skolotāji" at bounding box center [465, 246] width 112 height 27
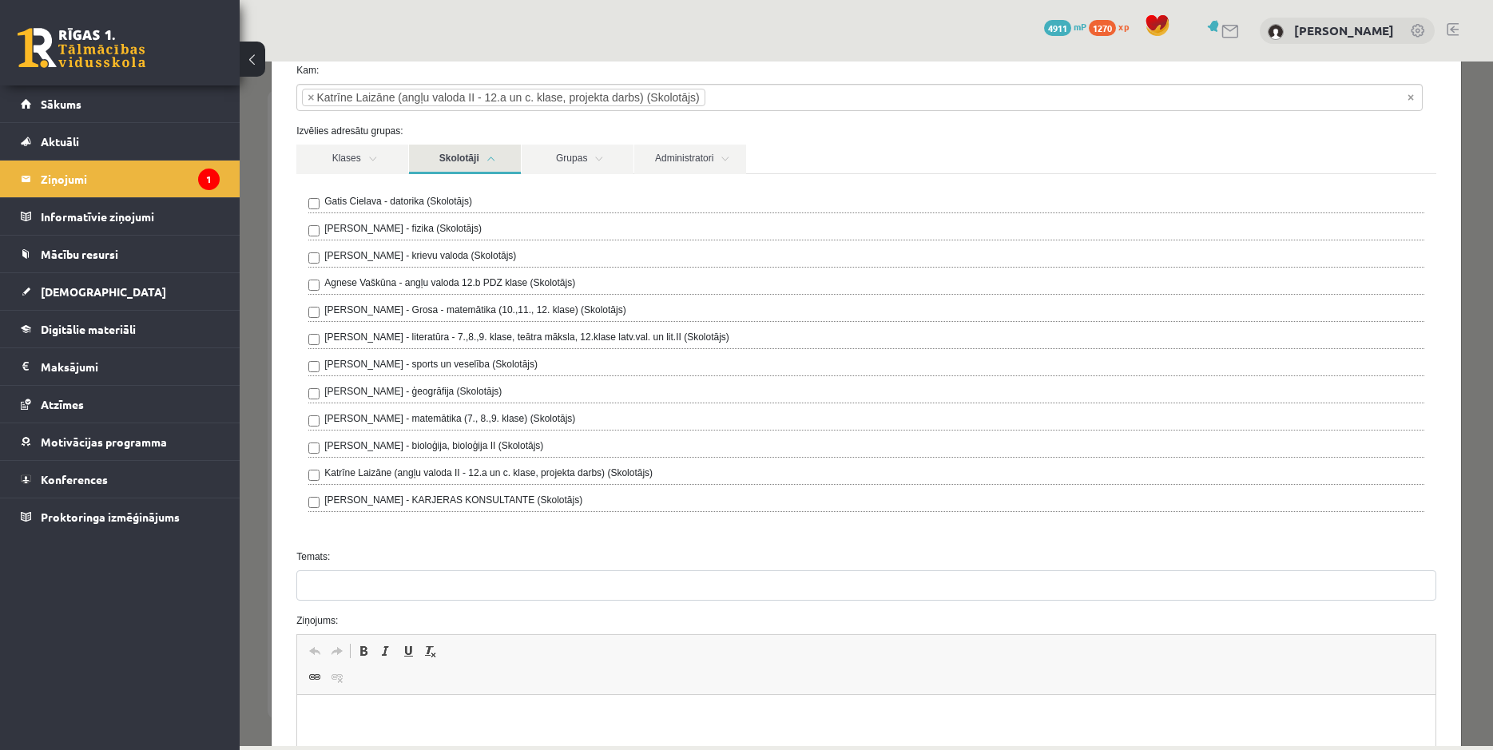
scroll to position [153, 0]
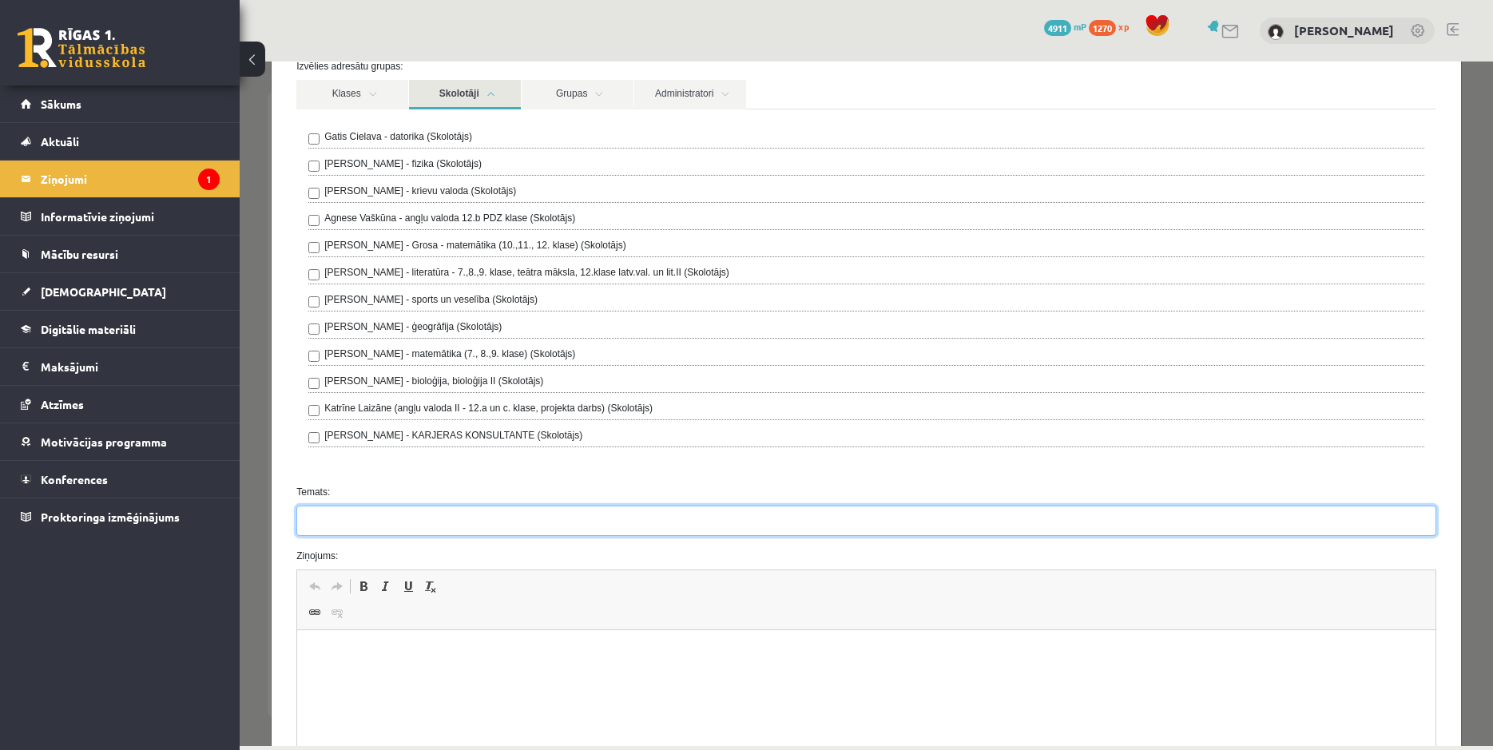
click at [408, 510] on input "Temats:" at bounding box center [866, 521] width 1140 height 30
type input "*"
type input "********"
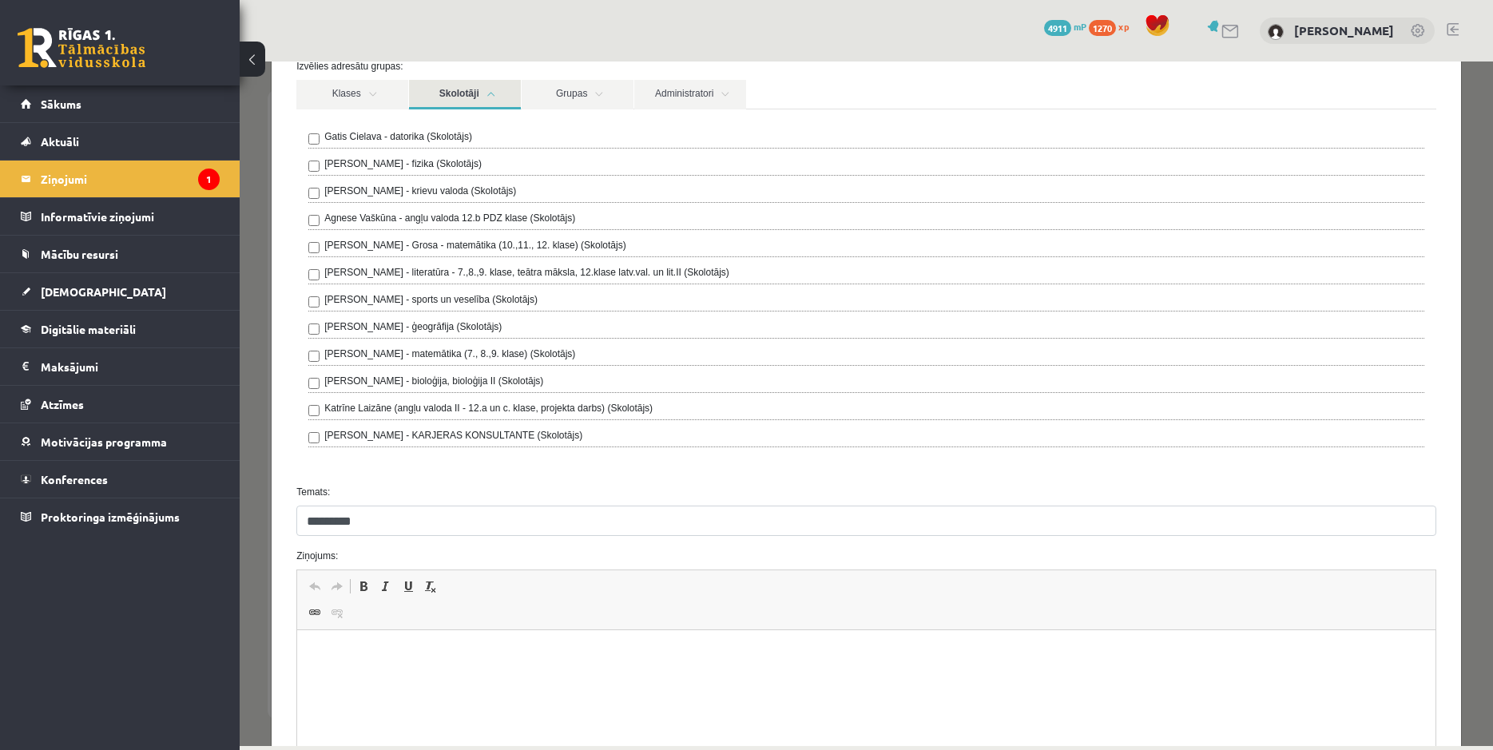
click at [552, 635] on html at bounding box center [866, 710] width 1139 height 160
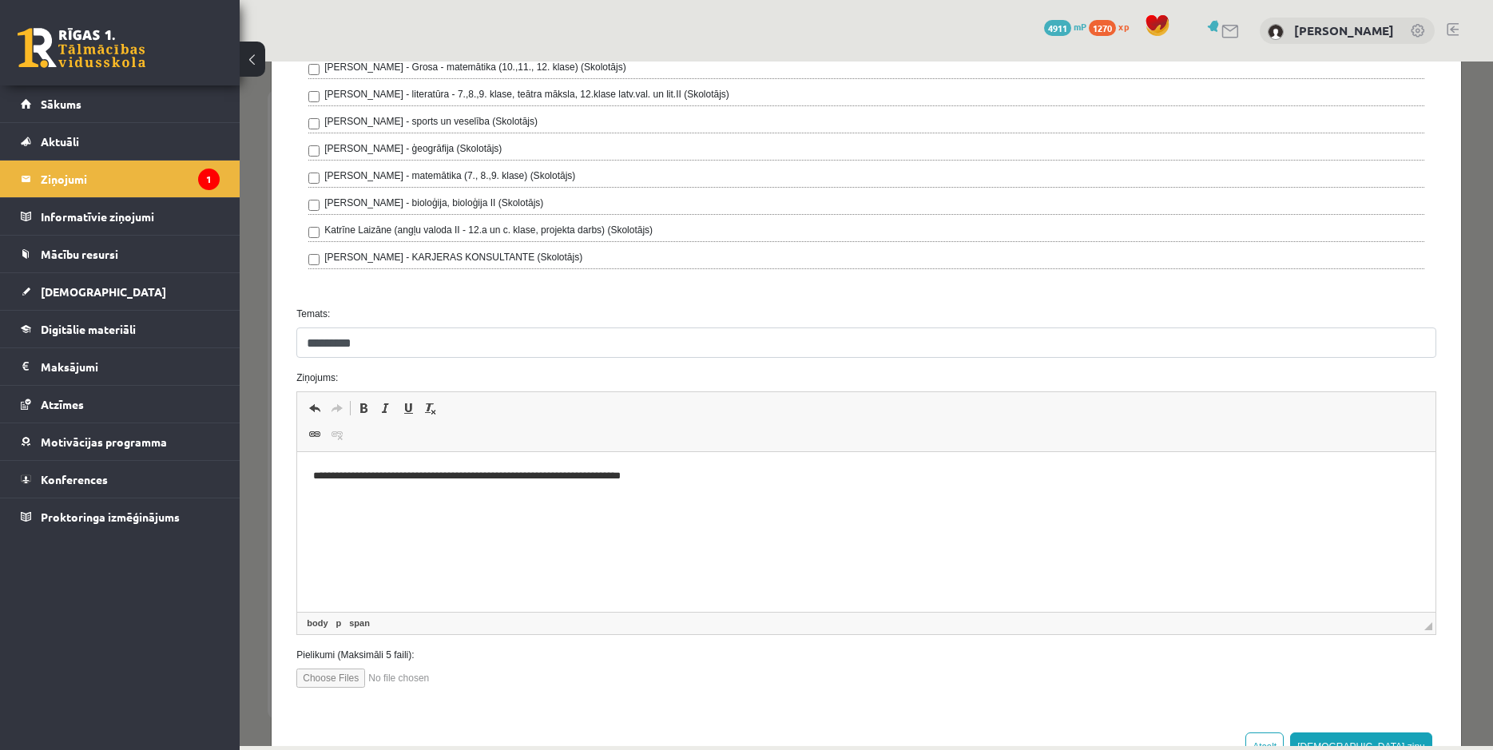
scroll to position [386, 0]
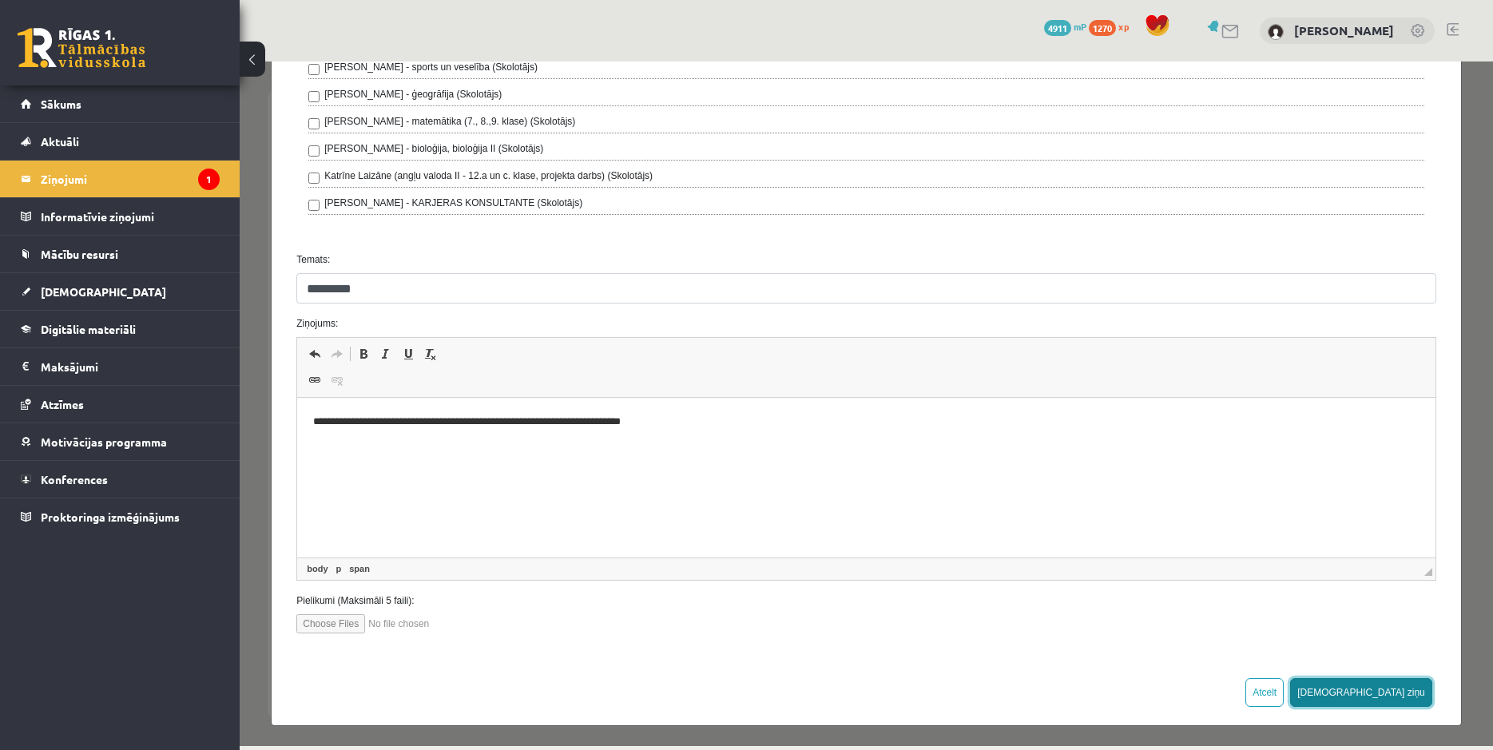
click at [1385, 690] on button "[DEMOGRAPHIC_DATA] ziņu" at bounding box center [1361, 692] width 142 height 29
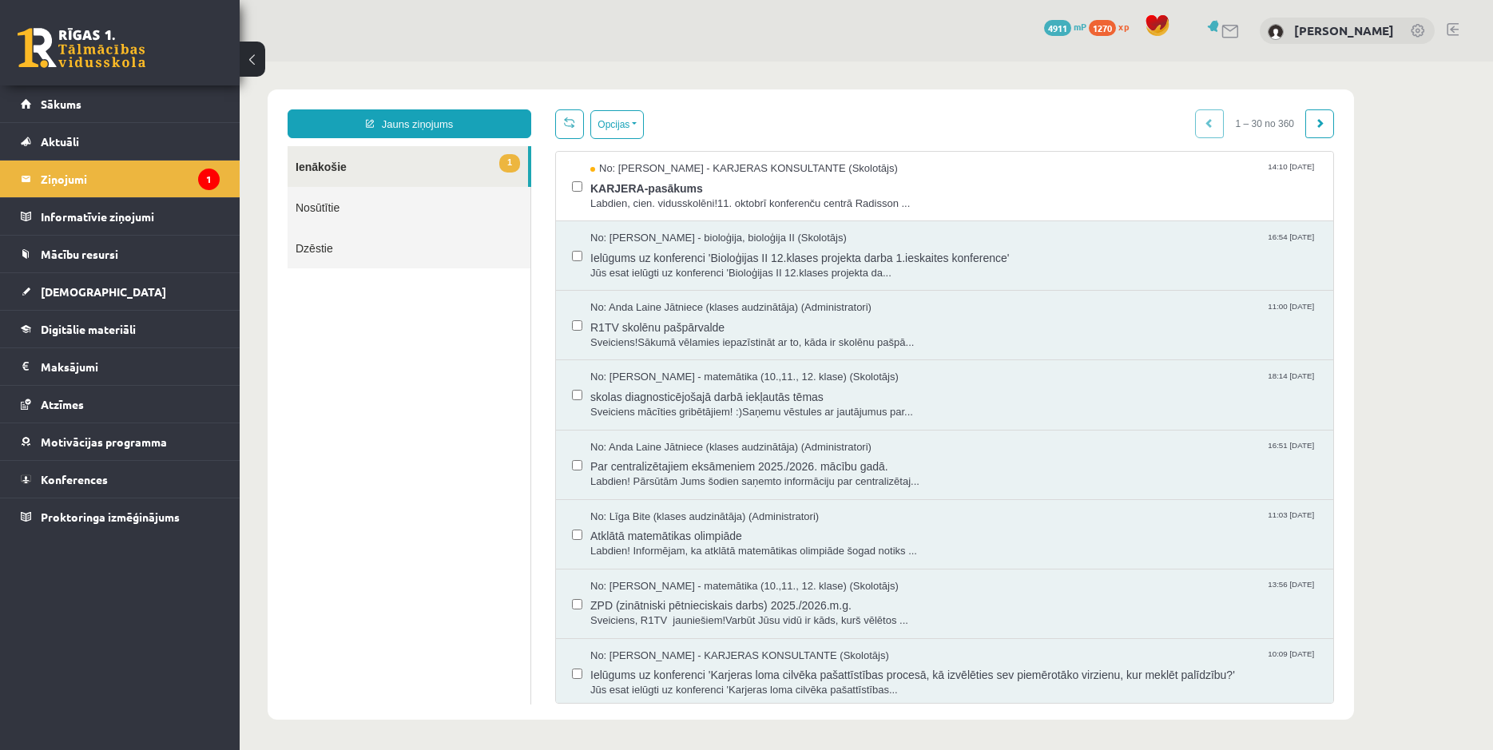
scroll to position [0, 0]
click at [446, 126] on link "Jauns ziņojums" at bounding box center [410, 123] width 244 height 29
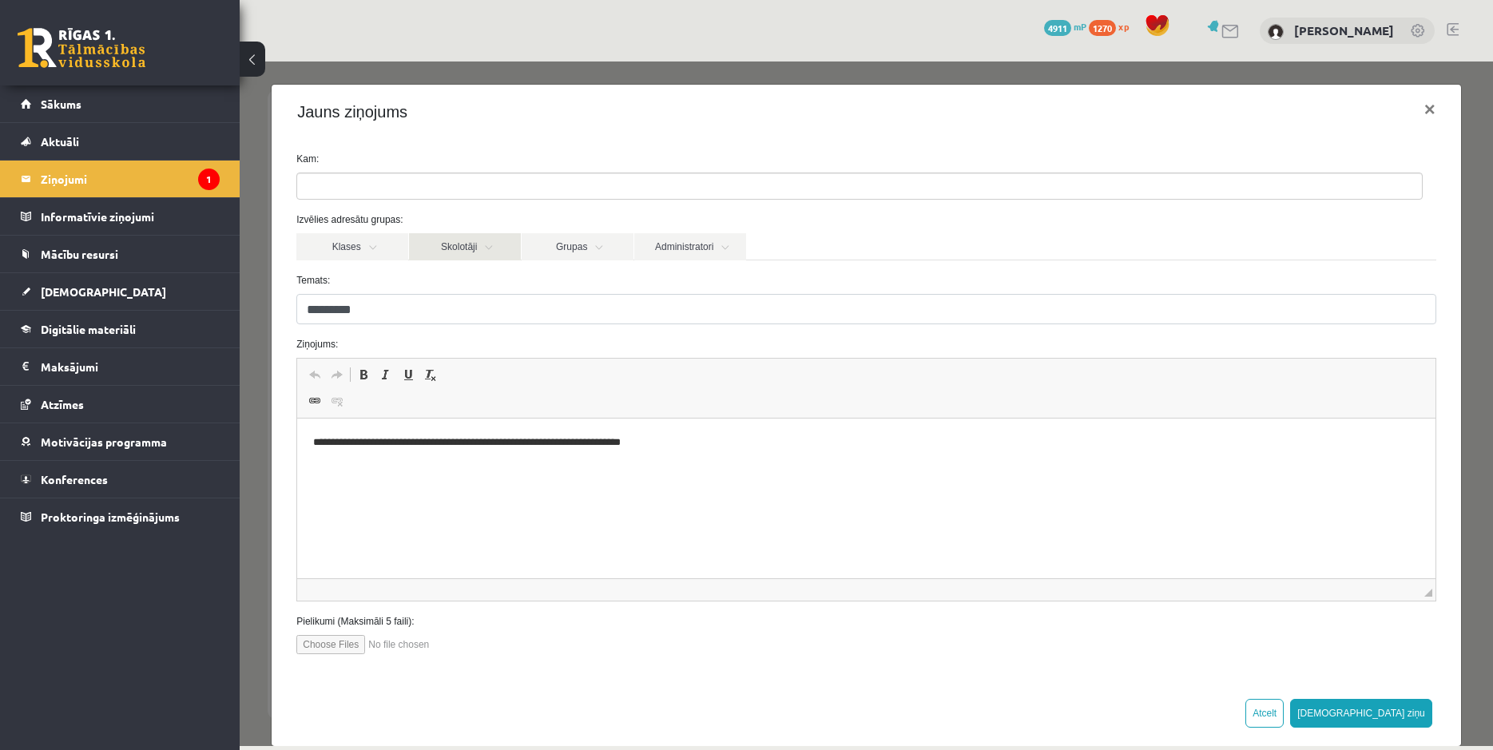
click at [466, 251] on link "Skolotāji" at bounding box center [465, 246] width 112 height 27
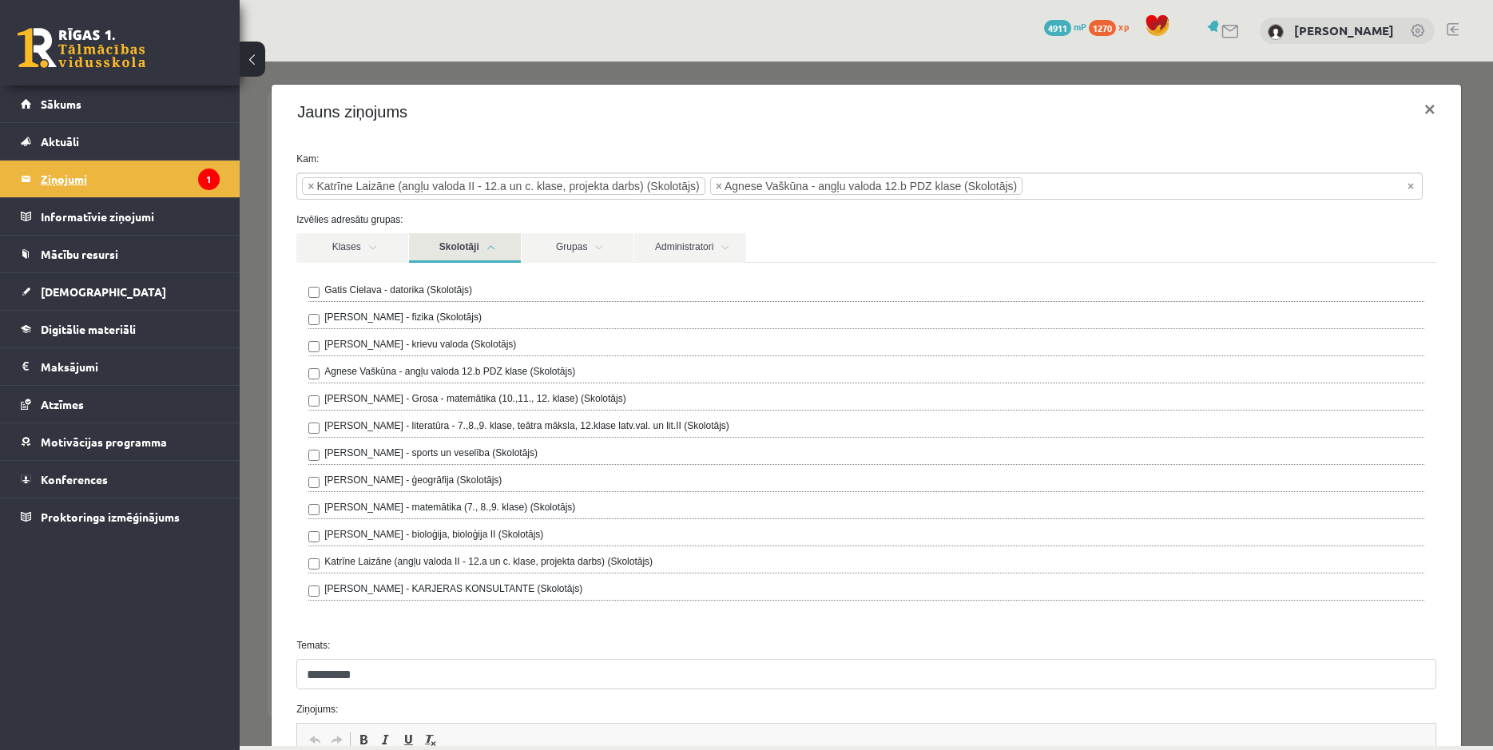
click at [102, 183] on legend "Ziņojumi 1" at bounding box center [130, 179] width 179 height 37
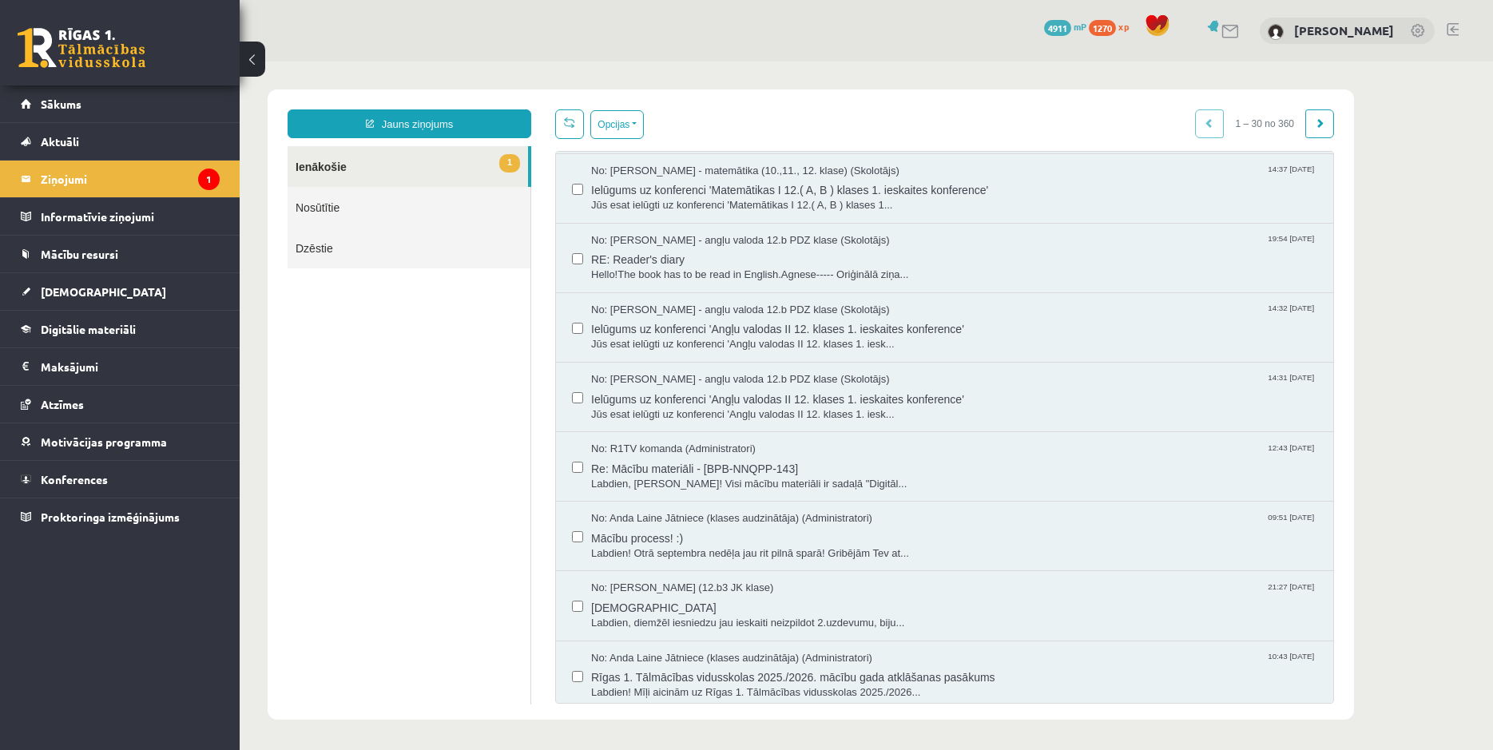
scroll to position [1383, 0]
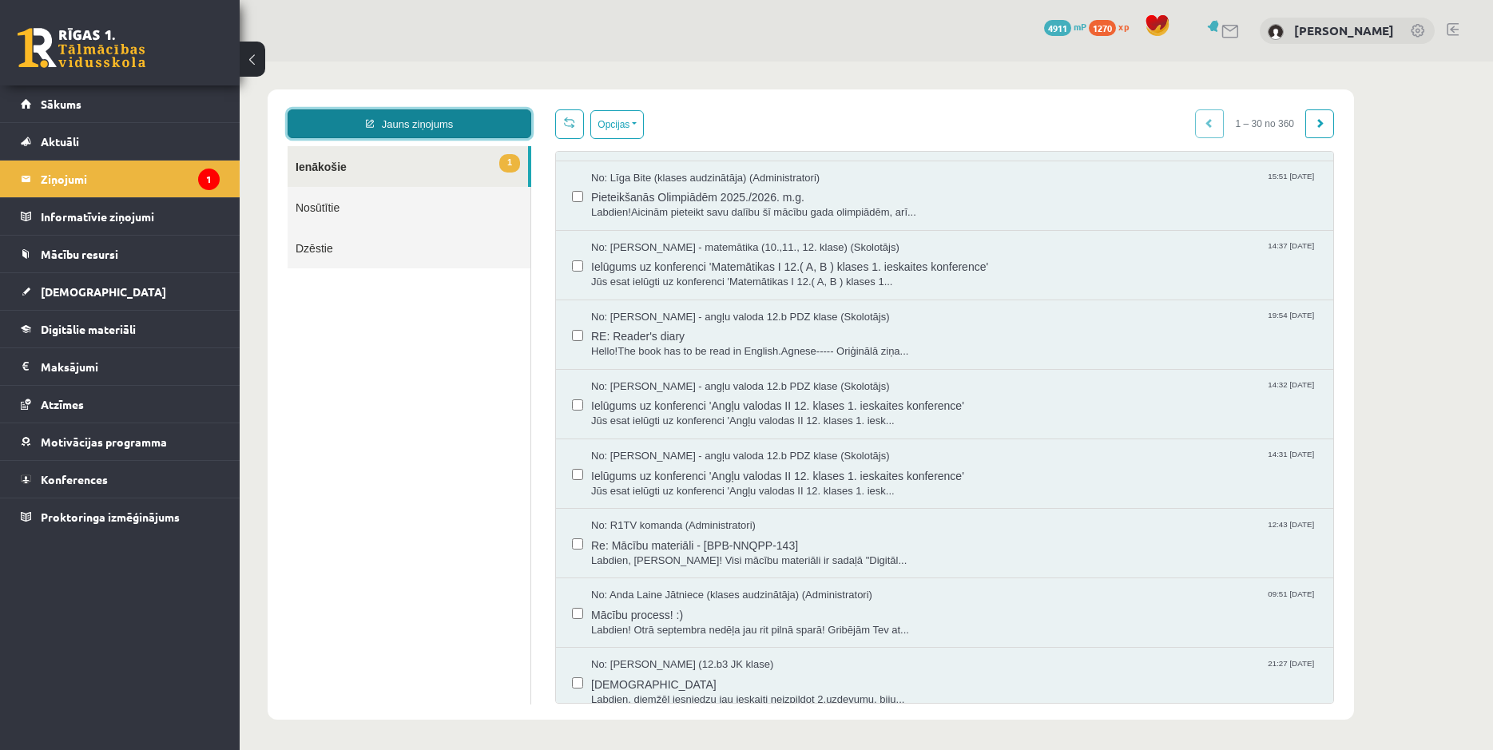
click at [406, 126] on link "Jauns ziņojums" at bounding box center [410, 123] width 244 height 29
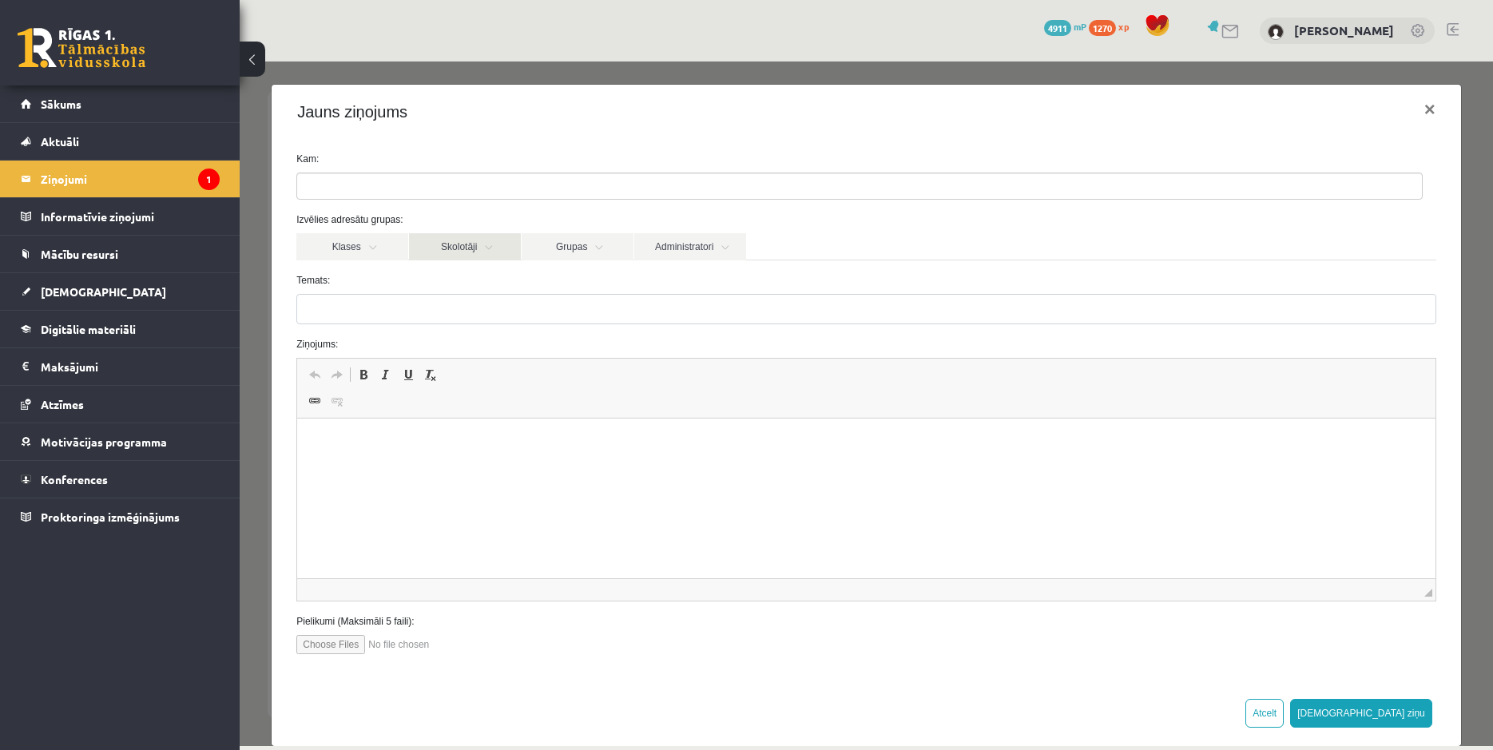
click at [494, 251] on link "Skolotāji" at bounding box center [465, 246] width 112 height 27
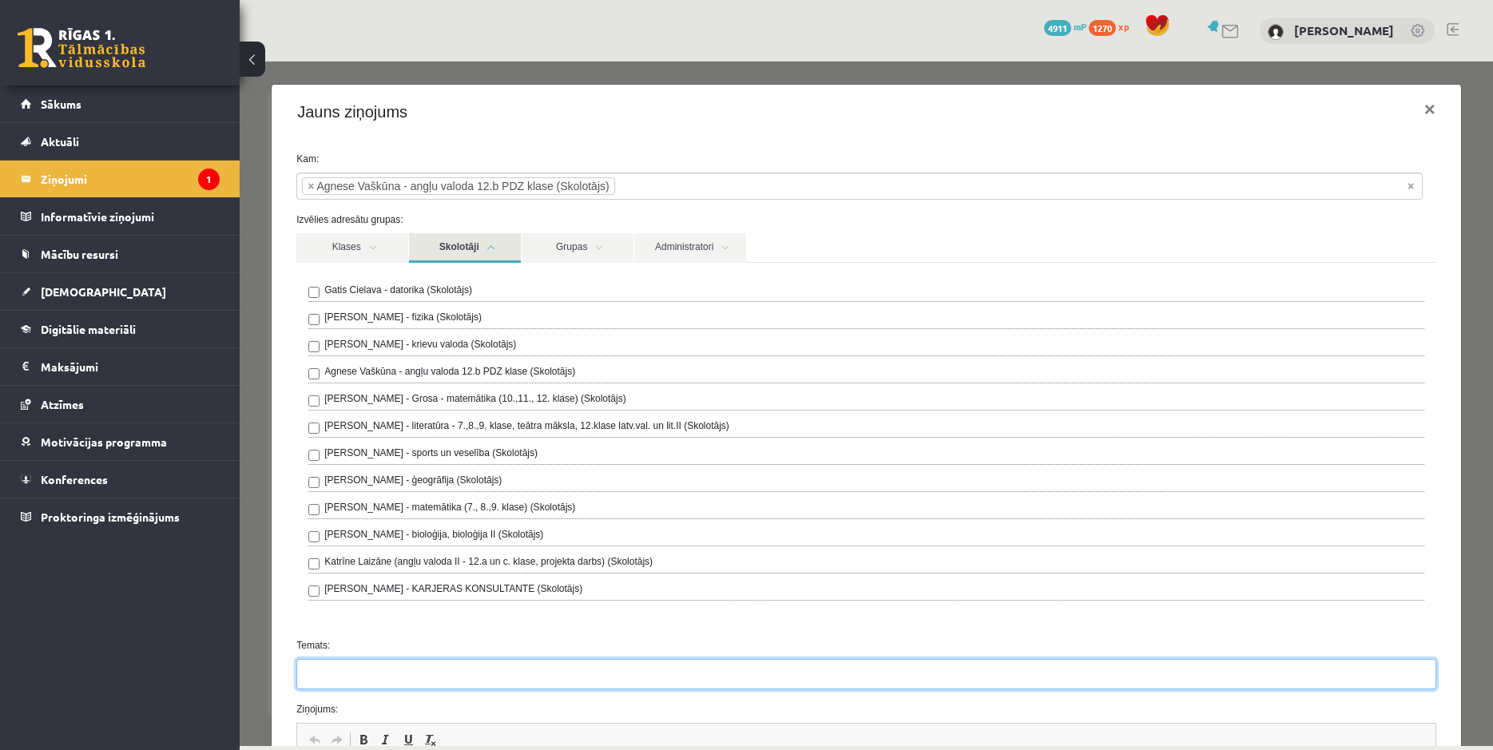
click at [380, 672] on input "Temats:" at bounding box center [866, 674] width 1140 height 30
type input "*"
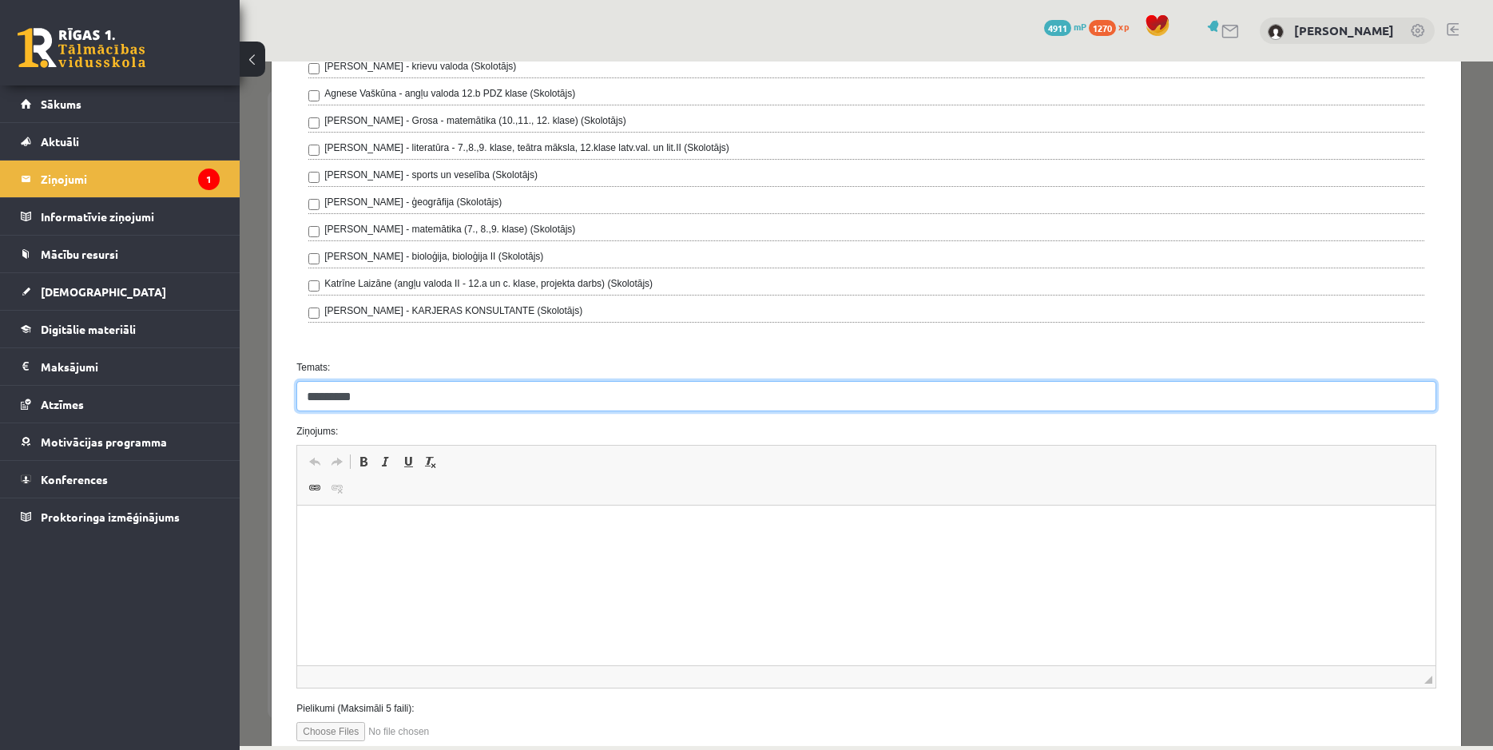
scroll to position [307, 0]
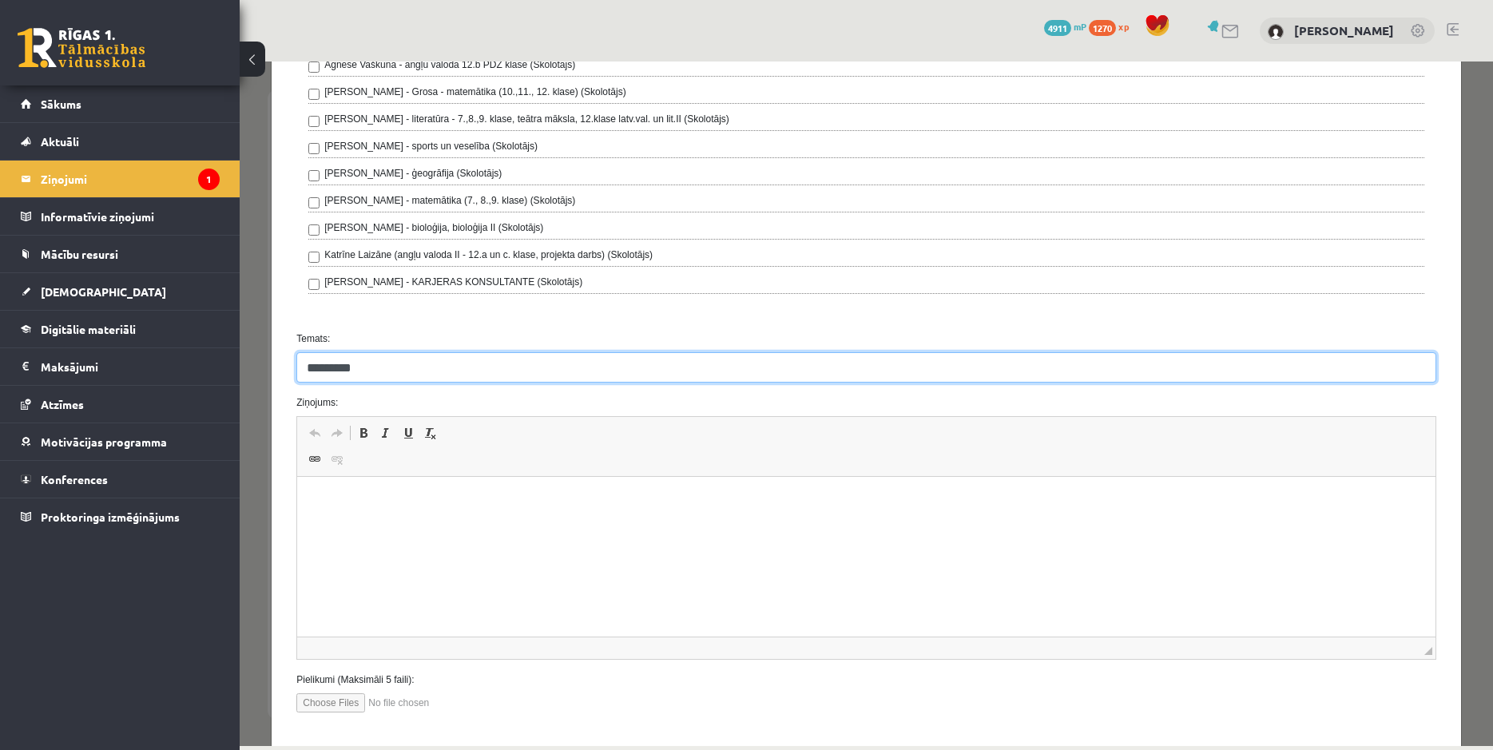
type input "********"
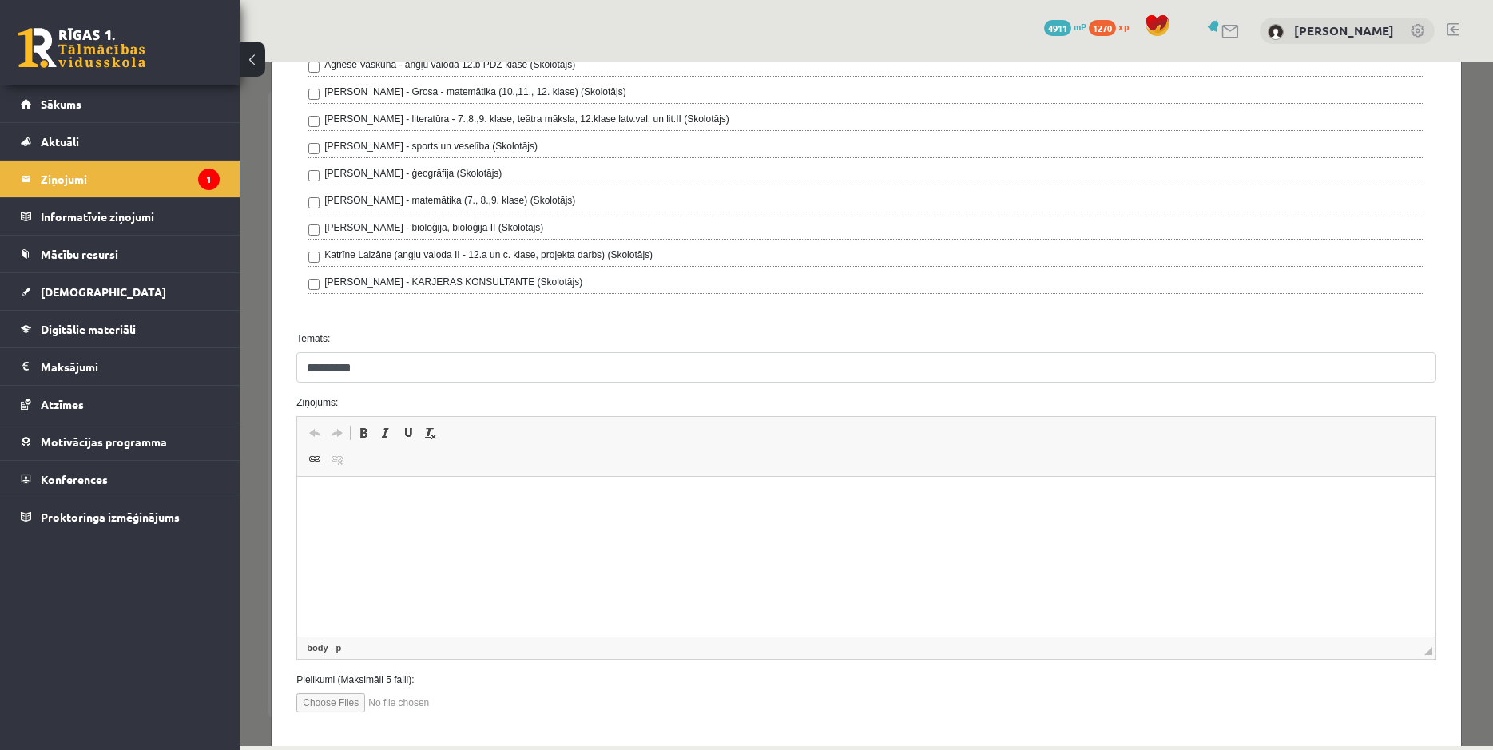
click at [574, 516] on html at bounding box center [866, 557] width 1139 height 160
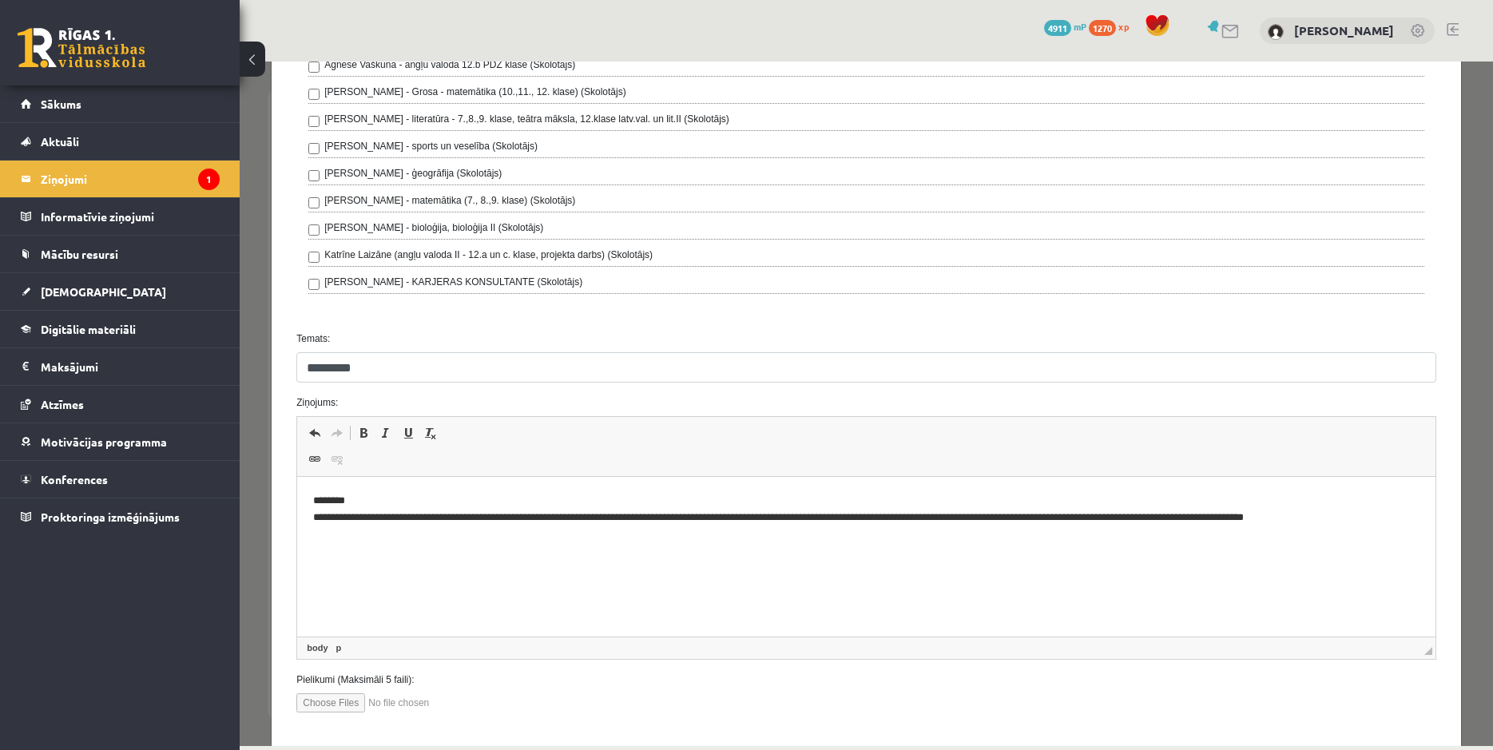
click at [1238, 523] on p "**********" at bounding box center [859, 518] width 1093 height 50
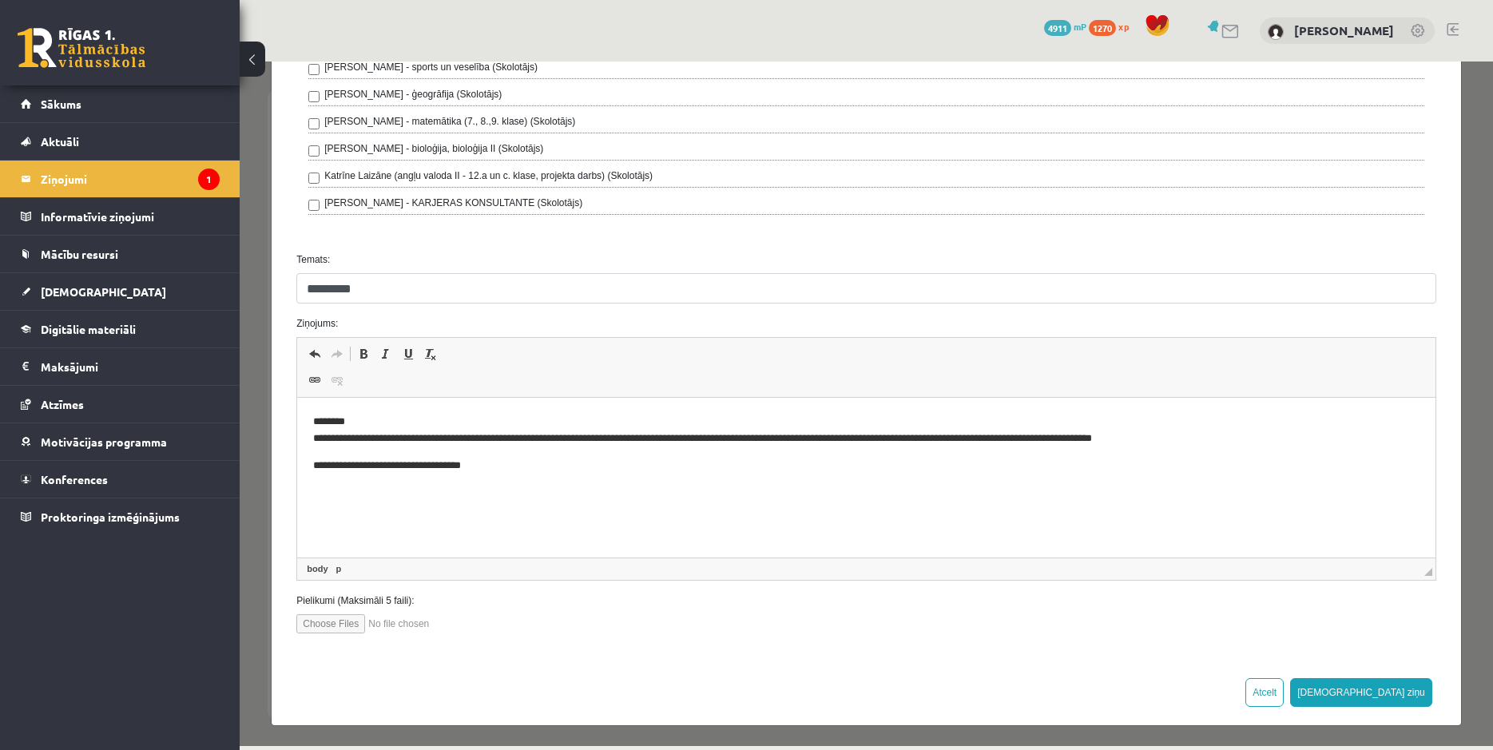
click at [306, 628] on input "file" at bounding box center [386, 623] width 181 height 19
click at [1410, 684] on button "[DEMOGRAPHIC_DATA] ziņu" at bounding box center [1361, 692] width 142 height 29
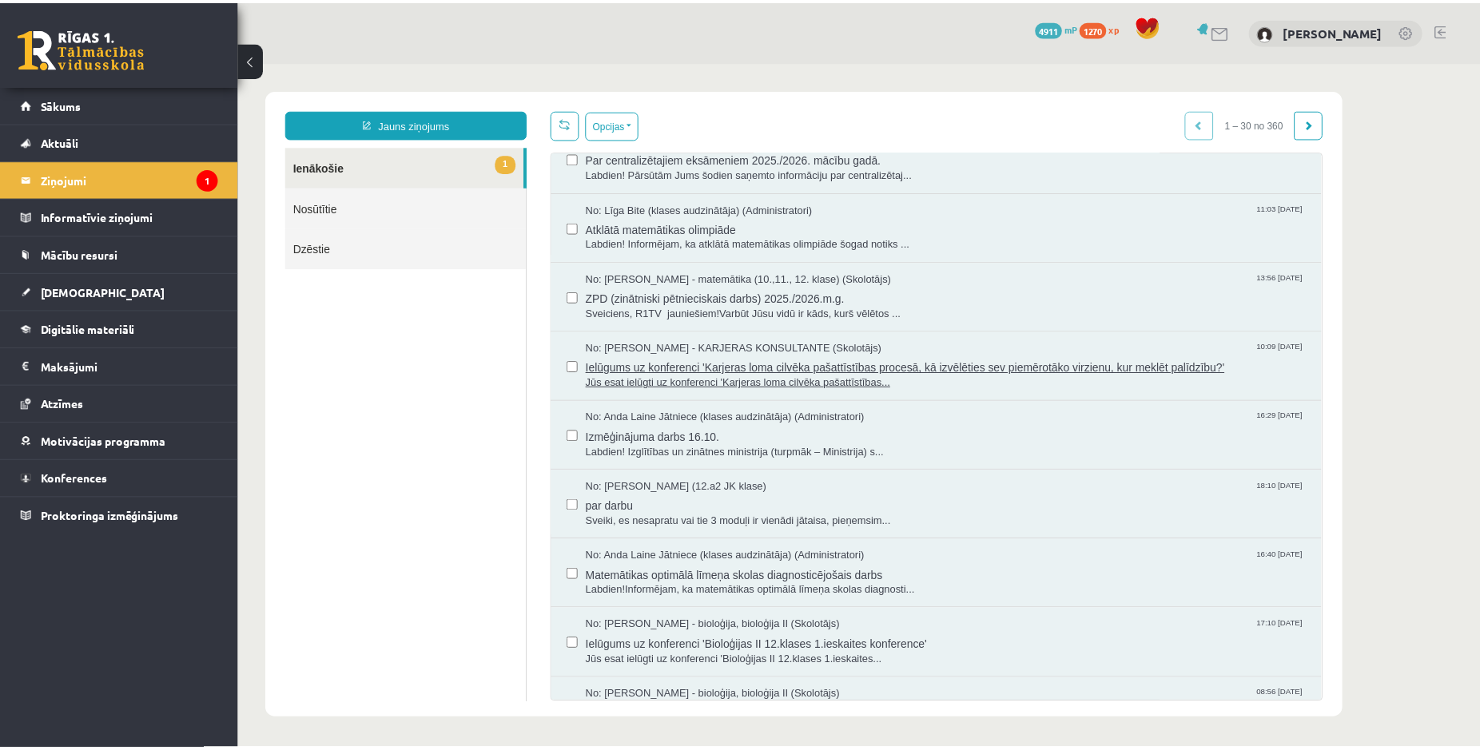
scroll to position [460, 0]
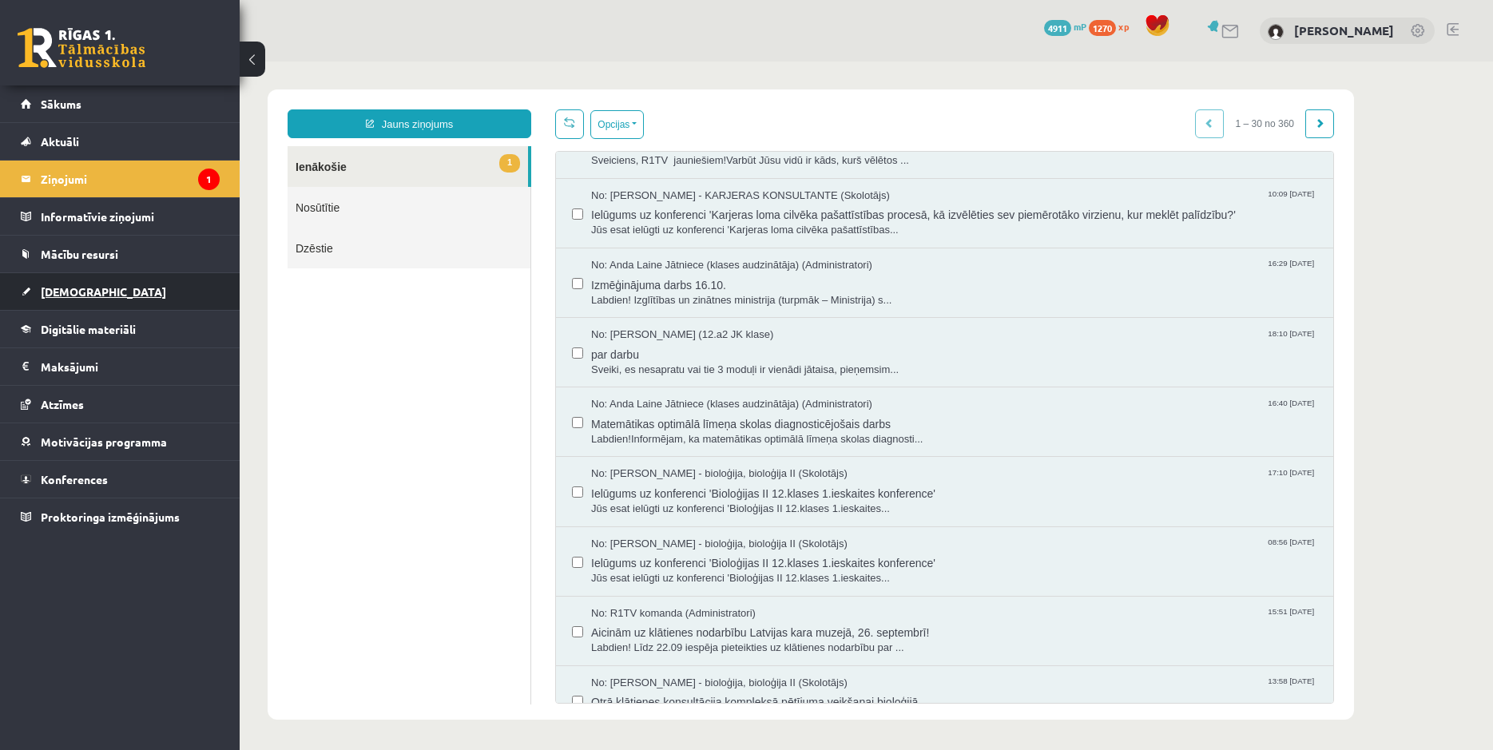
click at [64, 298] on link "[DEMOGRAPHIC_DATA]" at bounding box center [120, 291] width 199 height 37
